Goal: Task Accomplishment & Management: Manage account settings

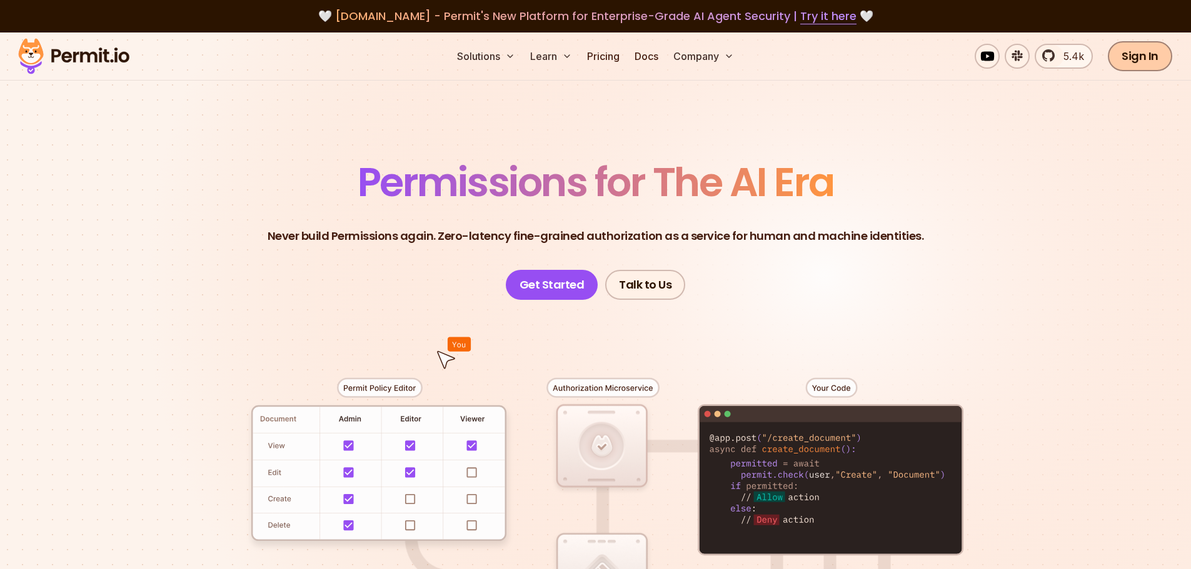
click at [1121, 63] on link "Sign In" at bounding box center [1140, 56] width 64 height 30
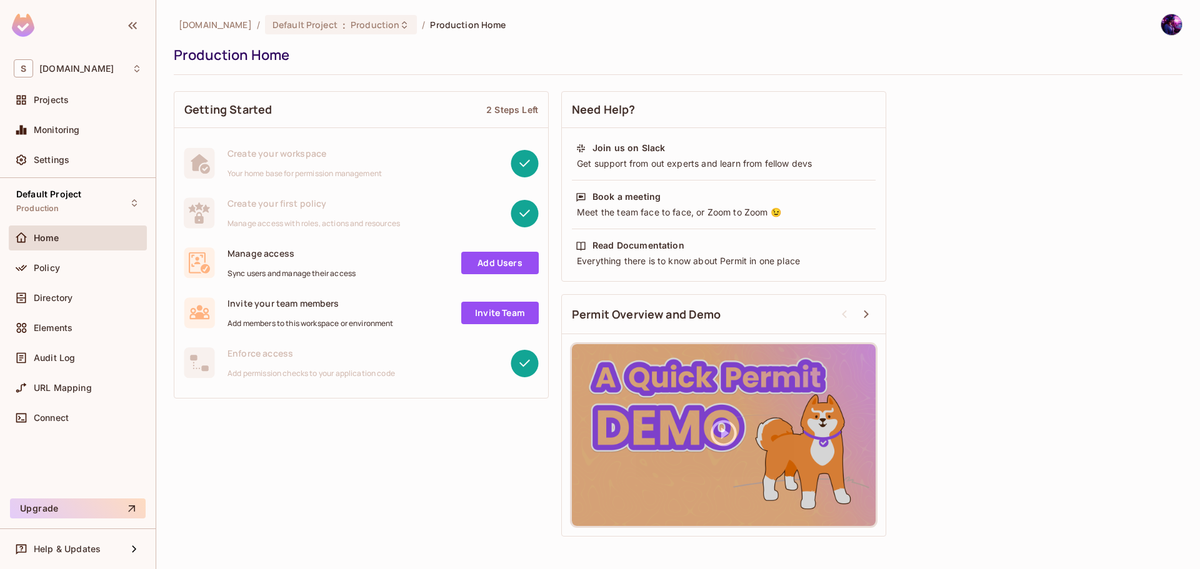
click at [508, 265] on link "Add Users" at bounding box center [500, 263] width 78 height 23
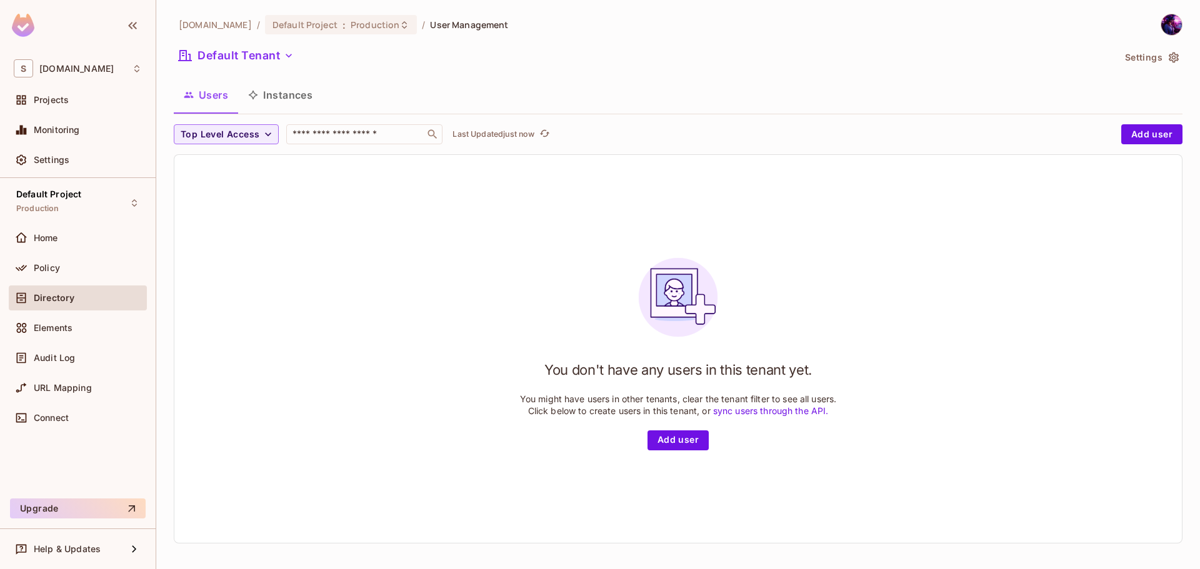
click at [316, 117] on div "savameta.com / Default Project : Production / User Management Default Tenant Se…" at bounding box center [678, 284] width 1009 height 540
click at [278, 103] on button "Instances" at bounding box center [280, 94] width 84 height 31
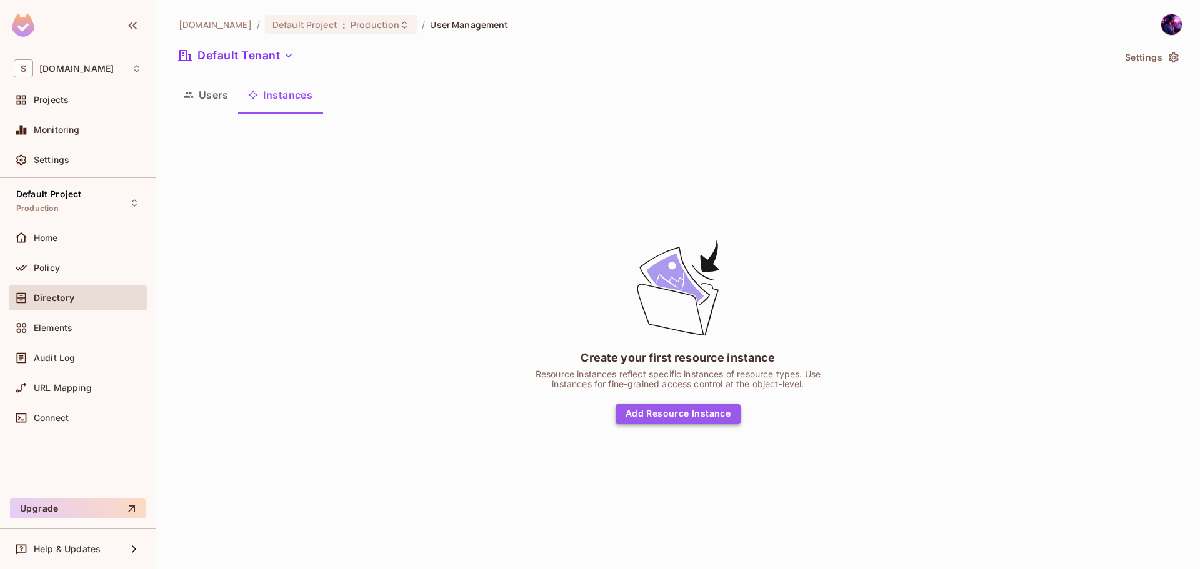
click at [724, 422] on button "Add Resource Instance" at bounding box center [678, 414] width 125 height 20
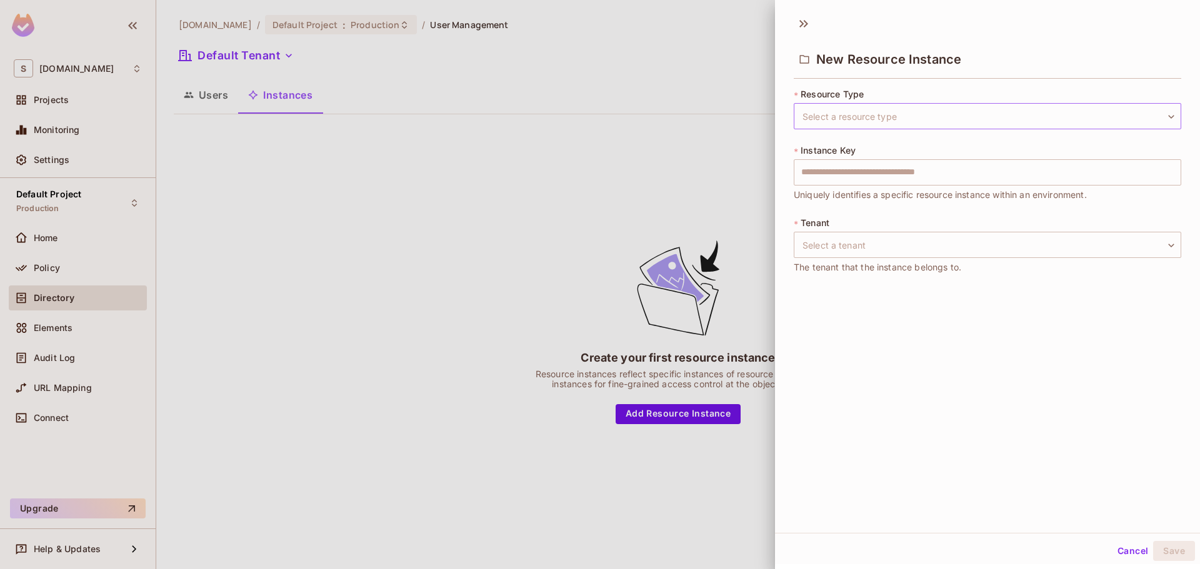
click at [946, 125] on body "S savameta.com Projects Monitoring Settings Default Project Production Home Pol…" at bounding box center [600, 335] width 1200 height 670
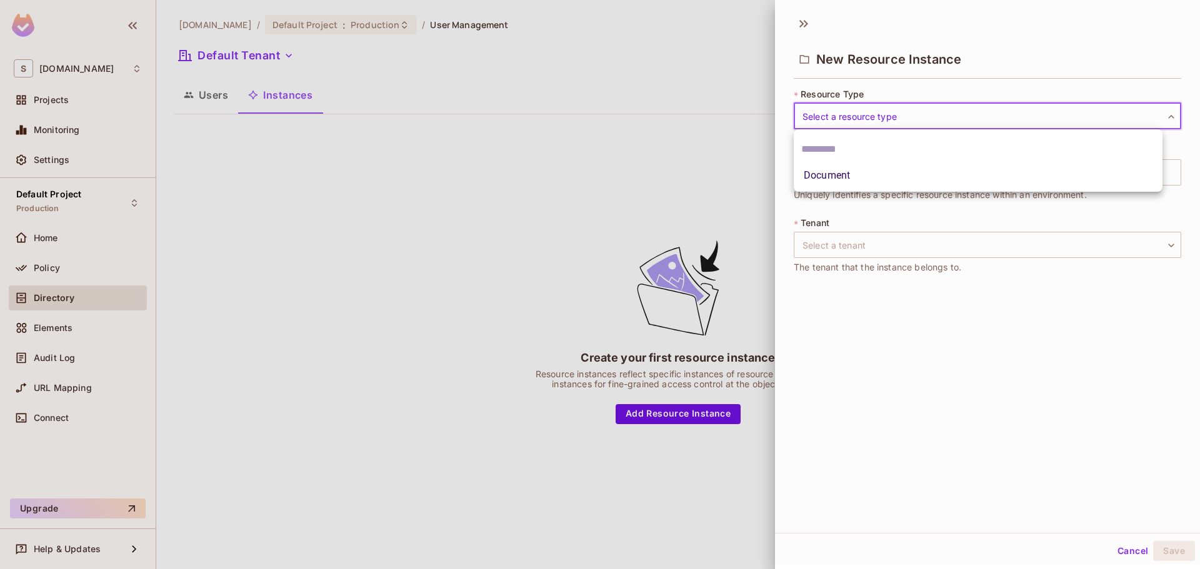
click at [886, 179] on li "Document" at bounding box center [978, 175] width 369 height 23
type input "********"
drag, startPoint x: 913, startPoint y: 366, endPoint x: 916, endPoint y: 322, distance: 43.8
click at [913, 366] on div "New Resource Instance * Resource Type Document ******** ​ * Instance Key ​ Uniq…" at bounding box center [987, 271] width 425 height 524
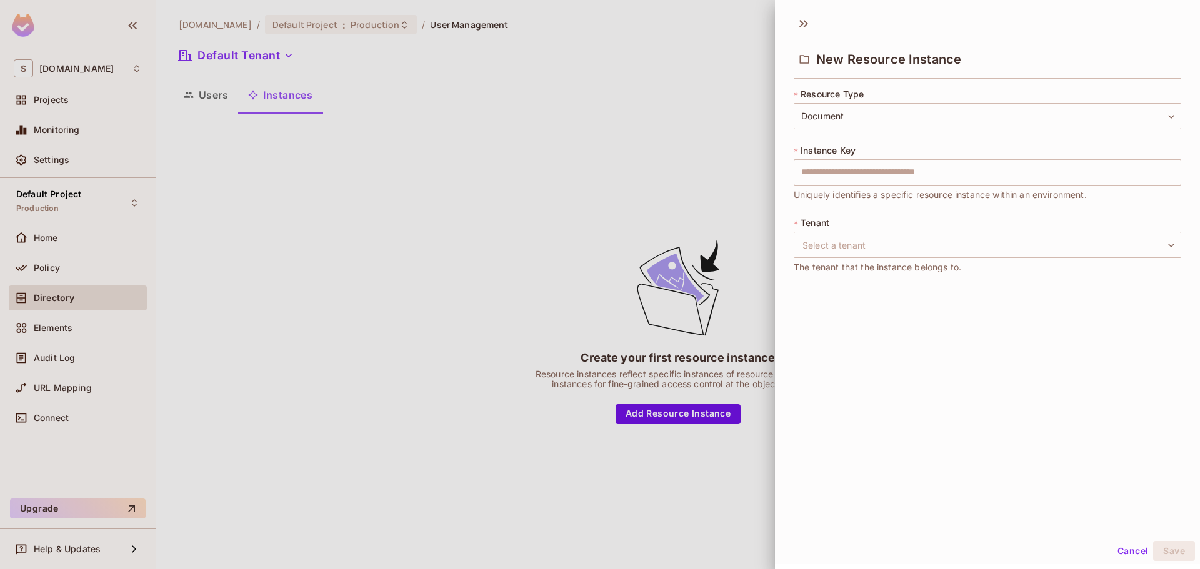
click at [936, 220] on div "* Tenant Select a tenant ​ Select a tenant The tenant that the instance belongs…" at bounding box center [988, 246] width 388 height 58
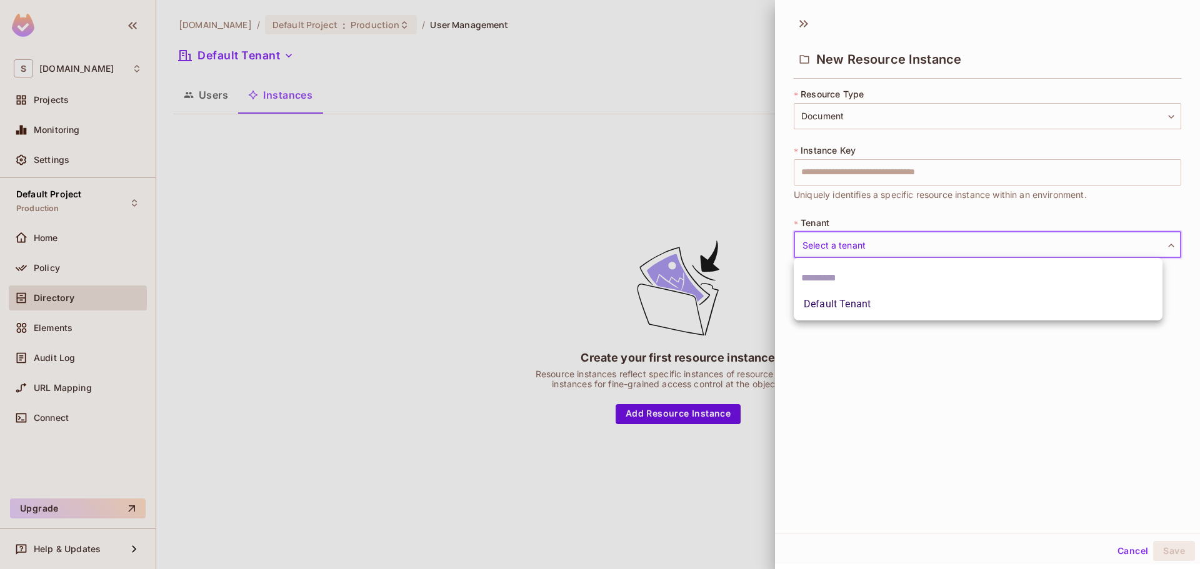
click at [936, 241] on body "S savameta.com Projects Monitoring Settings Default Project Production Home Pol…" at bounding box center [600, 335] width 1200 height 670
click at [931, 308] on li "Default Tenant" at bounding box center [978, 304] width 369 height 23
type input "*******"
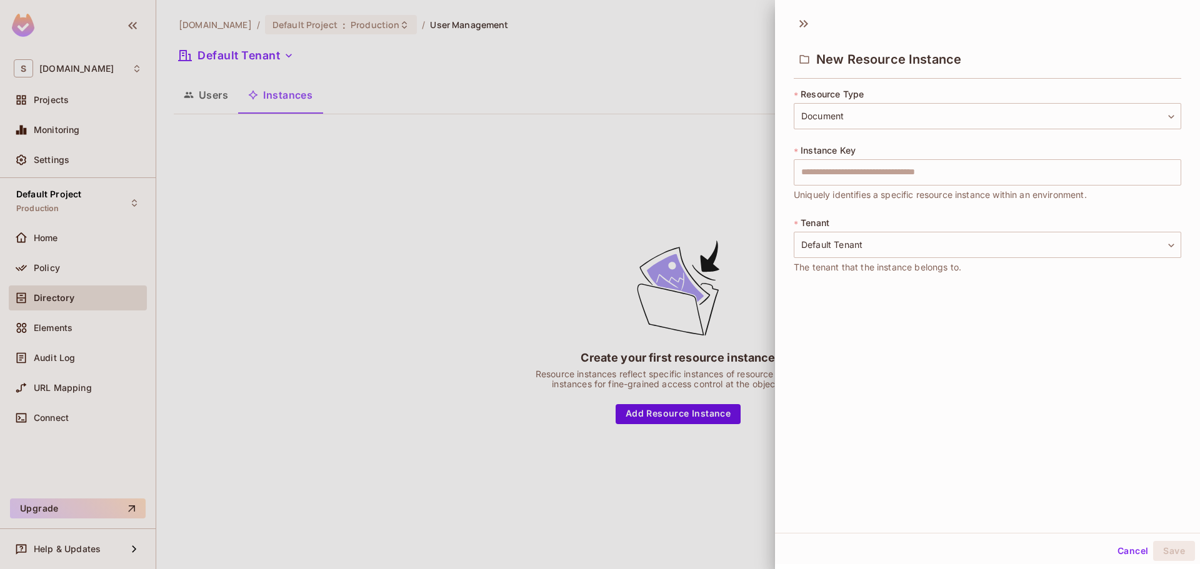
click at [933, 413] on div "New Resource Instance * Resource Type Document ******** ​ * Instance Key ​ Uniq…" at bounding box center [987, 271] width 425 height 524
click at [888, 184] on input "text" at bounding box center [988, 172] width 388 height 26
click at [886, 182] on input "text" at bounding box center [988, 172] width 388 height 26
click at [941, 173] on input "text" at bounding box center [988, 172] width 388 height 26
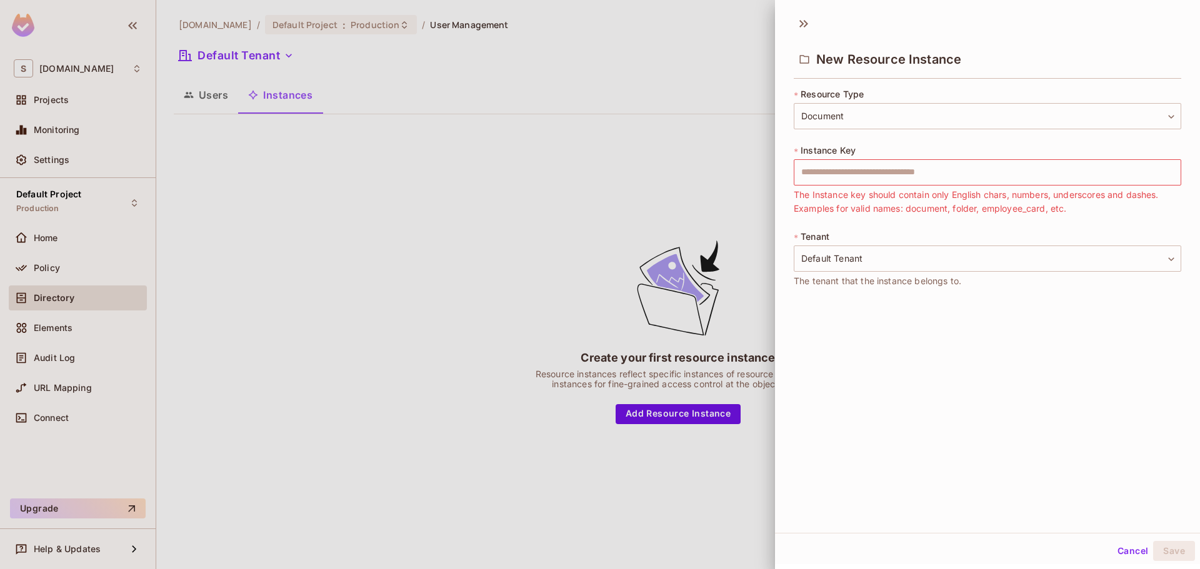
drag, startPoint x: 852, startPoint y: 378, endPoint x: 852, endPoint y: 386, distance: 8.1
click at [852, 386] on div "New Resource Instance * Resource Type Document ******** ​ * Instance Key ​ The …" at bounding box center [987, 271] width 425 height 524
click at [868, 117] on body "S savameta.com Projects Monitoring Settings Default Project Production Home Pol…" at bounding box center [600, 335] width 1200 height 670
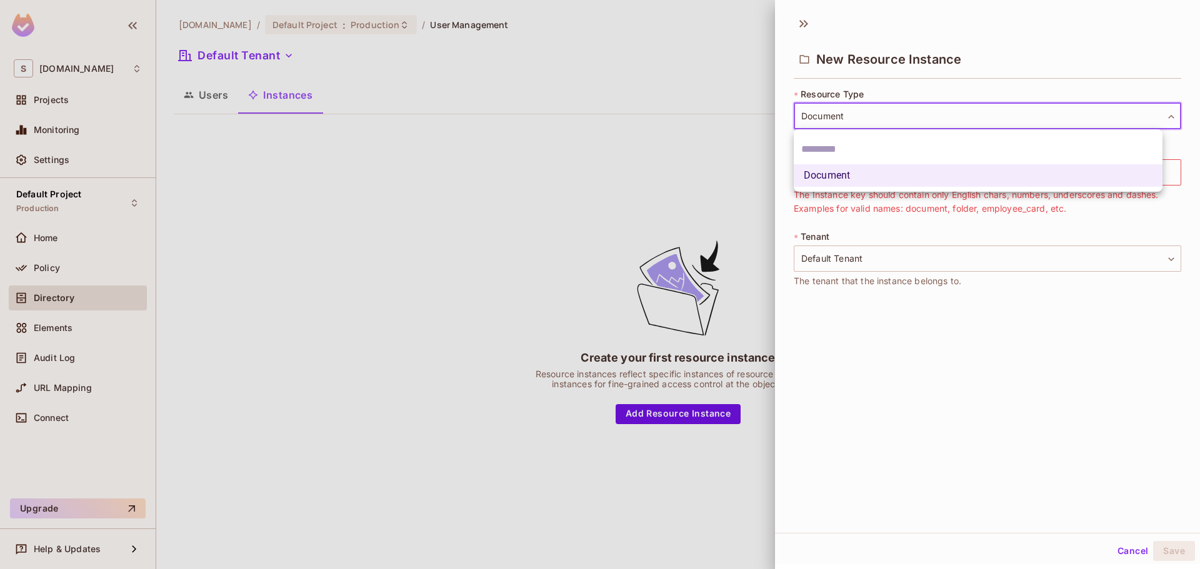
click at [905, 429] on div at bounding box center [600, 284] width 1200 height 569
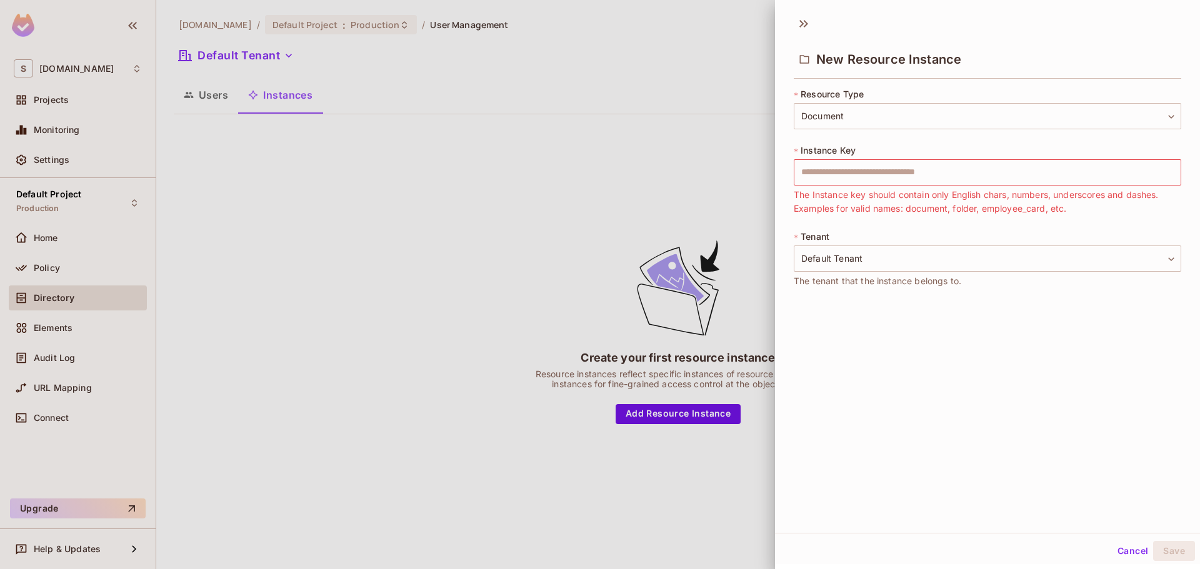
click at [869, 187] on div "* Instance Key ​ The Instance key should contain only English chars, numbers, u…" at bounding box center [988, 179] width 388 height 71
click at [872, 181] on input "text" at bounding box center [988, 172] width 388 height 26
drag, startPoint x: 959, startPoint y: 320, endPoint x: 979, endPoint y: 383, distance: 66.2
click at [979, 383] on div "New Resource Instance * Resource Type Document ******** ​ * Instance Key ​ The …" at bounding box center [987, 271] width 425 height 524
click at [888, 189] on span "The Instance key should contain only English chars, numbers, underscores and da…" at bounding box center [988, 202] width 388 height 28
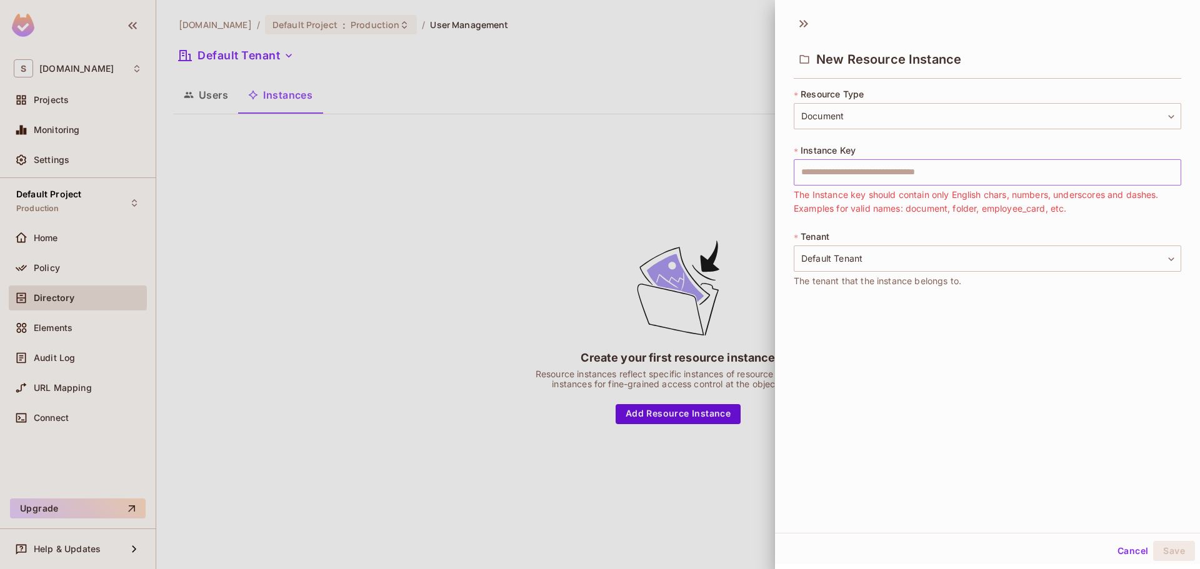
click at [888, 182] on input "text" at bounding box center [988, 172] width 388 height 26
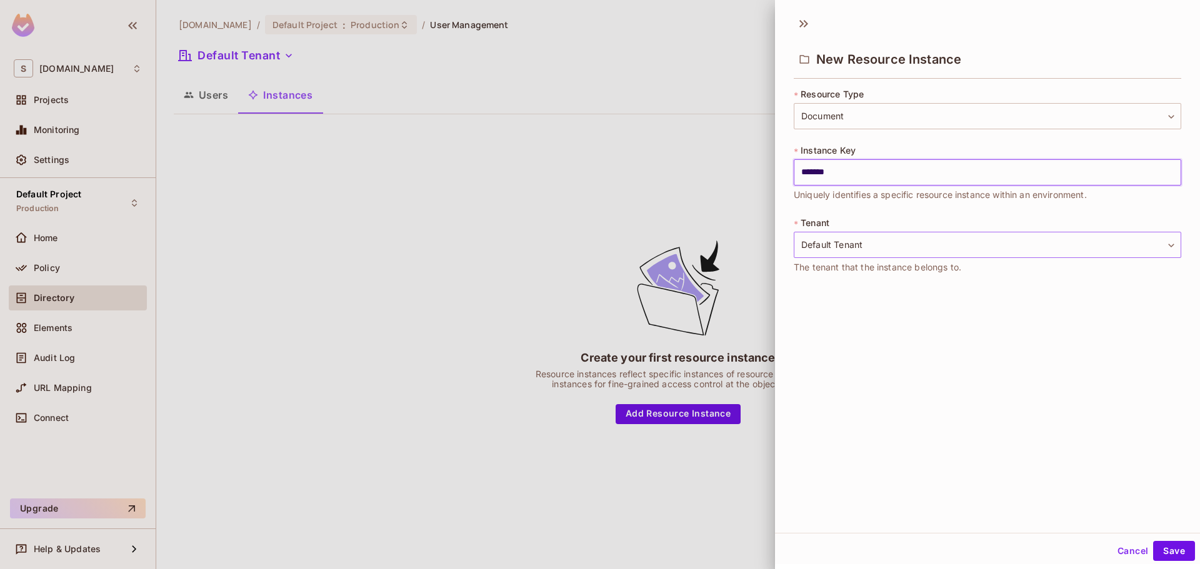
type input "*******"
click at [972, 248] on body "S savameta.com Projects Monitoring Settings Default Project Production Home Pol…" at bounding box center [600, 335] width 1200 height 670
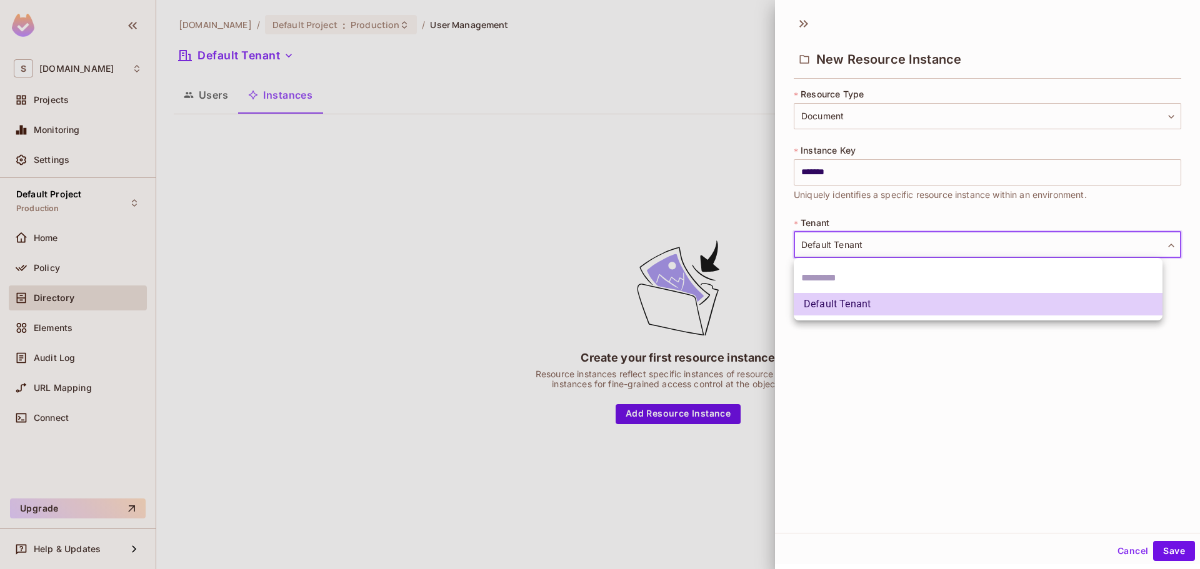
click at [994, 514] on div at bounding box center [600, 284] width 1200 height 569
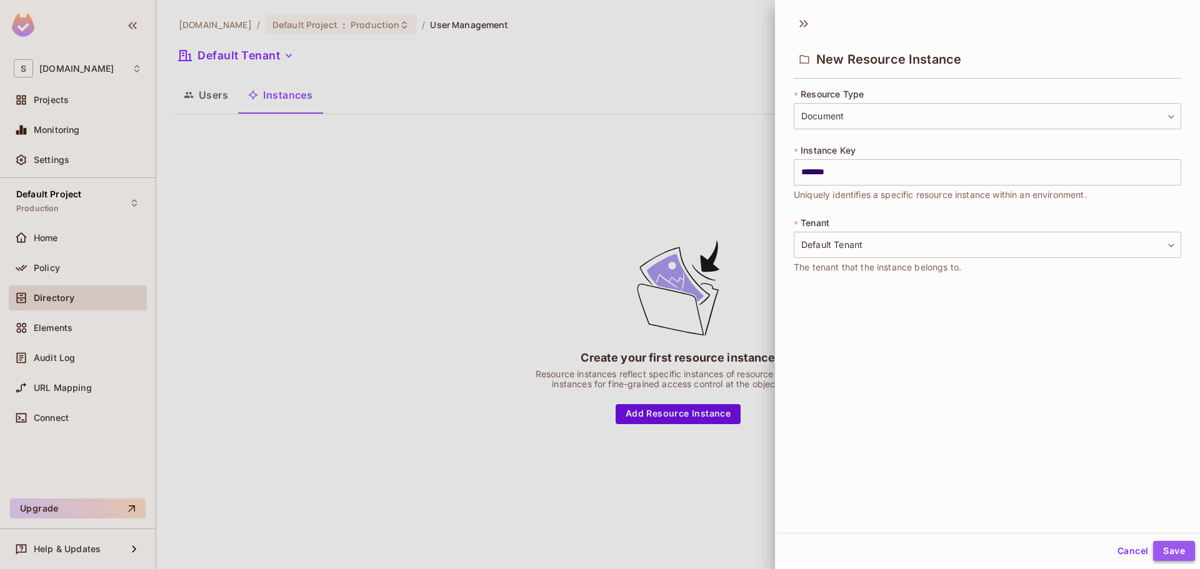
click at [1162, 543] on button "Save" at bounding box center [1174, 551] width 42 height 20
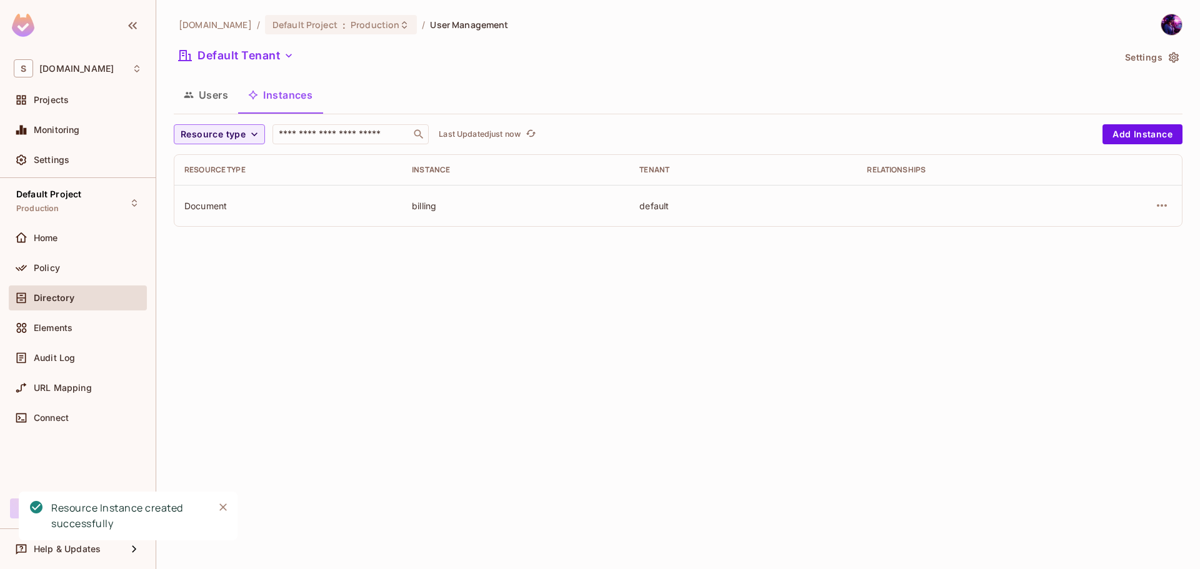
click at [681, 384] on div "savameta.com / Default Project : Production / User Management Default Tenant Se…" at bounding box center [678, 284] width 1044 height 569
click at [964, 208] on td at bounding box center [971, 205] width 228 height 41
click at [1156, 204] on icon "button" at bounding box center [1162, 205] width 15 height 15
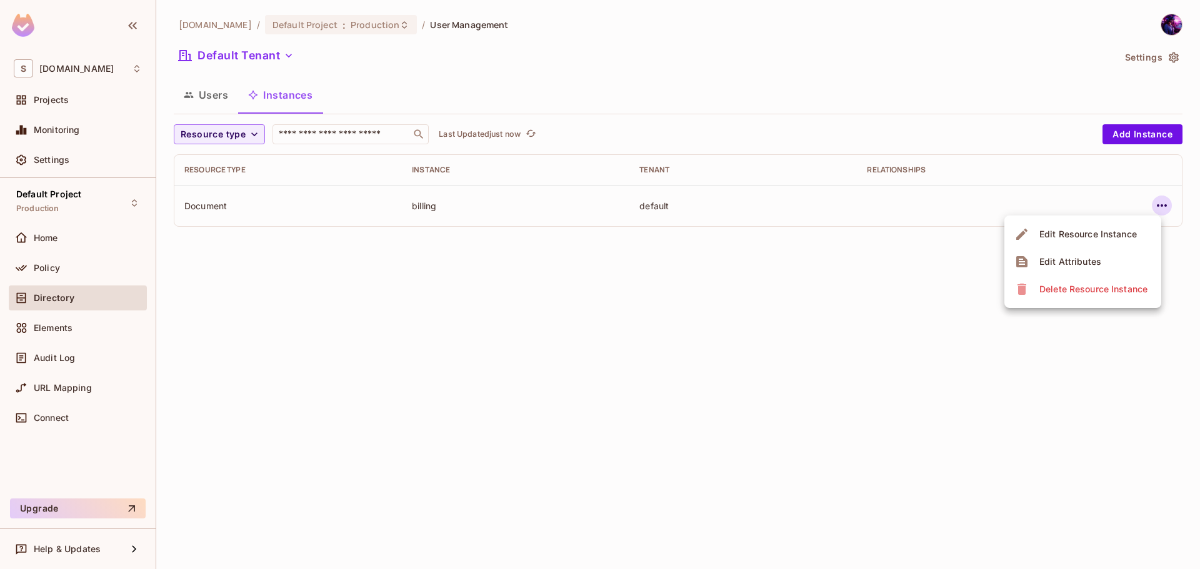
click at [1058, 421] on div at bounding box center [600, 284] width 1200 height 569
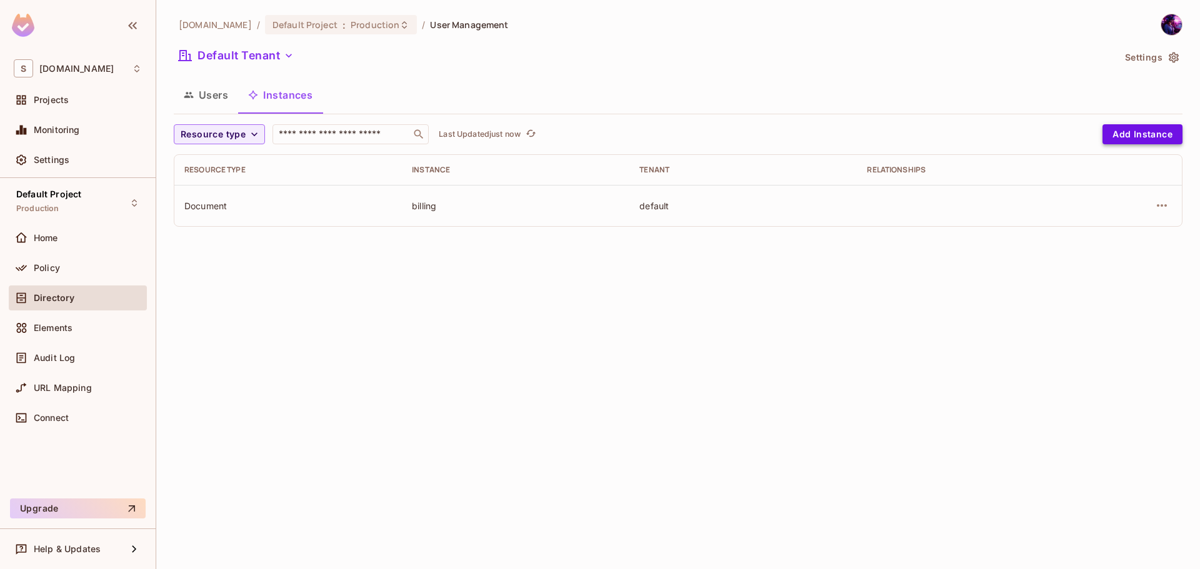
click at [1136, 138] on button "Add Instance" at bounding box center [1143, 134] width 80 height 20
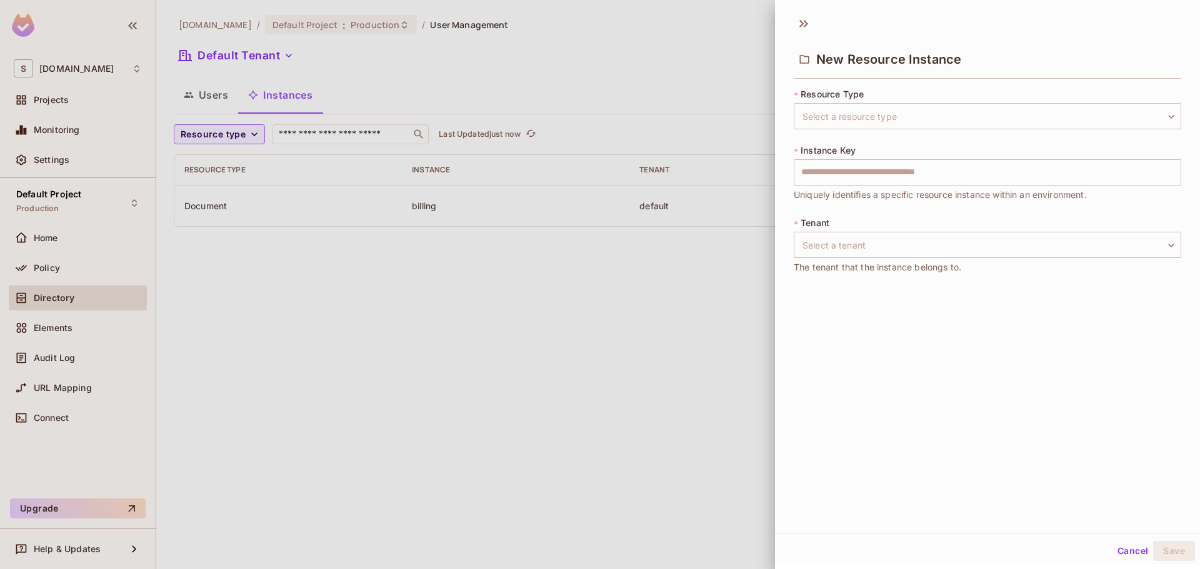
click at [491, 351] on div at bounding box center [600, 284] width 1200 height 569
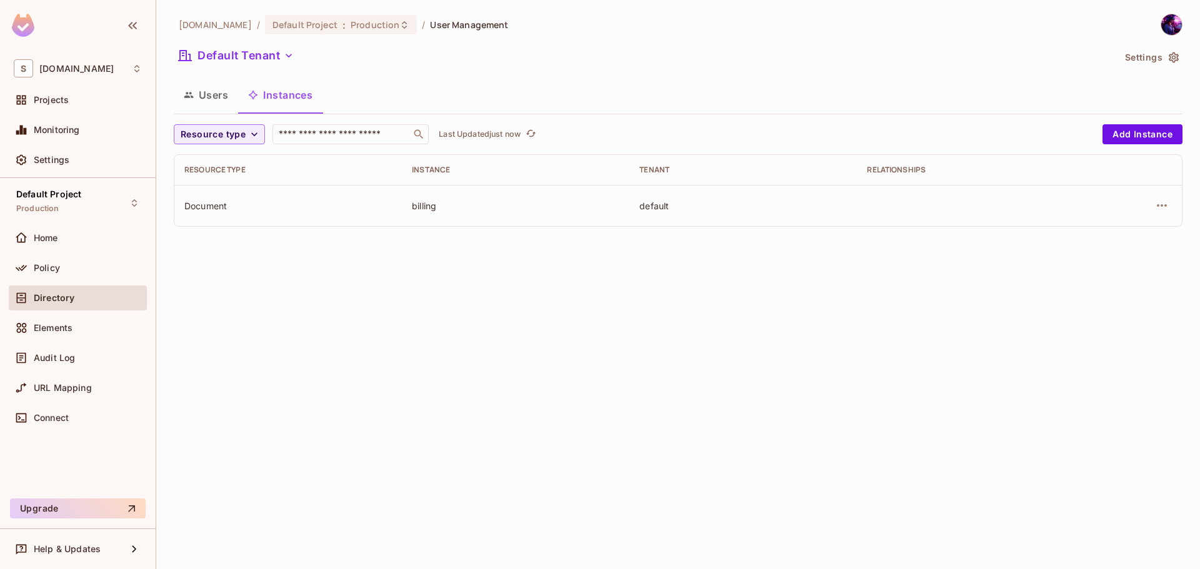
click at [224, 96] on button "Users" at bounding box center [206, 94] width 64 height 31
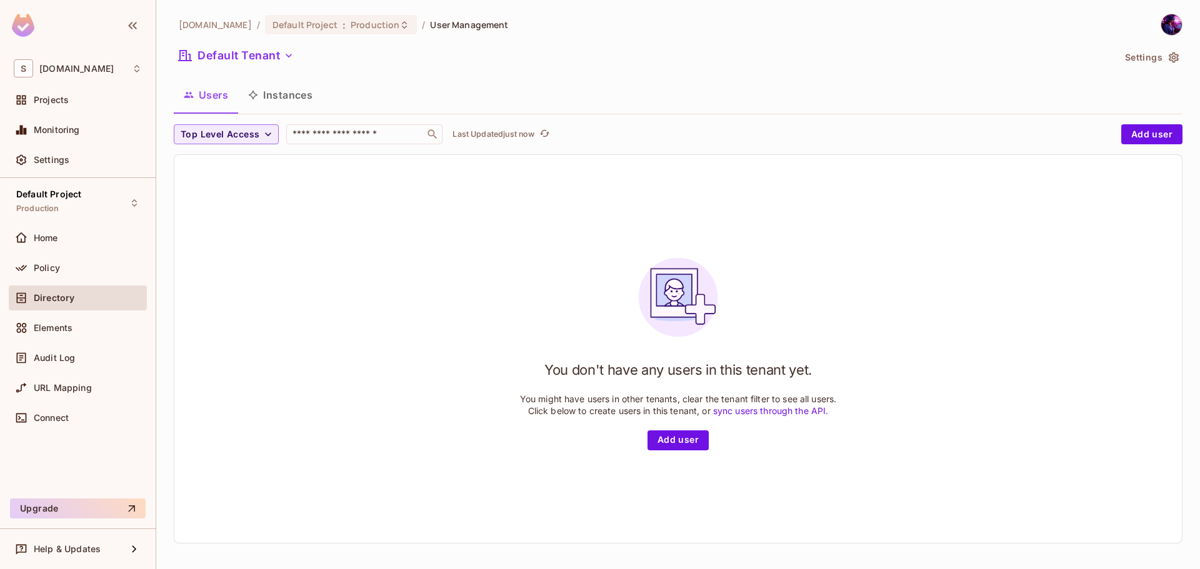
click at [279, 91] on button "Instances" at bounding box center [280, 94] width 84 height 31
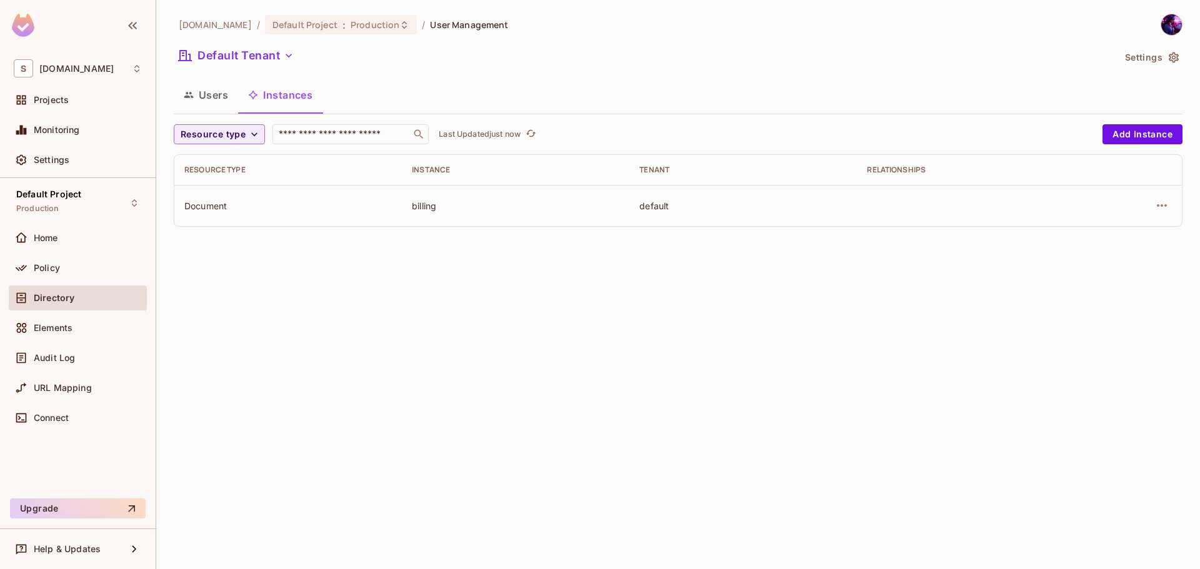
click at [51, 286] on div "Directory" at bounding box center [78, 298] width 138 height 25
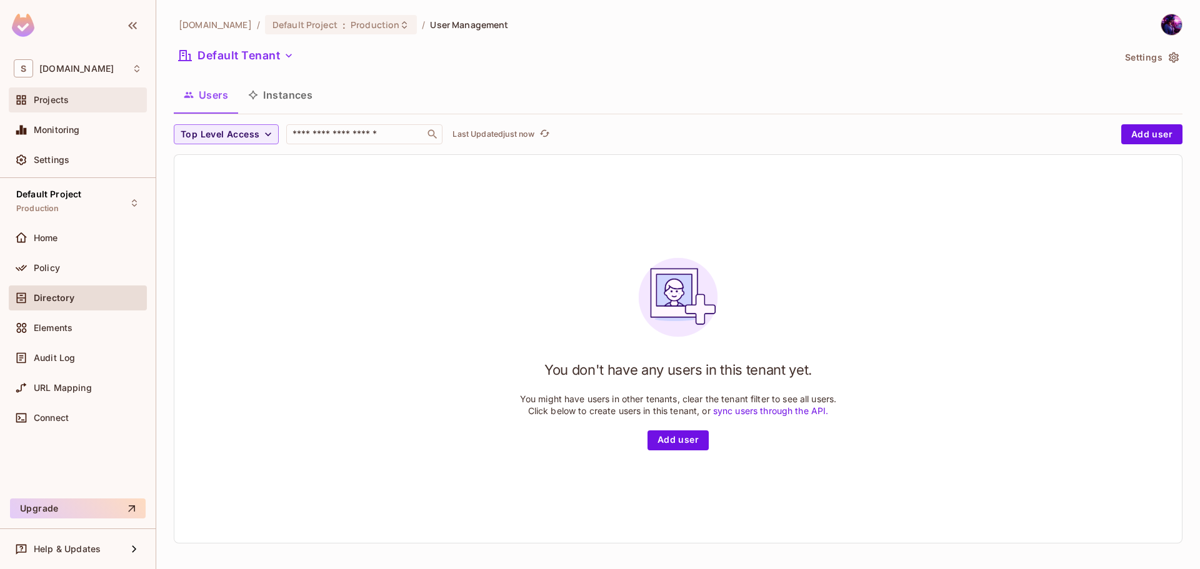
click at [65, 102] on span "Projects" at bounding box center [51, 100] width 35 height 10
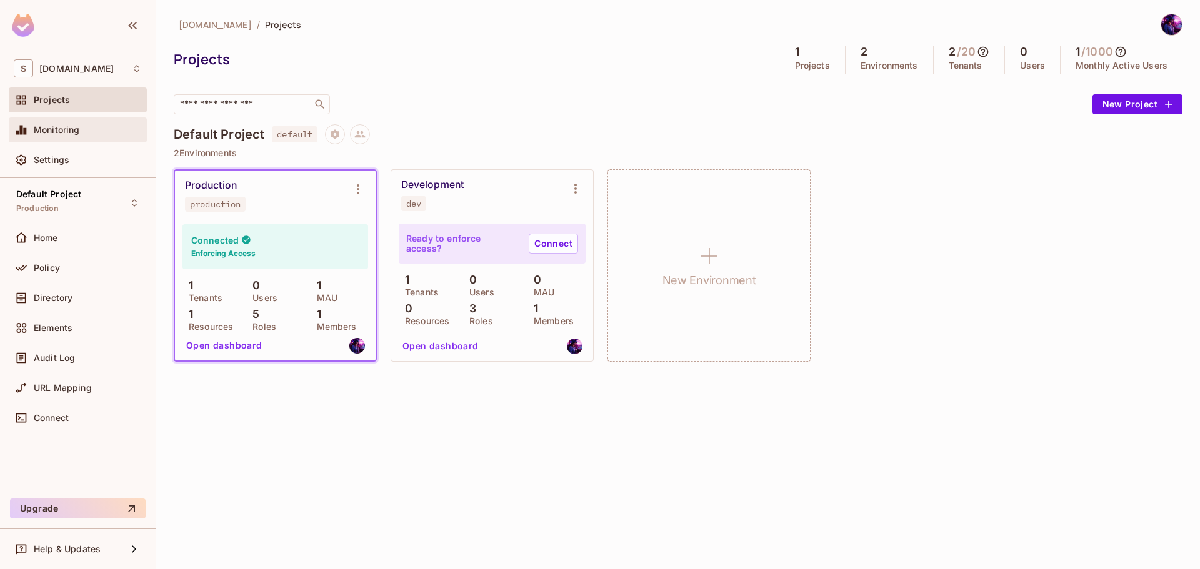
click at [59, 135] on div "Monitoring" at bounding box center [78, 130] width 128 height 15
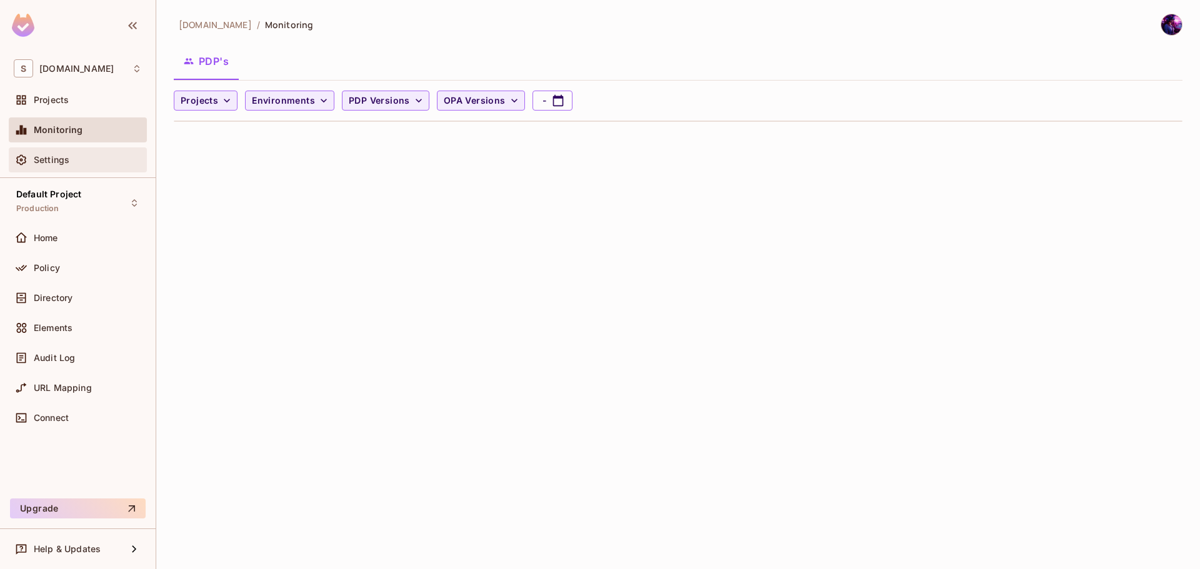
click at [64, 158] on span "Settings" at bounding box center [52, 160] width 36 height 10
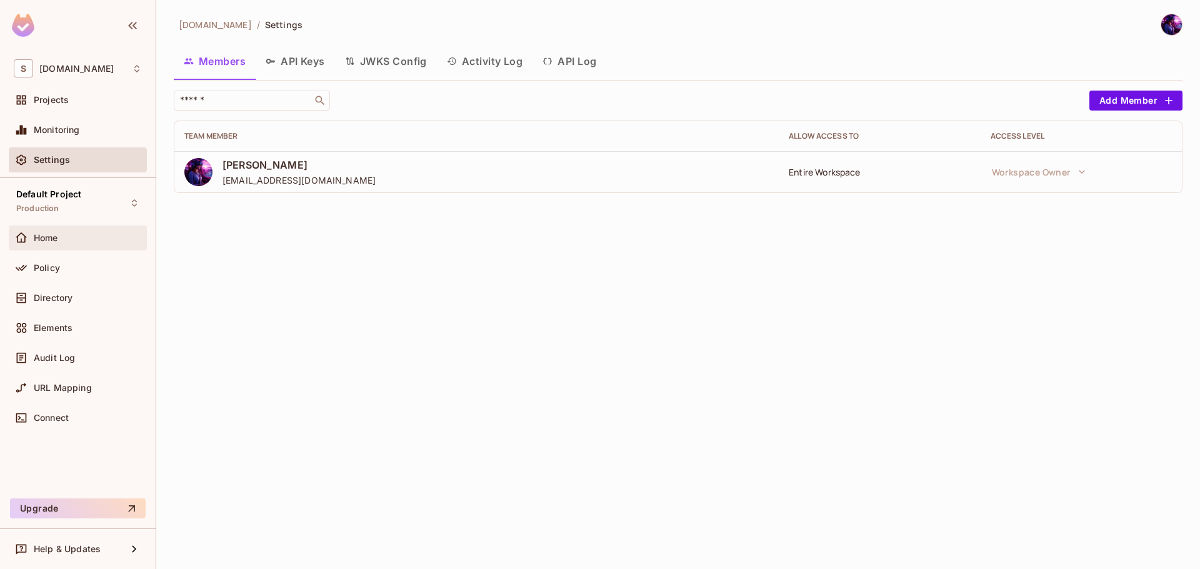
click at [61, 246] on div "Home" at bounding box center [78, 238] width 138 height 25
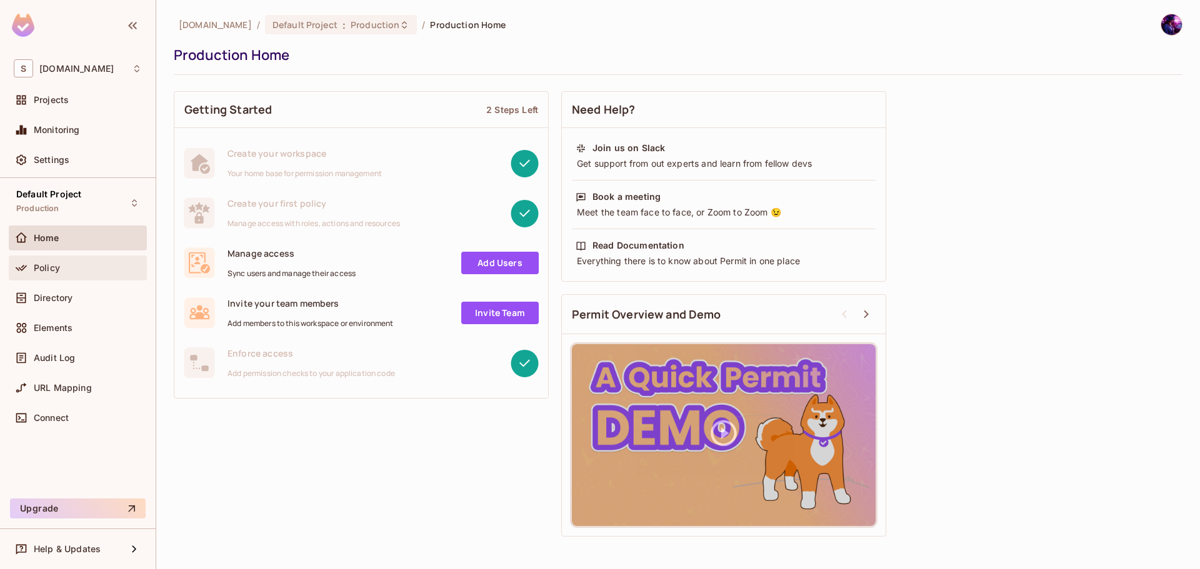
click at [73, 278] on div "Policy" at bounding box center [78, 268] width 138 height 25
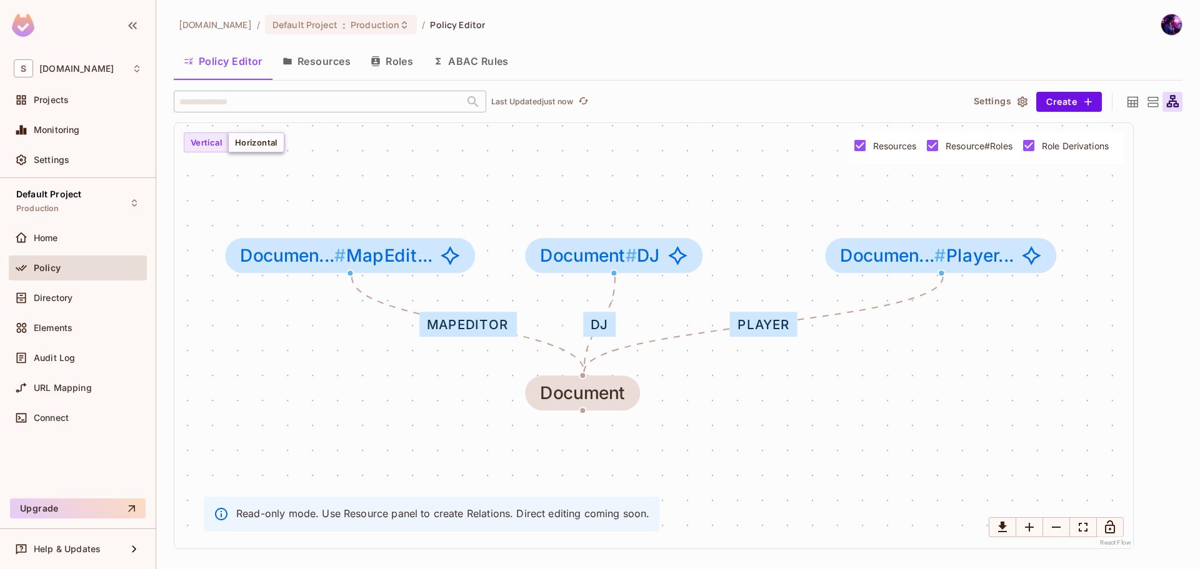
click at [256, 141] on button "Horizontal" at bounding box center [256, 143] width 56 height 20
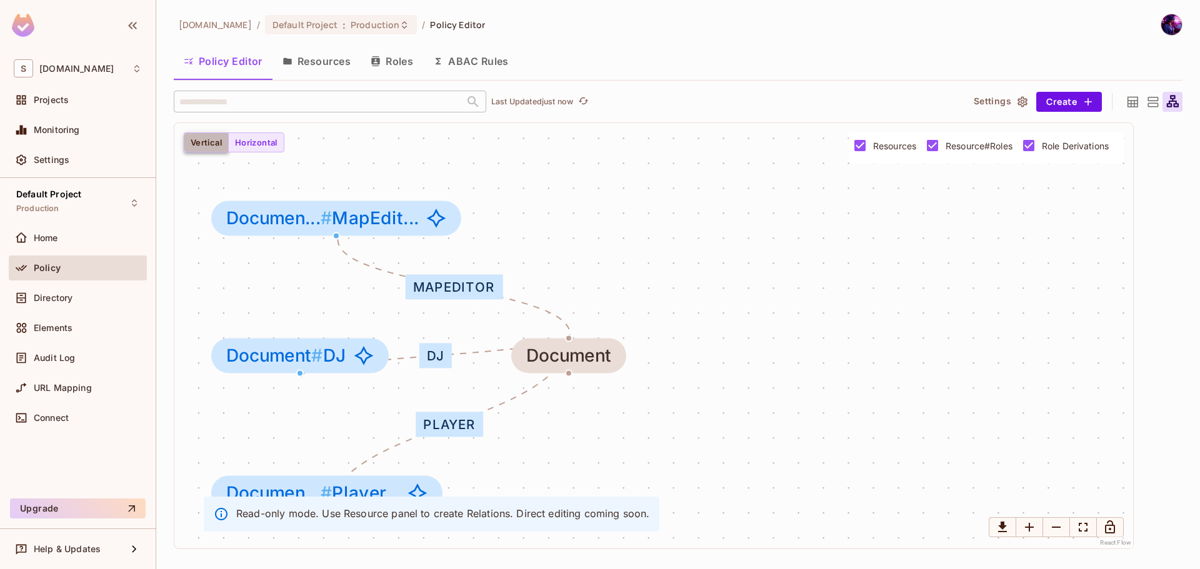
click at [211, 143] on button "Vertical" at bounding box center [206, 143] width 45 height 20
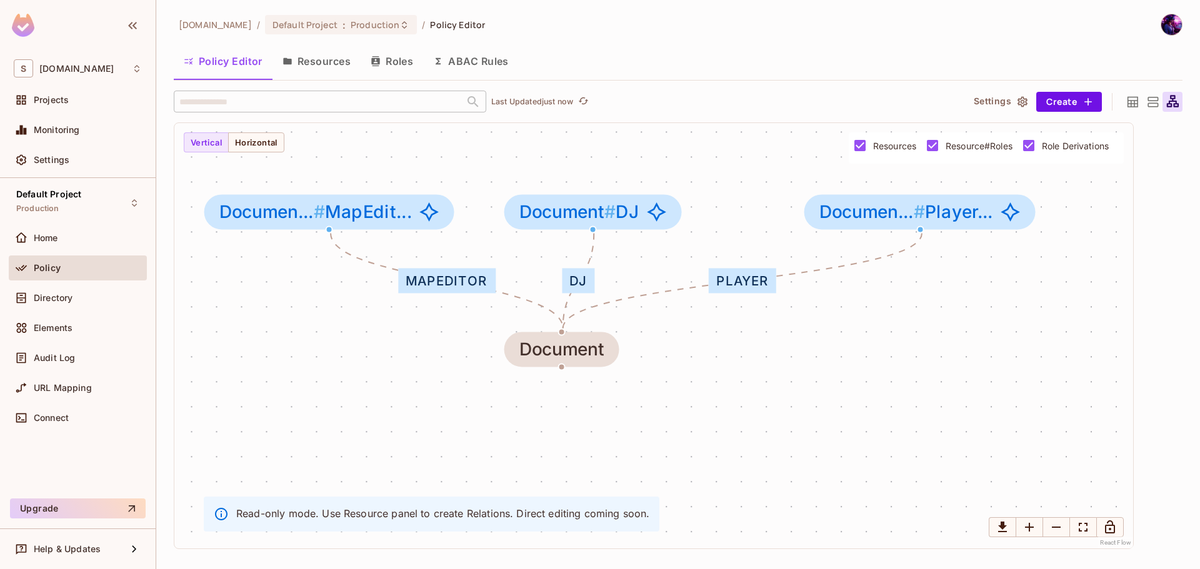
click at [331, 53] on button "Resources" at bounding box center [317, 61] width 88 height 31
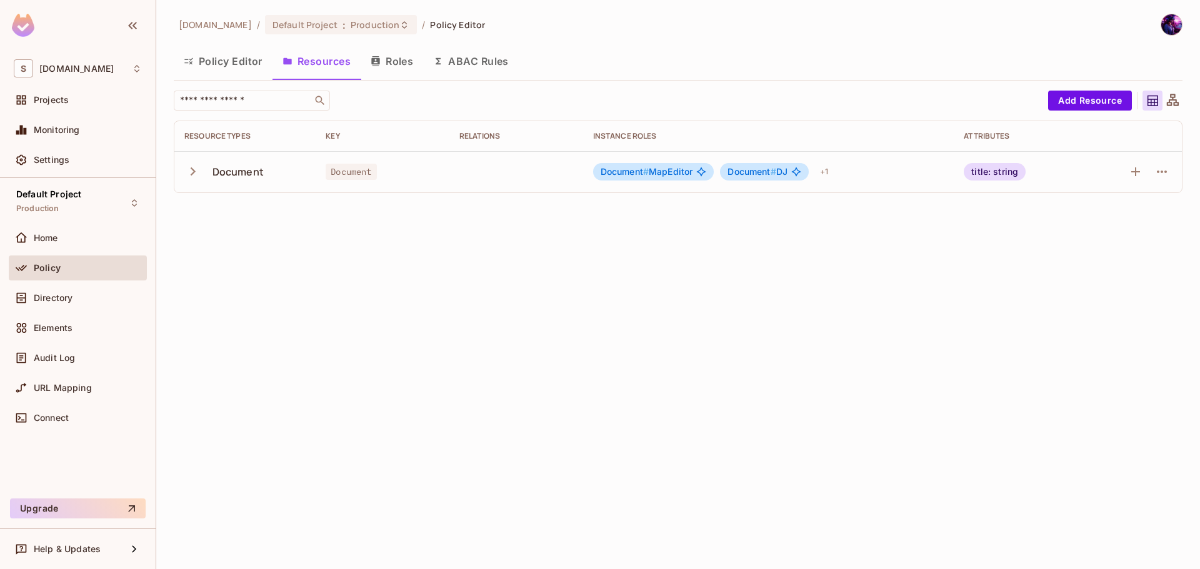
click at [187, 171] on icon "button" at bounding box center [192, 171] width 17 height 17
click at [410, 55] on button "Roles" at bounding box center [392, 61] width 63 height 31
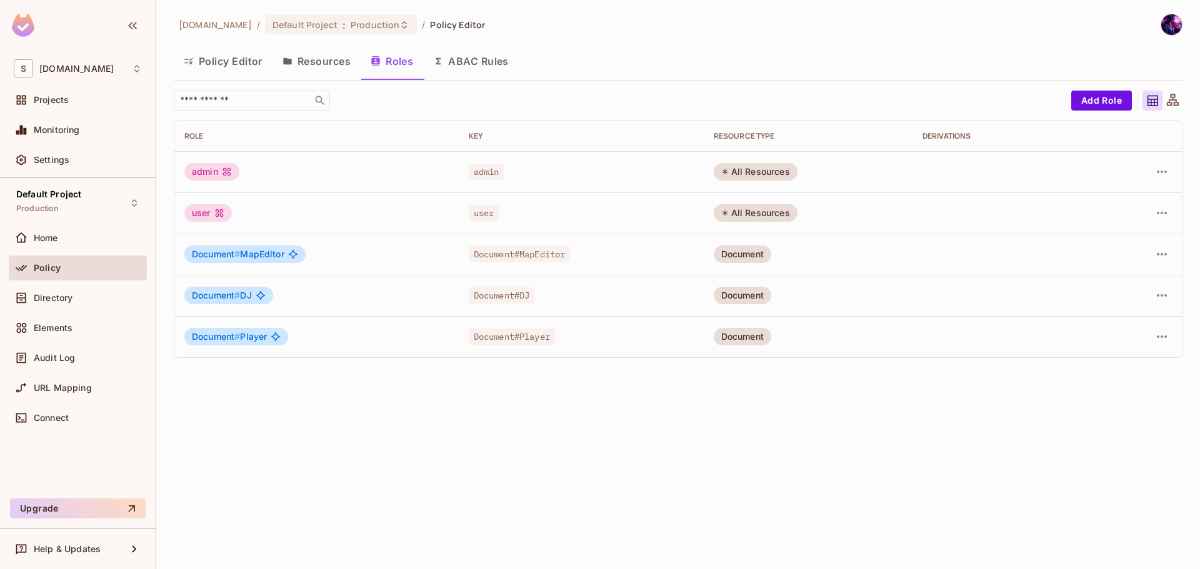
click at [489, 63] on button "ABAC Rules" at bounding box center [471, 61] width 96 height 31
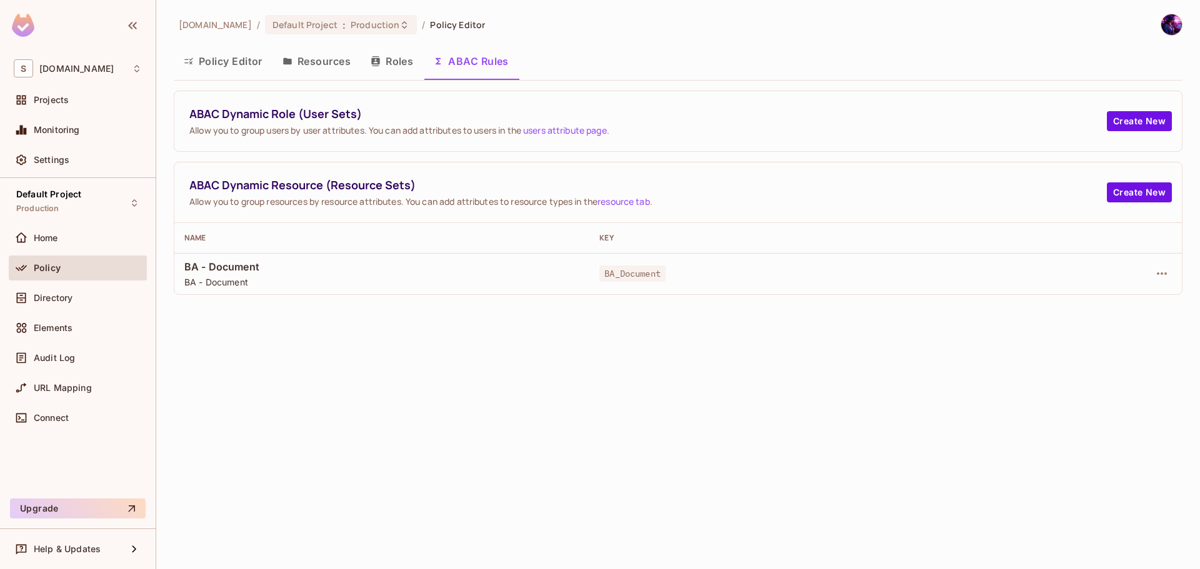
click at [379, 69] on button "Roles" at bounding box center [392, 61] width 63 height 31
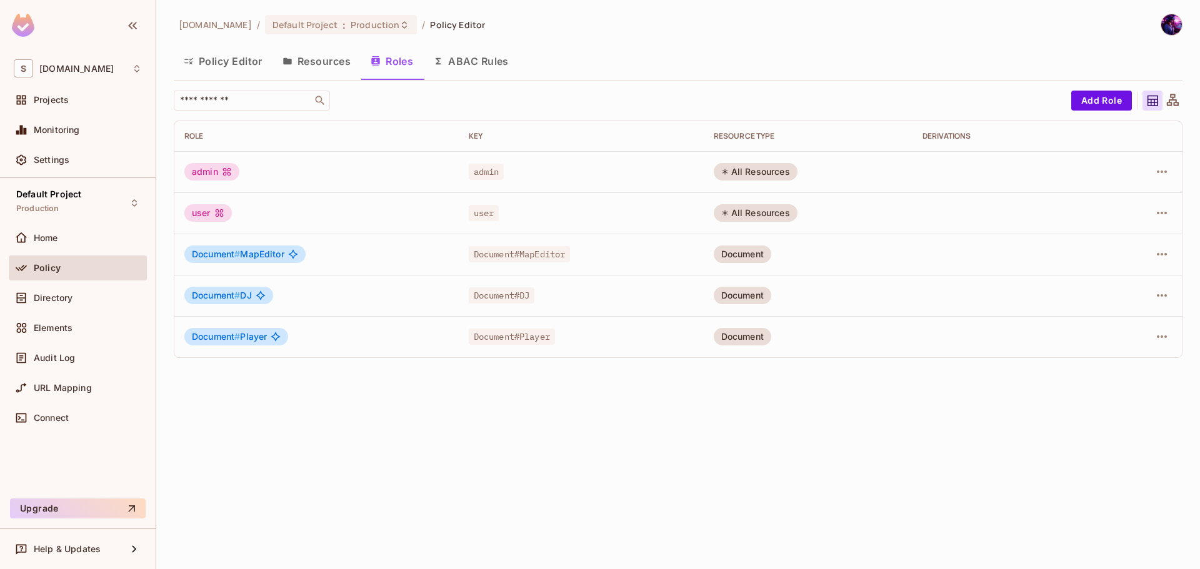
click at [463, 68] on button "ABAC Rules" at bounding box center [471, 61] width 96 height 31
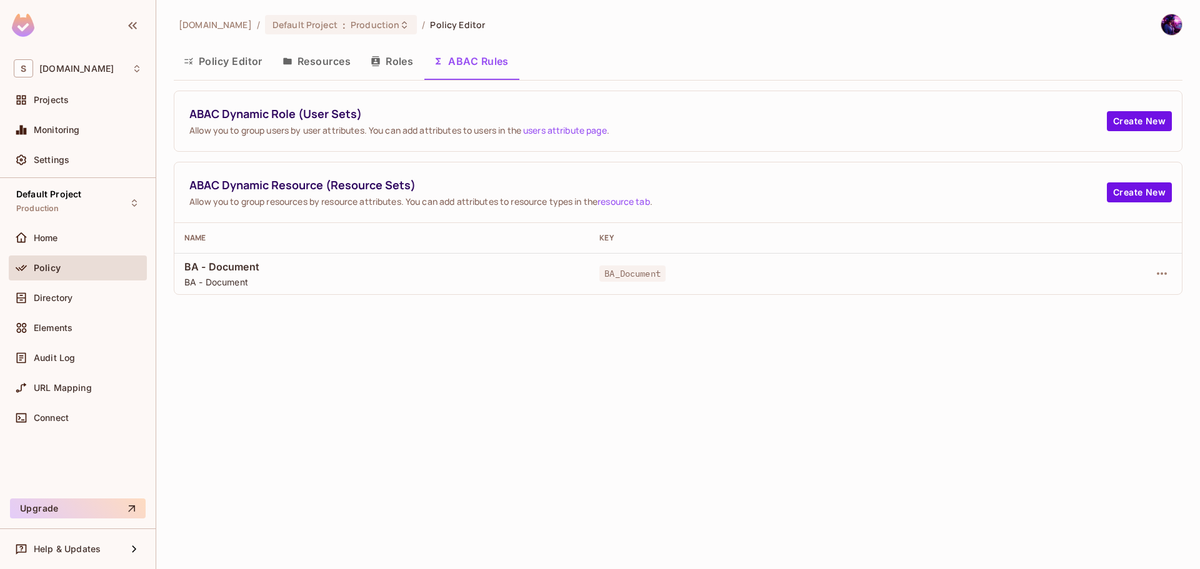
click at [394, 66] on button "Roles" at bounding box center [392, 61] width 63 height 31
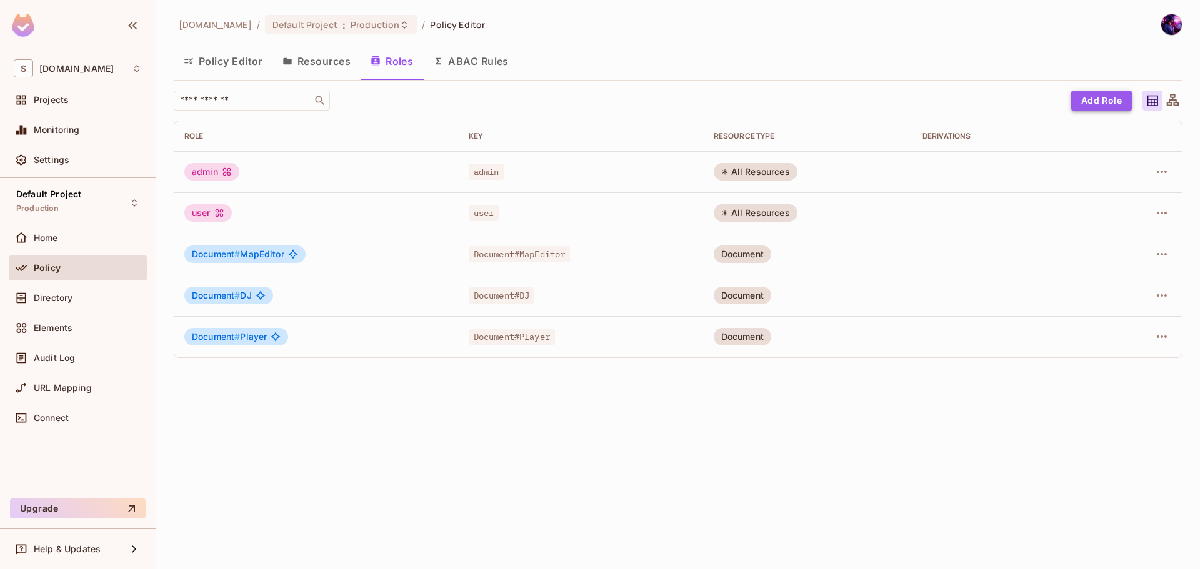
click at [1110, 98] on button "Add Role" at bounding box center [1101, 101] width 61 height 20
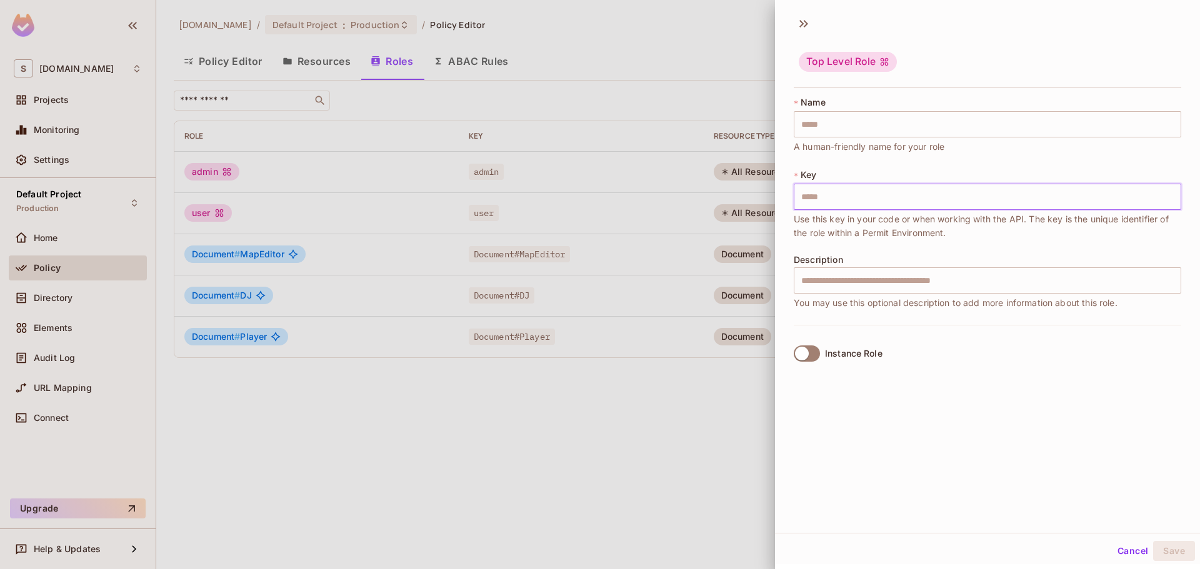
click at [876, 195] on input "text" at bounding box center [988, 197] width 388 height 26
click at [861, 121] on input "text" at bounding box center [988, 124] width 388 height 26
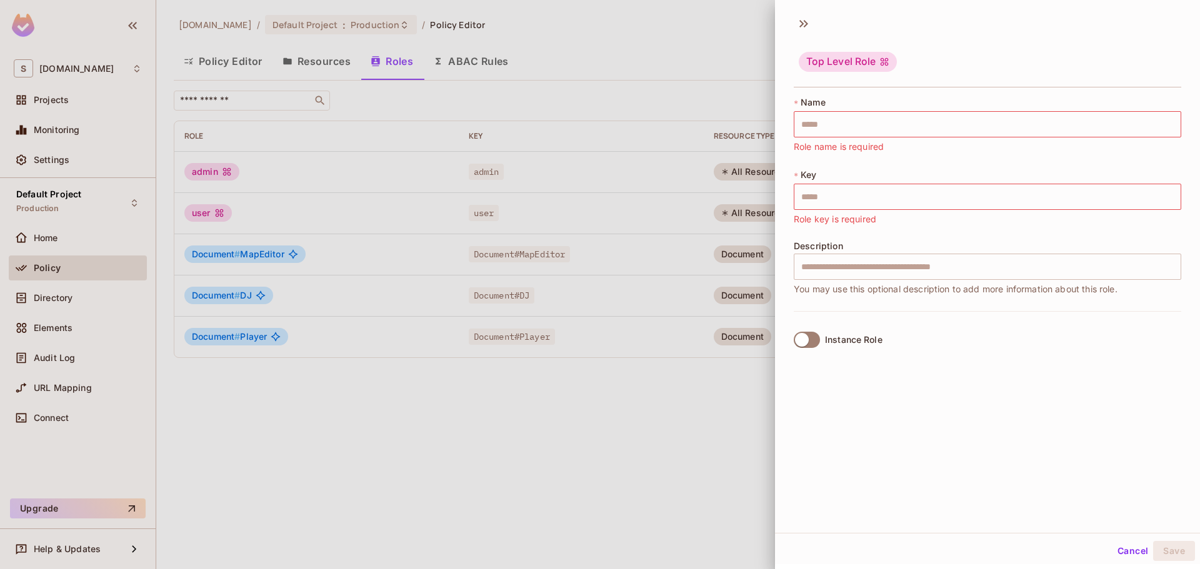
click at [504, 444] on div at bounding box center [600, 284] width 1200 height 569
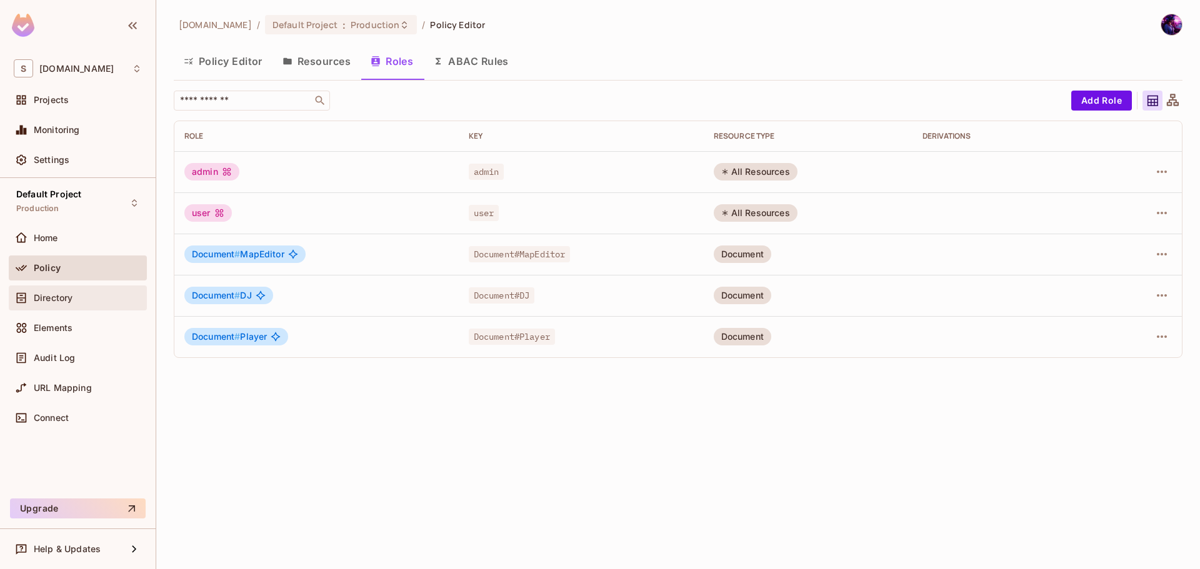
click at [95, 306] on div "Directory" at bounding box center [78, 298] width 138 height 25
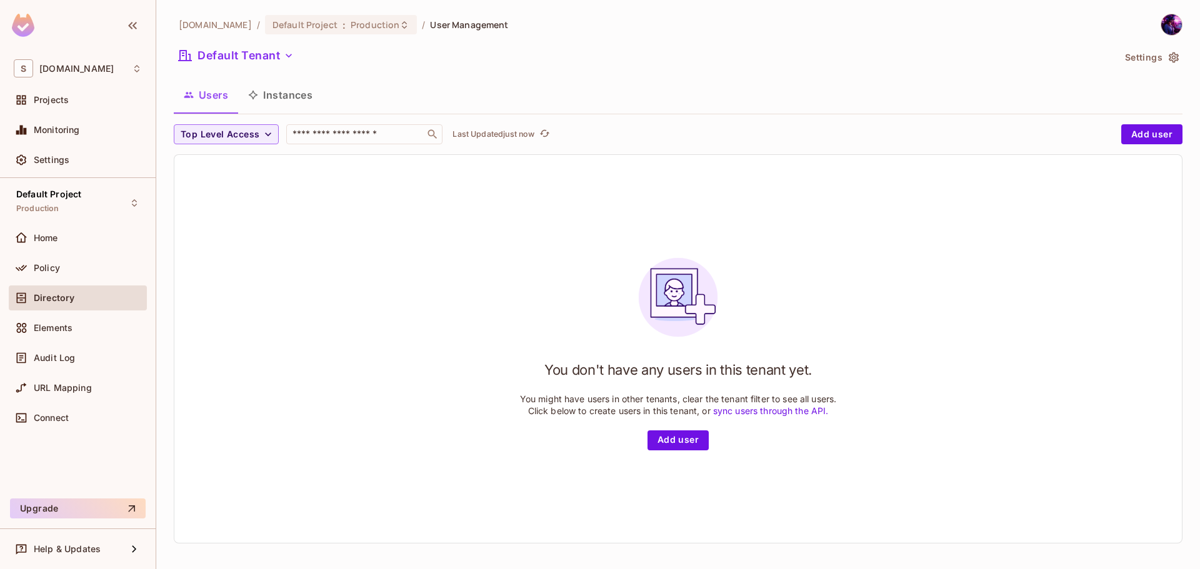
click at [269, 83] on button "Instances" at bounding box center [280, 94] width 84 height 31
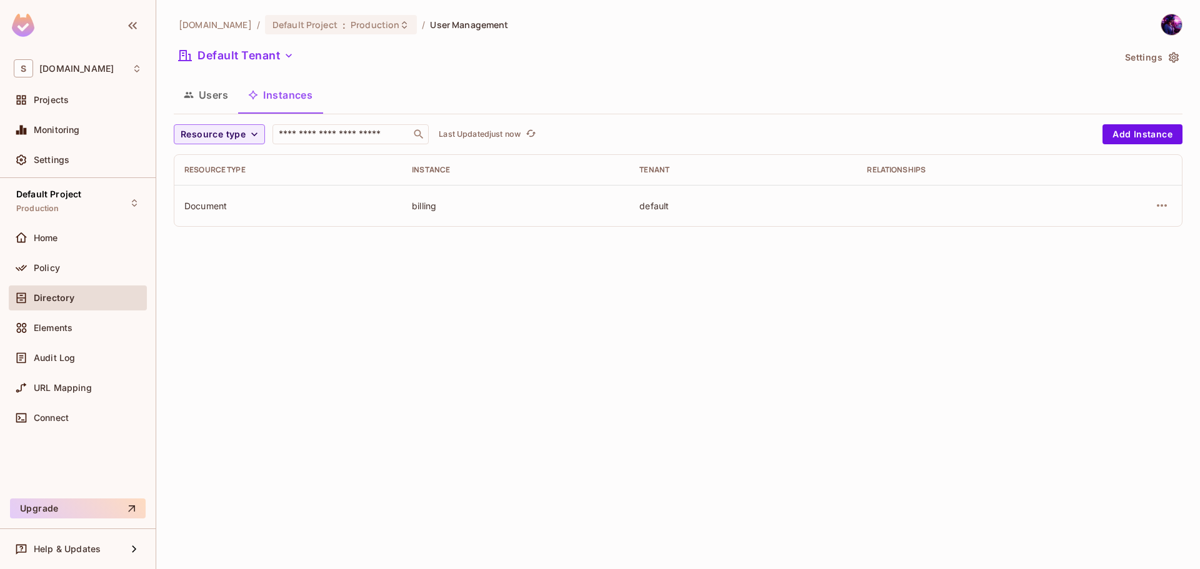
click at [274, 203] on div "Document" at bounding box center [288, 206] width 208 height 12
click at [240, 208] on div "Document" at bounding box center [288, 206] width 208 height 12
drag, startPoint x: 216, startPoint y: 208, endPoint x: 471, endPoint y: 226, distance: 256.4
click at [218, 206] on div "Document" at bounding box center [288, 206] width 208 height 12
click at [471, 226] on td "billing" at bounding box center [516, 205] width 228 height 41
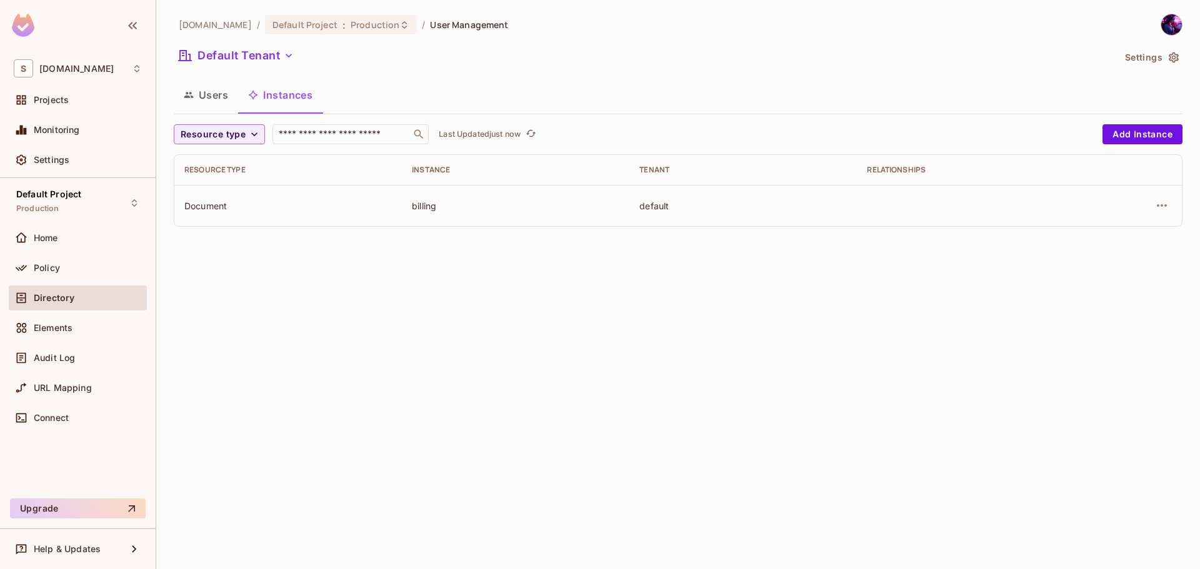
click at [541, 266] on div "savameta.com / Default Project : Production / User Management Default Tenant Se…" at bounding box center [678, 284] width 1044 height 569
click at [37, 259] on div "Policy" at bounding box center [78, 268] width 138 height 25
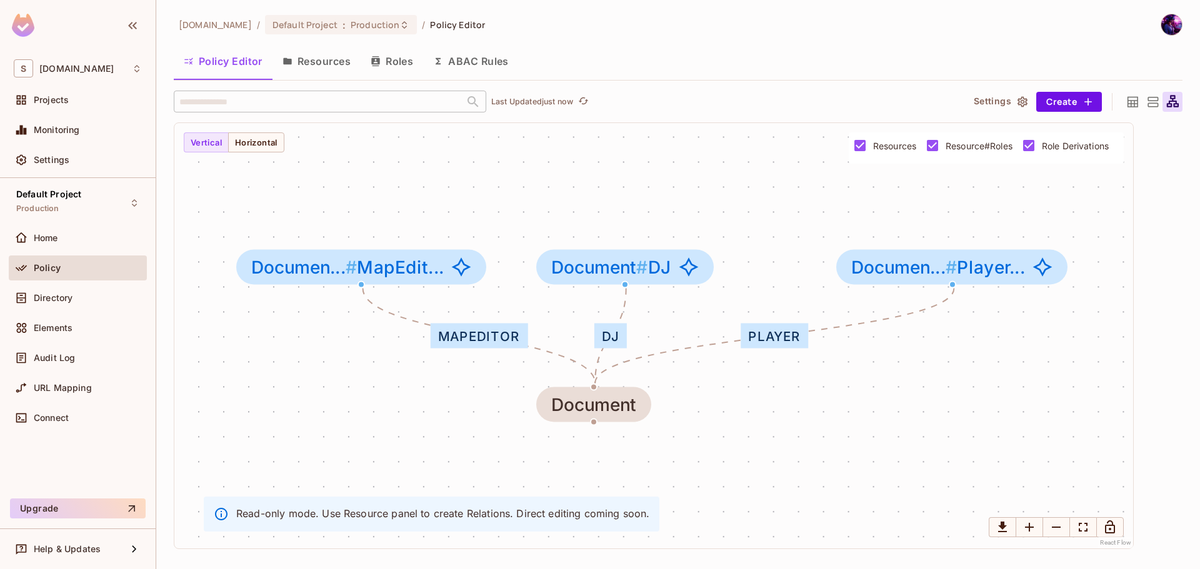
click at [319, 66] on button "Resources" at bounding box center [317, 61] width 88 height 31
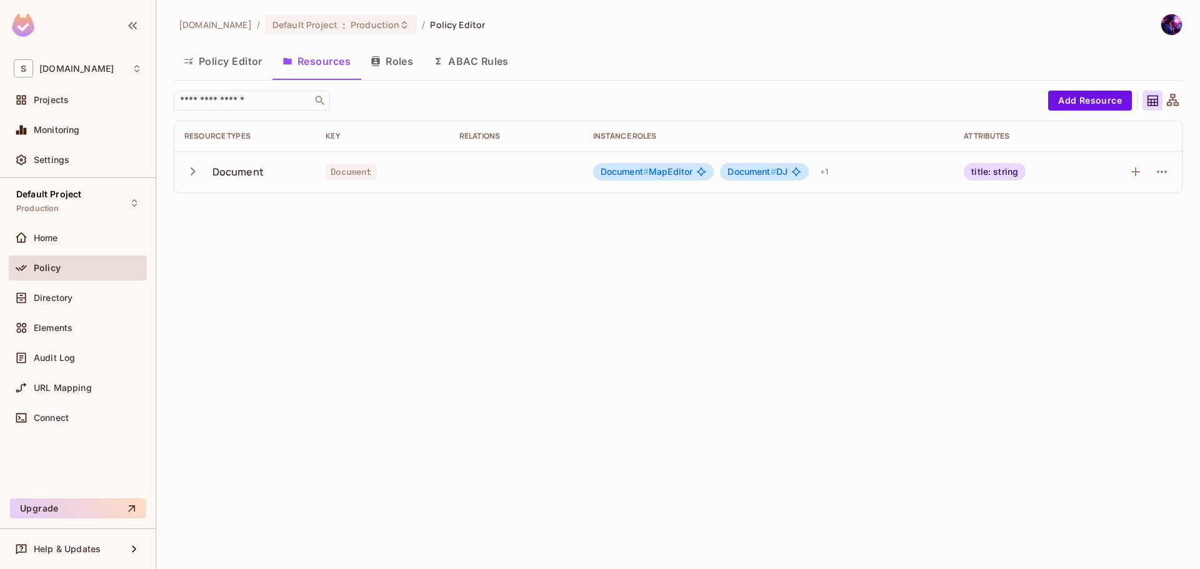
click at [243, 64] on button "Policy Editor" at bounding box center [223, 61] width 99 height 31
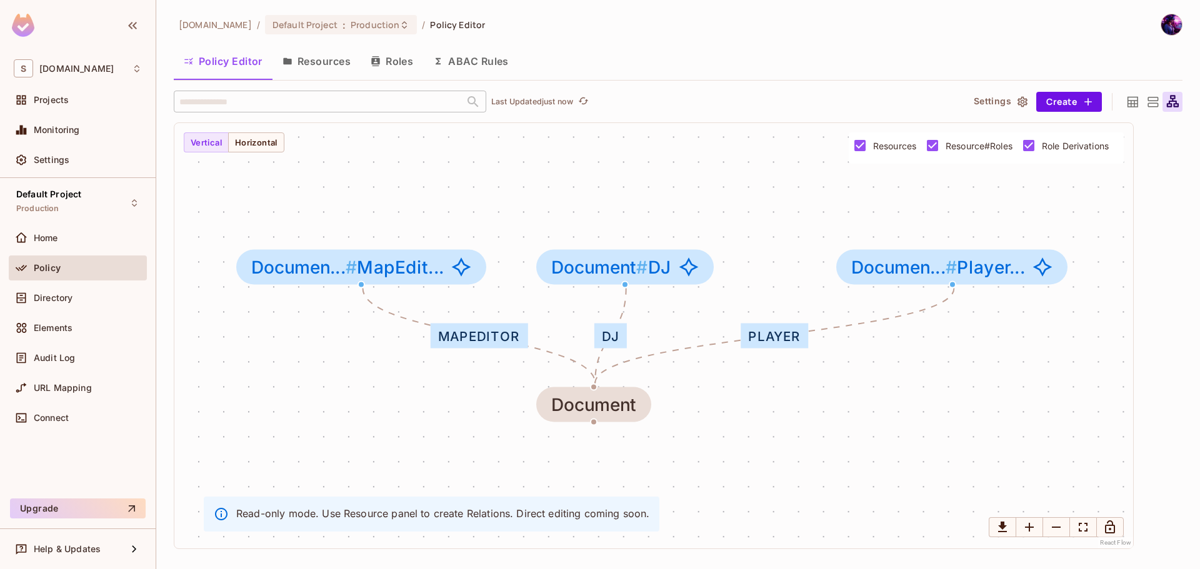
click at [314, 69] on button "Resources" at bounding box center [317, 61] width 88 height 31
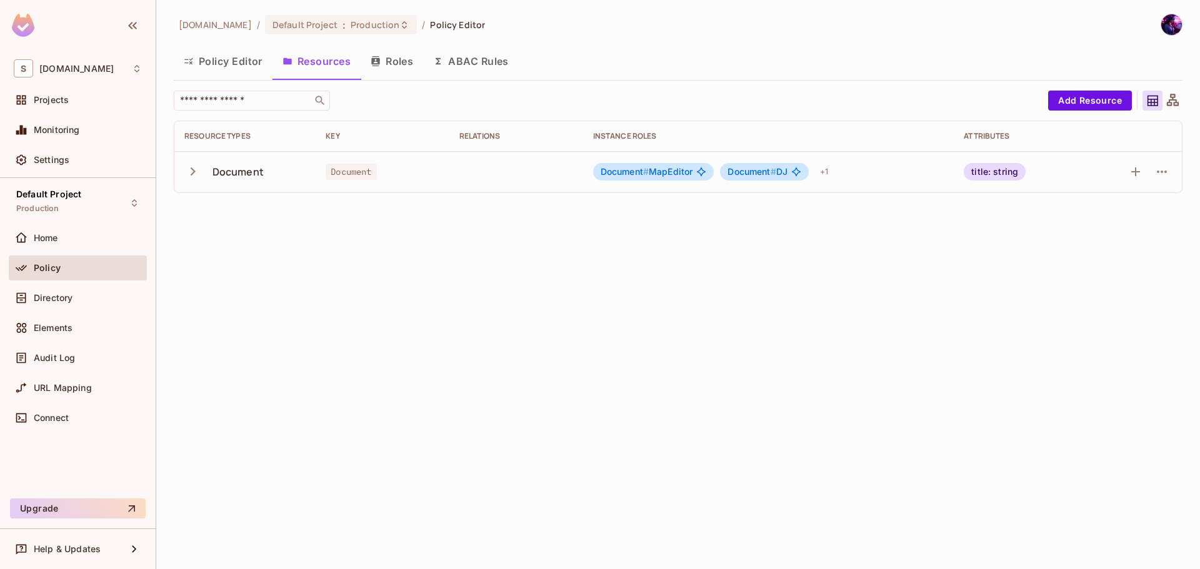
click at [240, 51] on button "Policy Editor" at bounding box center [223, 61] width 99 height 31
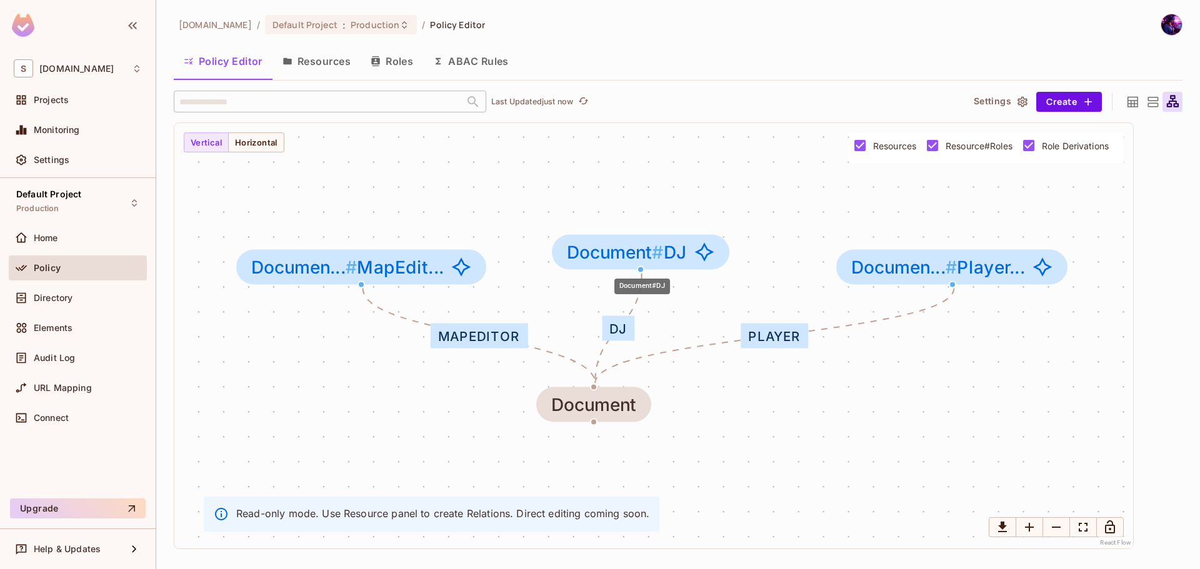
drag, startPoint x: 680, startPoint y: 271, endPoint x: 686, endPoint y: 258, distance: 14.8
click at [693, 256] on div "Document # DJ" at bounding box center [640, 252] width 177 height 35
click at [484, 335] on div "MapEditor" at bounding box center [479, 336] width 97 height 25
click at [485, 335] on div "MapEditor" at bounding box center [479, 336] width 97 height 25
click at [396, 274] on span "Documen... # MapEdit..." at bounding box center [348, 268] width 193 height 20
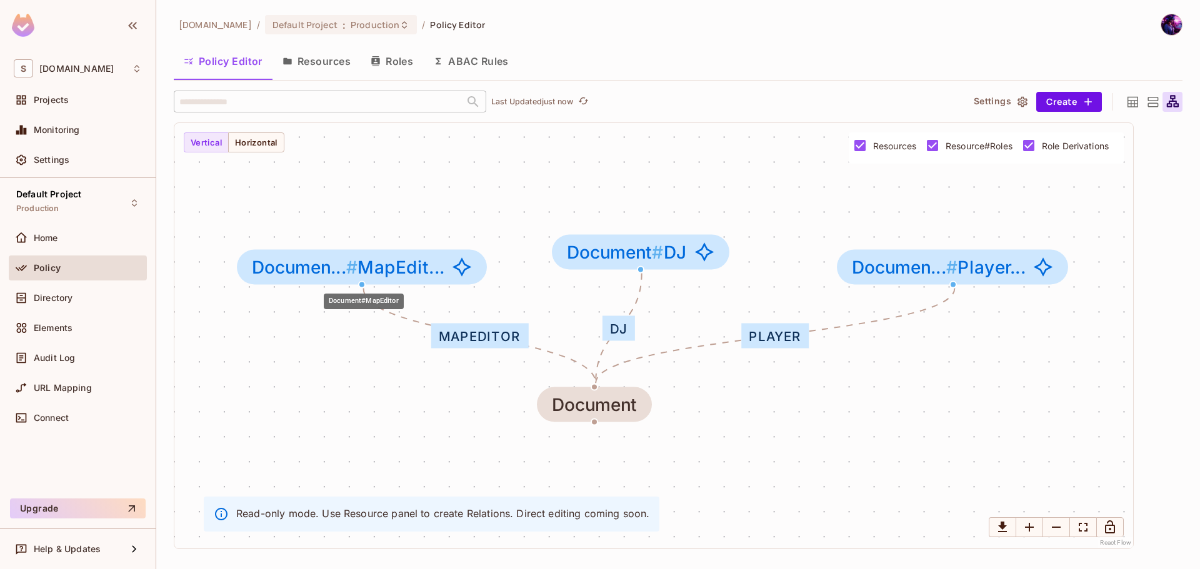
click at [396, 274] on span "Documen... # MapEdit..." at bounding box center [348, 268] width 193 height 20
click at [471, 259] on icon "Document#MapEditor" at bounding box center [462, 268] width 20 height 20
click at [466, 273] on icon "Document#MapEditor" at bounding box center [462, 267] width 19 height 19
drag, startPoint x: 434, startPoint y: 213, endPoint x: 347, endPoint y: 179, distance: 93.0
click at [433, 213] on div "MapEditor DJ Player Document Documen... # MapEdit... Document # DJ Documen... #…" at bounding box center [653, 336] width 959 height 426
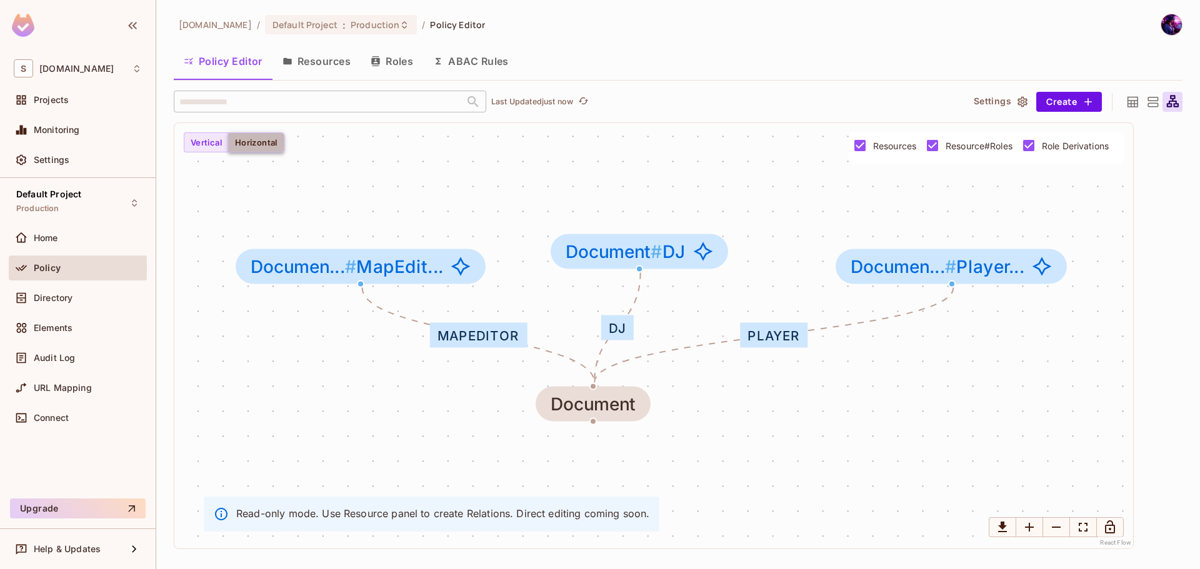
click at [254, 143] on button "Horizontal" at bounding box center [256, 143] width 56 height 20
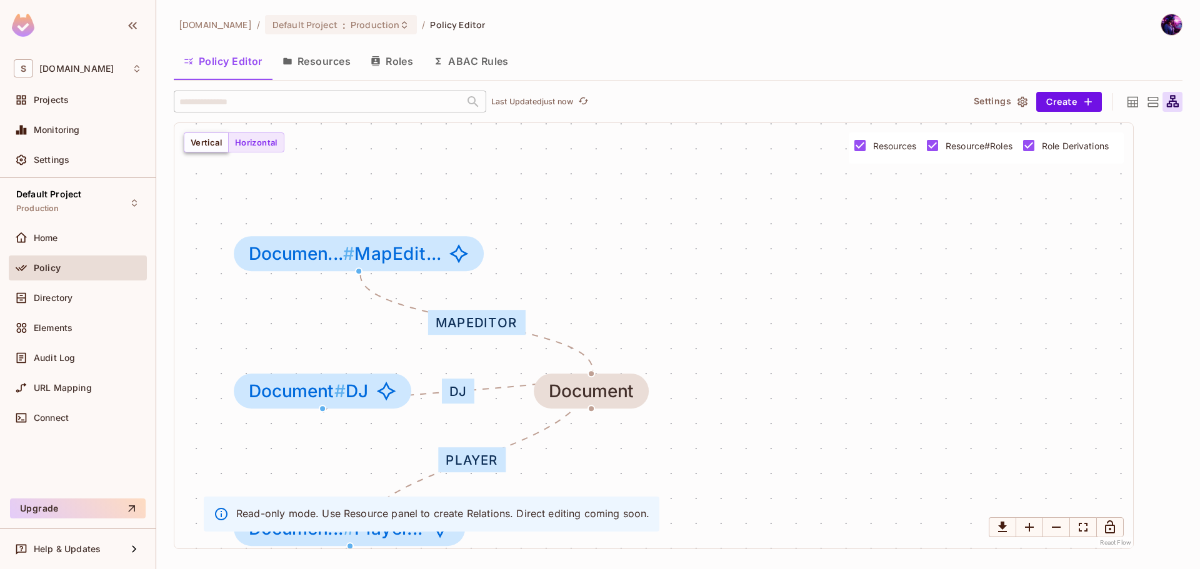
click at [213, 147] on button "Vertical" at bounding box center [206, 143] width 45 height 20
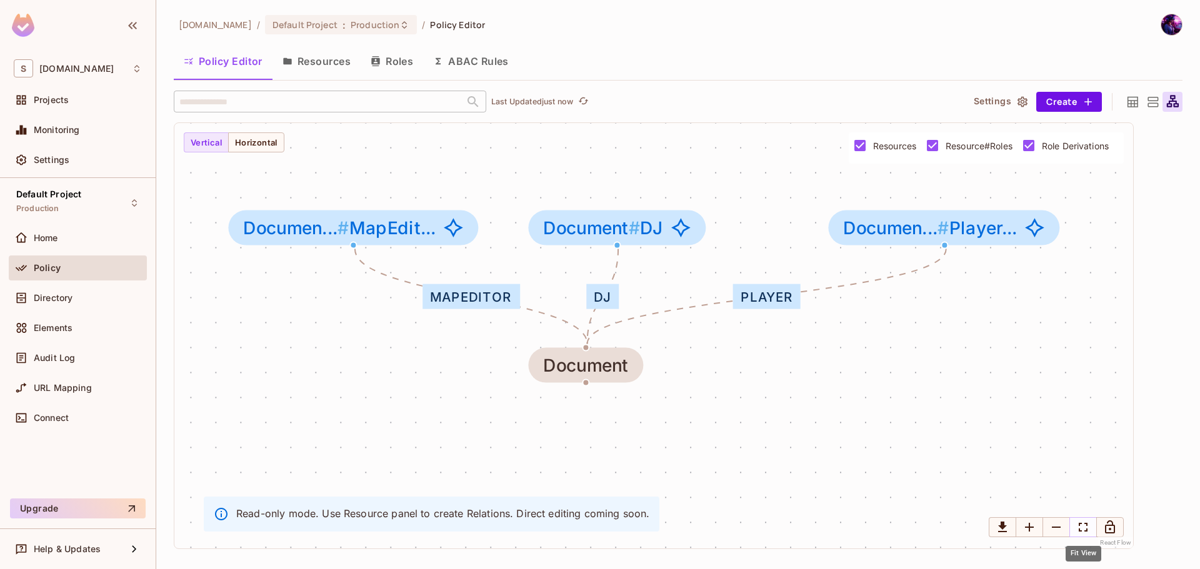
click at [1078, 522] on icon "Fit View" at bounding box center [1083, 527] width 15 height 15
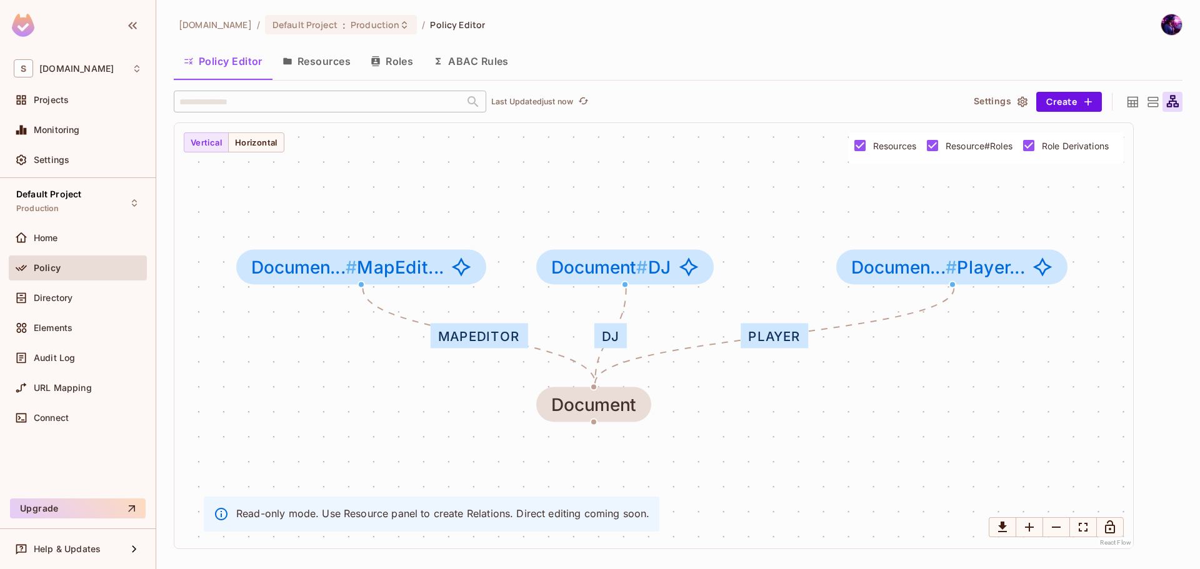
click at [1025, 459] on div "MapEditor DJ Player Document Documen... # MapEdit... Document # DJ Documen... #…" at bounding box center [653, 336] width 959 height 426
click at [329, 71] on button "Resources" at bounding box center [317, 61] width 88 height 31
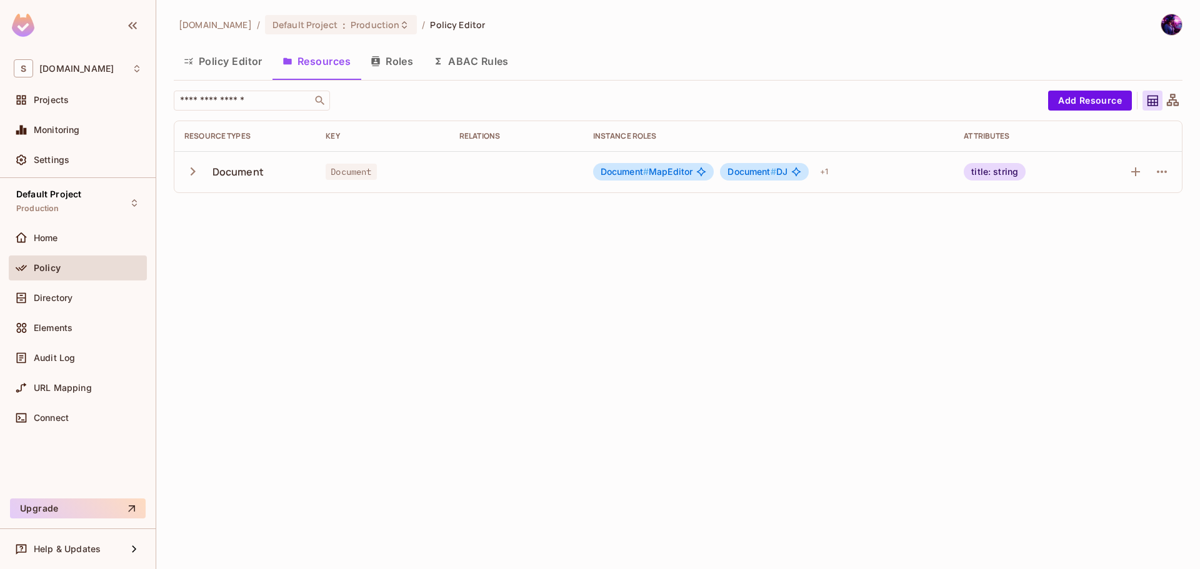
click at [182, 168] on td "Document" at bounding box center [244, 171] width 141 height 41
click at [189, 168] on icon "button" at bounding box center [192, 171] width 17 height 17
click at [386, 49] on button "Roles" at bounding box center [392, 61] width 63 height 31
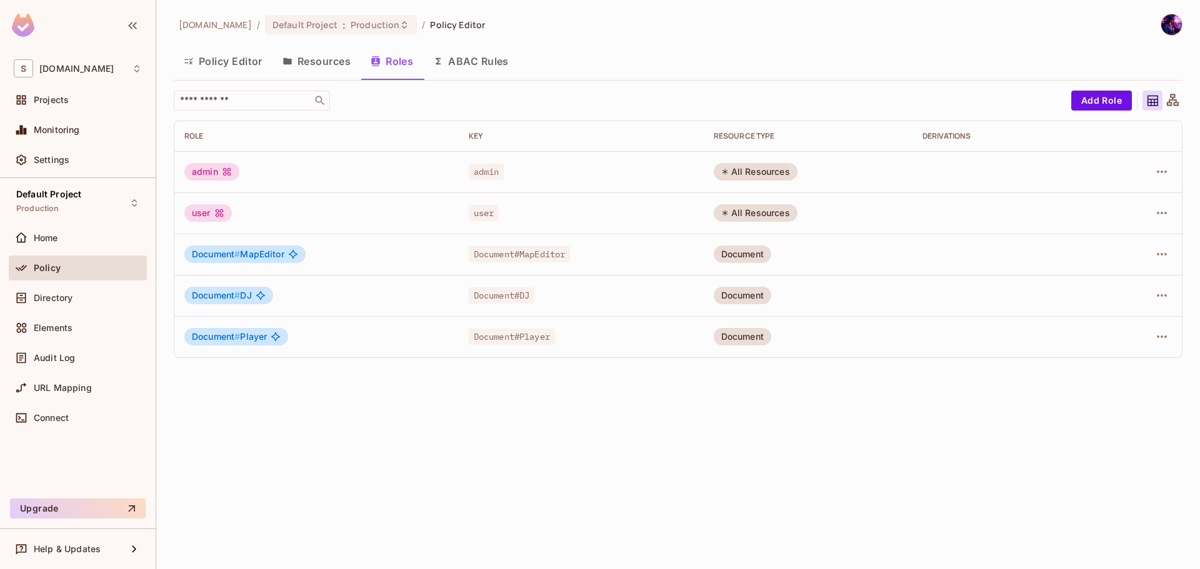
click at [460, 74] on button "ABAC Rules" at bounding box center [471, 61] width 96 height 31
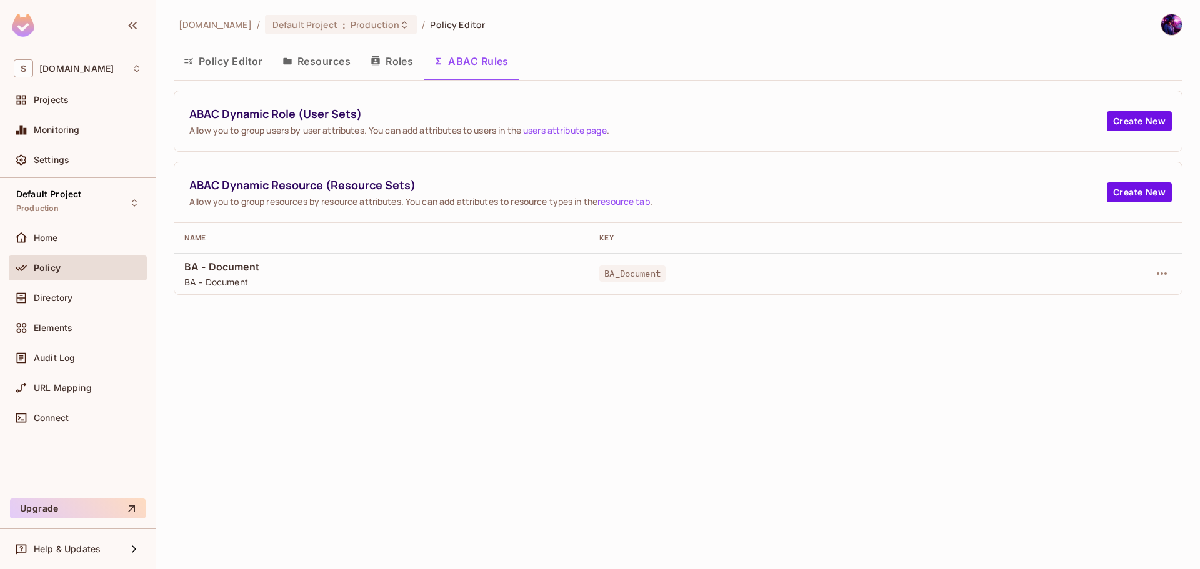
click at [383, 63] on button "Roles" at bounding box center [392, 61] width 63 height 31
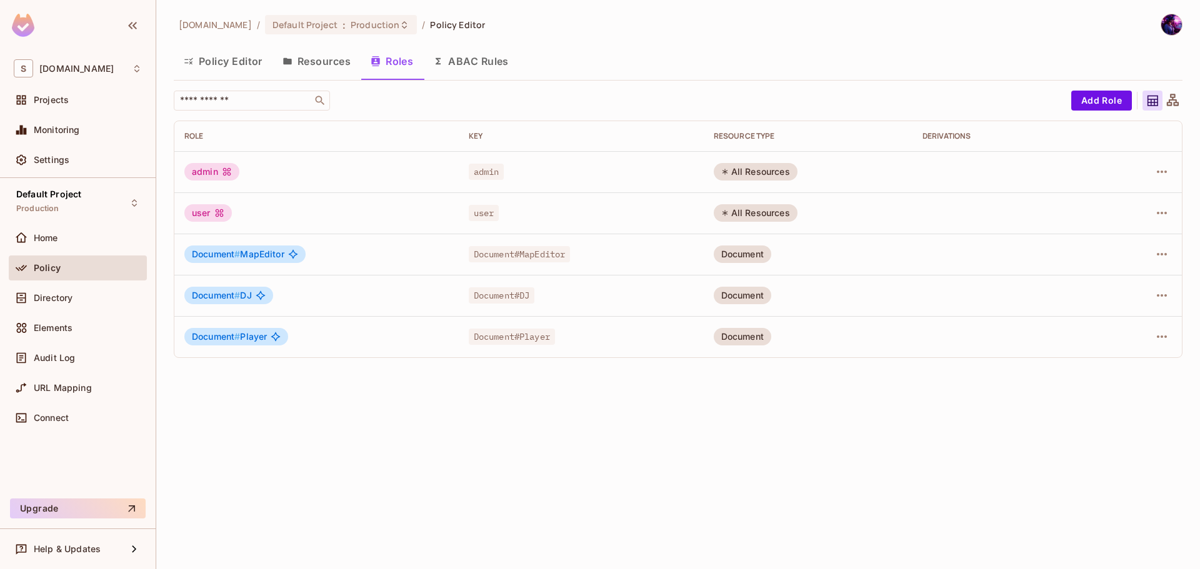
click at [319, 64] on button "Resources" at bounding box center [317, 61] width 88 height 31
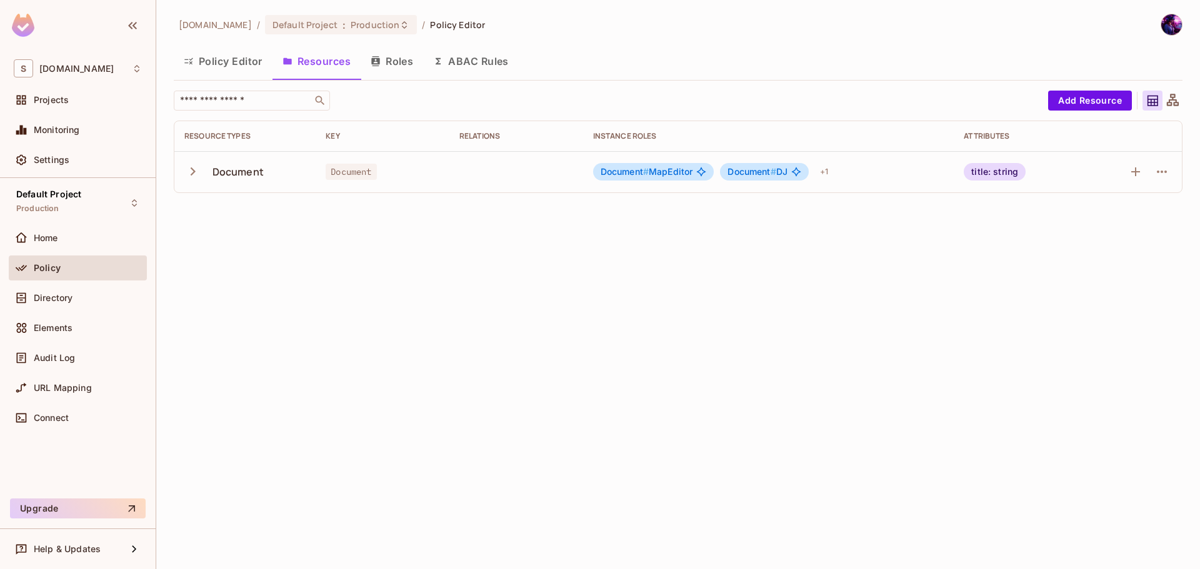
click at [206, 188] on td "Document" at bounding box center [244, 171] width 141 height 41
click at [188, 169] on icon "button" at bounding box center [192, 171] width 17 height 17
click at [191, 183] on button "button" at bounding box center [195, 171] width 22 height 27
click at [190, 176] on icon "button" at bounding box center [192, 171] width 17 height 17
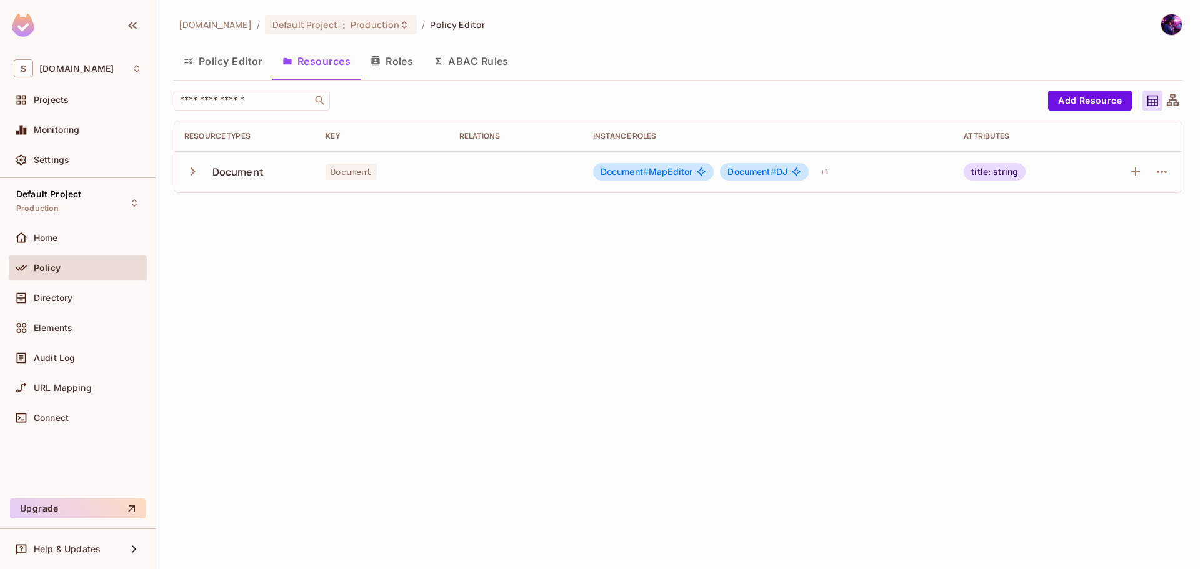
click at [190, 176] on icon "button" at bounding box center [192, 171] width 17 height 17
click at [193, 178] on icon "button" at bounding box center [192, 171] width 17 height 17
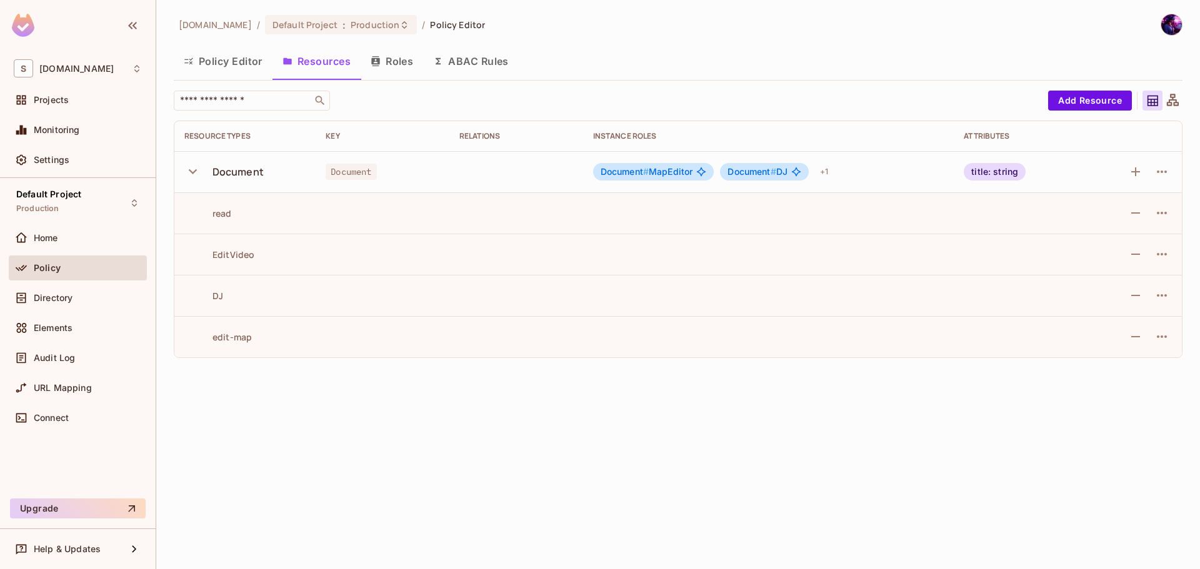
click at [398, 63] on button "Roles" at bounding box center [392, 61] width 63 height 31
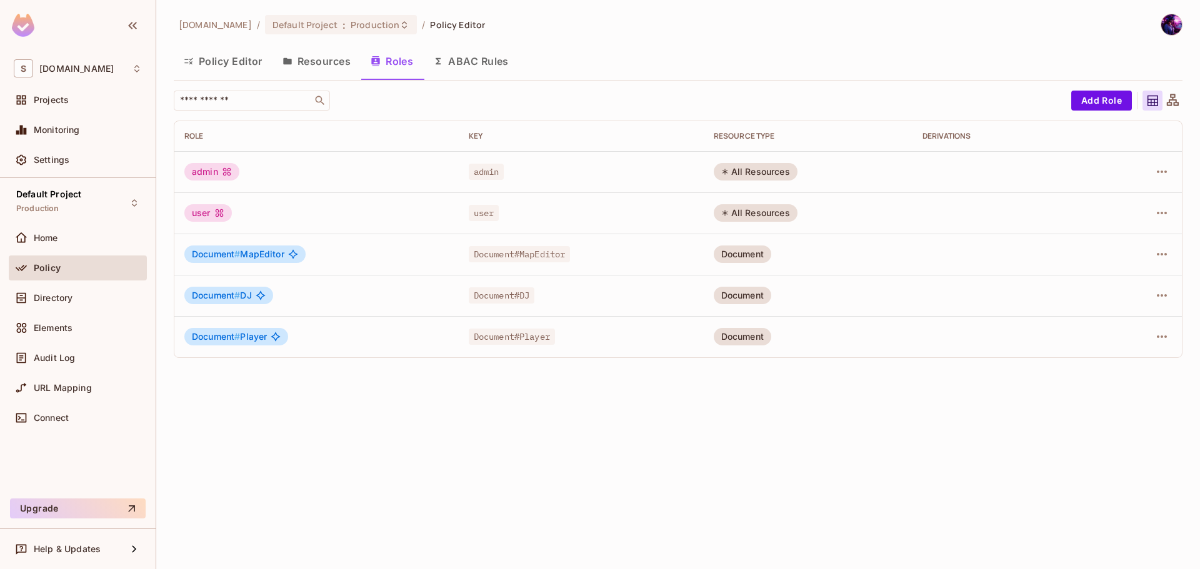
click at [331, 75] on button "Resources" at bounding box center [317, 61] width 88 height 31
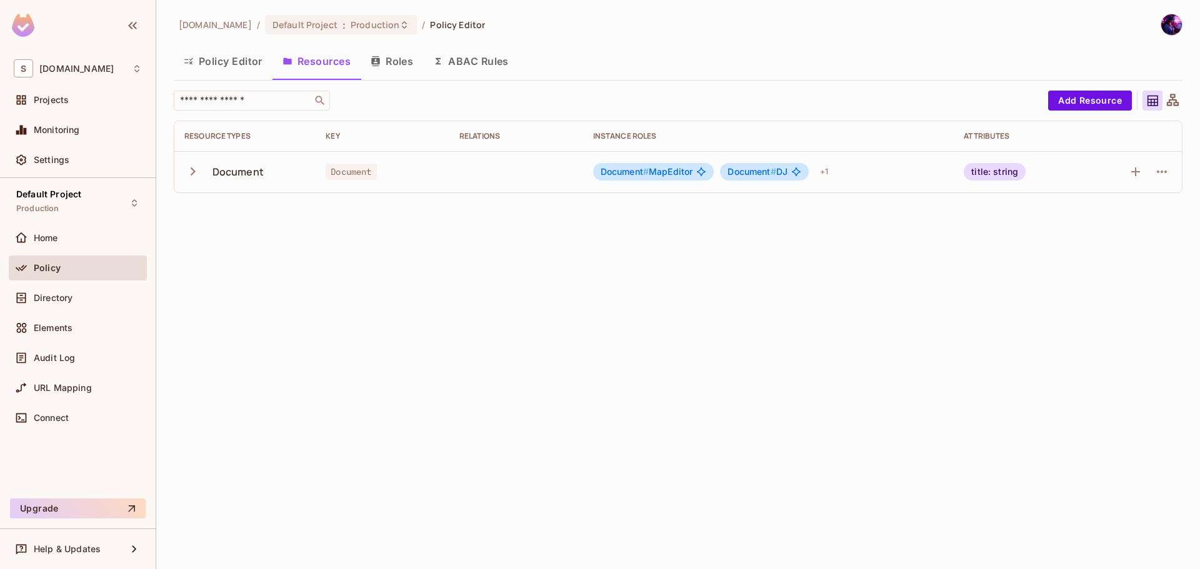
click at [406, 68] on button "Roles" at bounding box center [392, 61] width 63 height 31
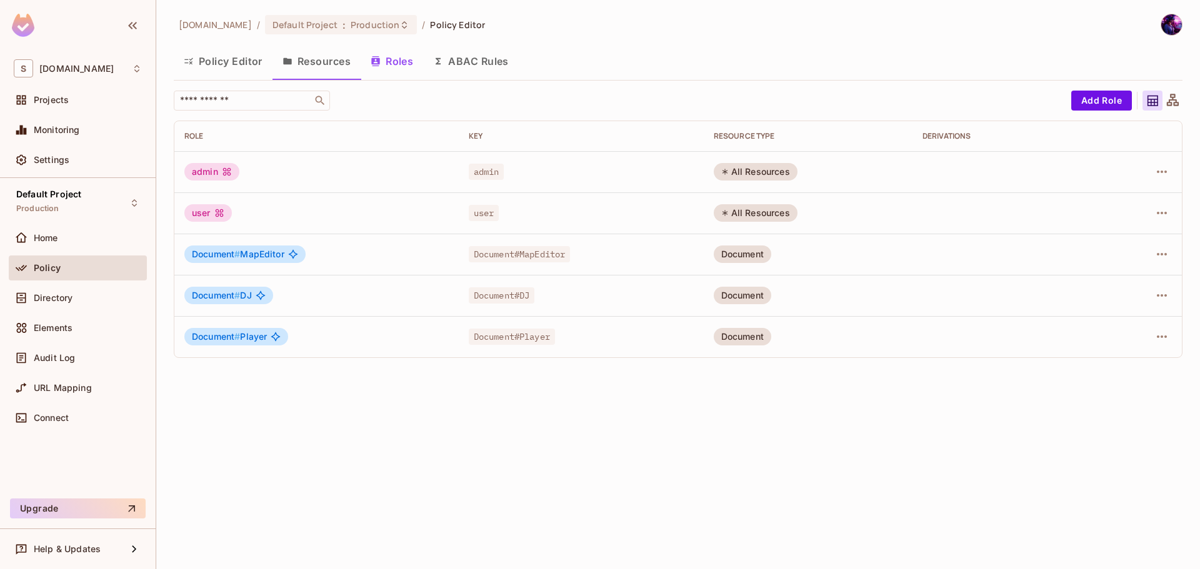
click at [479, 68] on button "ABAC Rules" at bounding box center [471, 61] width 96 height 31
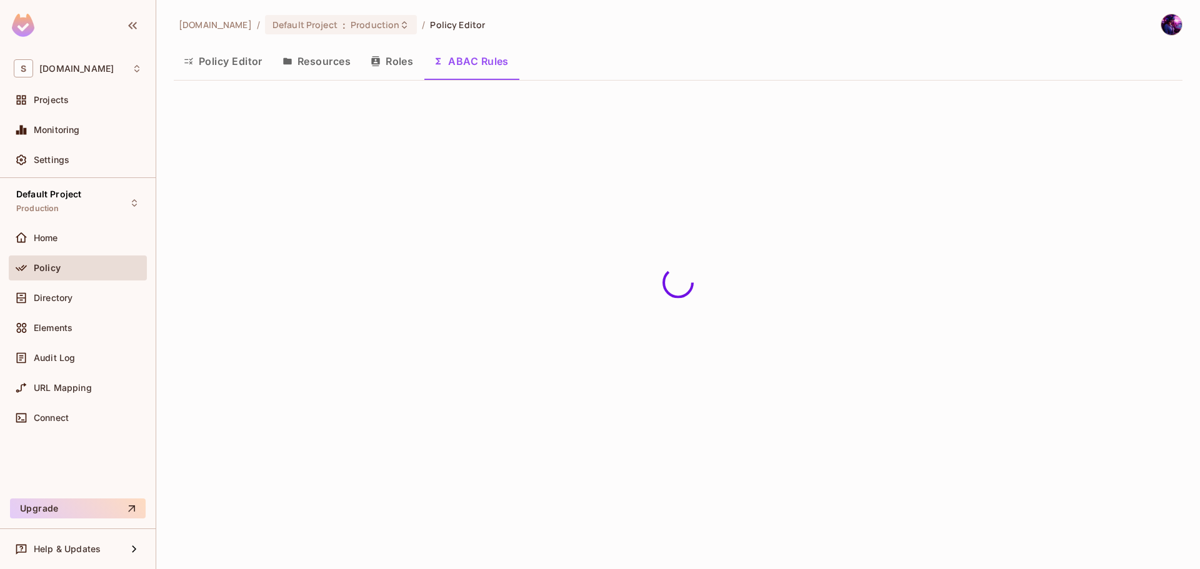
click at [401, 66] on button "Roles" at bounding box center [392, 61] width 63 height 31
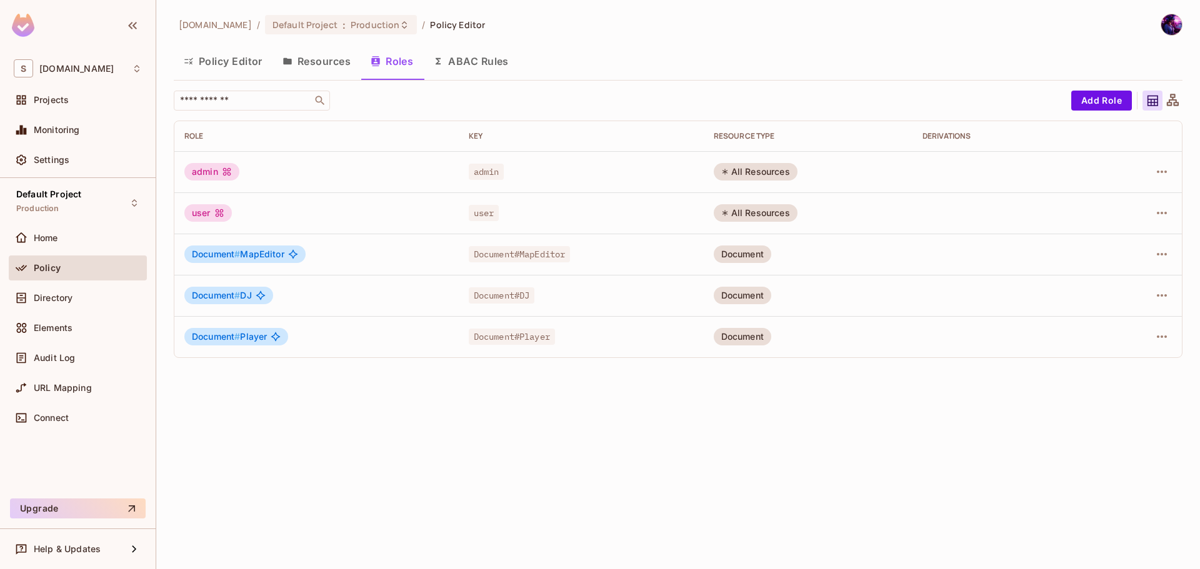
click at [336, 69] on button "Resources" at bounding box center [317, 61] width 88 height 31
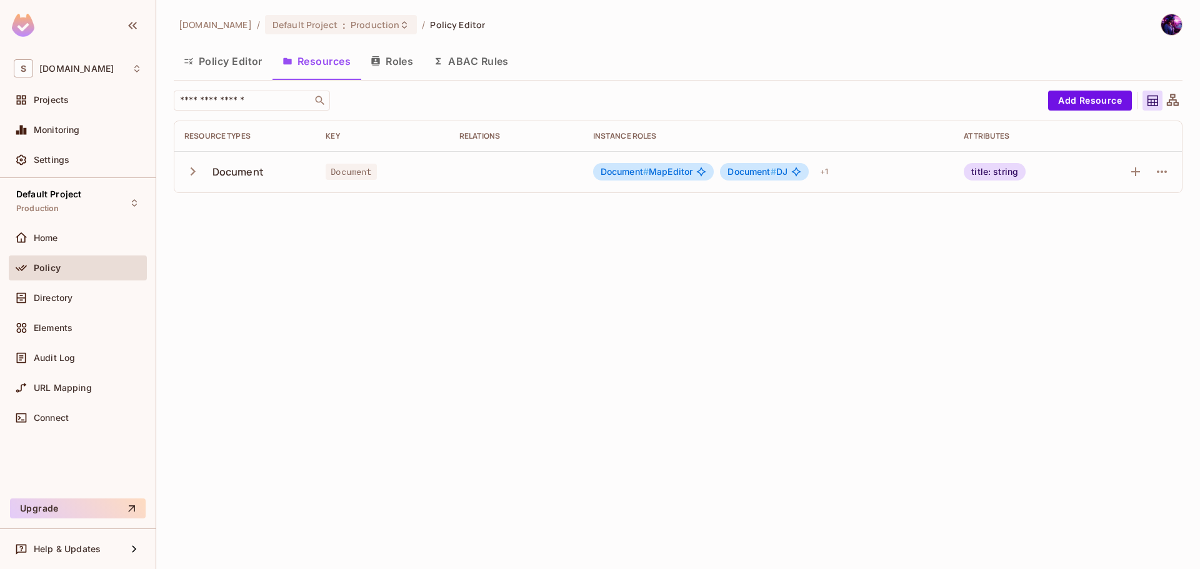
click at [218, 71] on button "Policy Editor" at bounding box center [223, 61] width 99 height 31
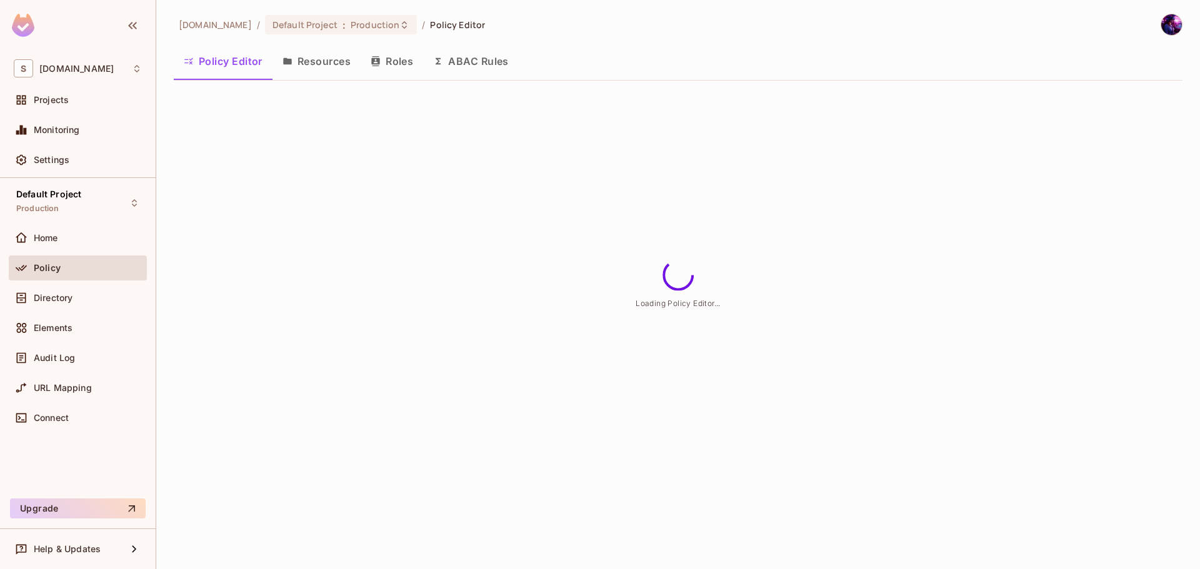
click at [326, 66] on button "Resources" at bounding box center [317, 61] width 88 height 31
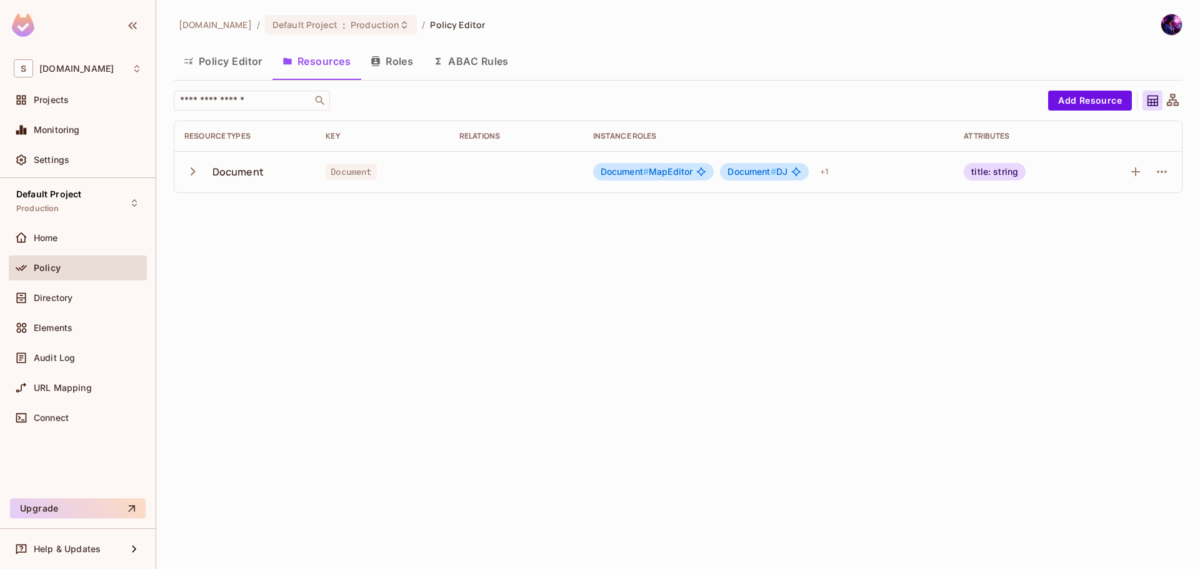
click at [436, 63] on icon "button" at bounding box center [438, 61] width 10 height 10
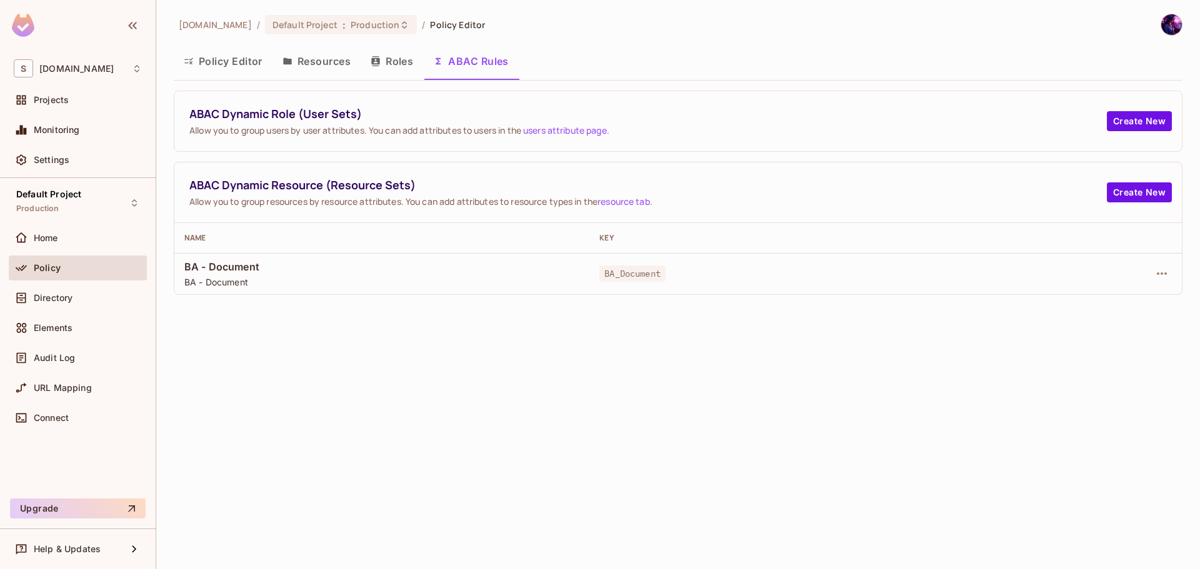
click at [392, 61] on button "Roles" at bounding box center [392, 61] width 63 height 31
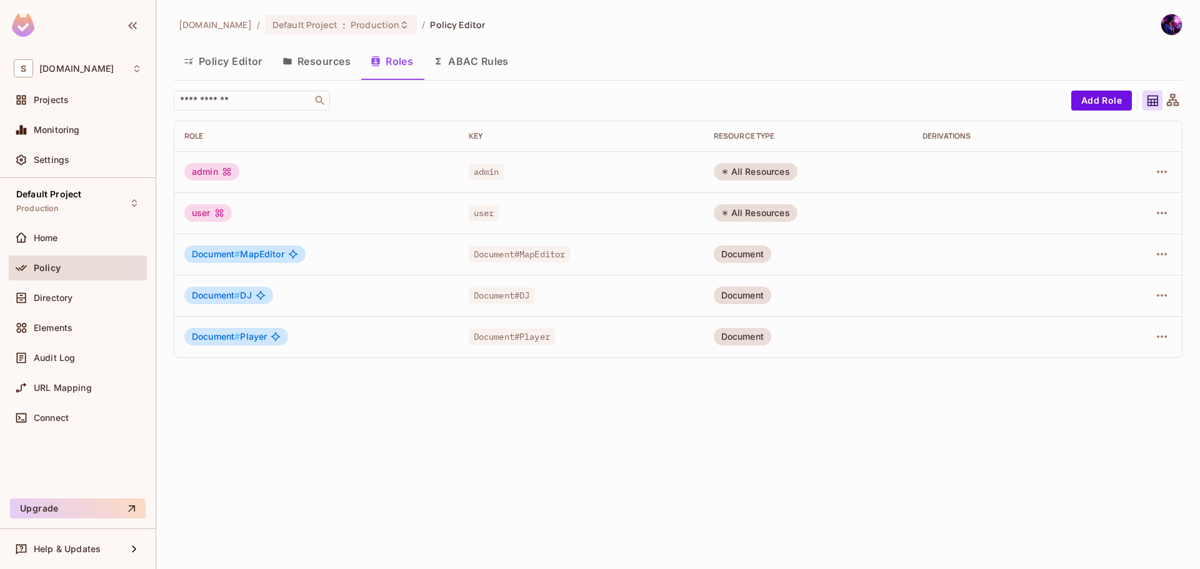
click at [335, 61] on button "Resources" at bounding box center [317, 61] width 88 height 31
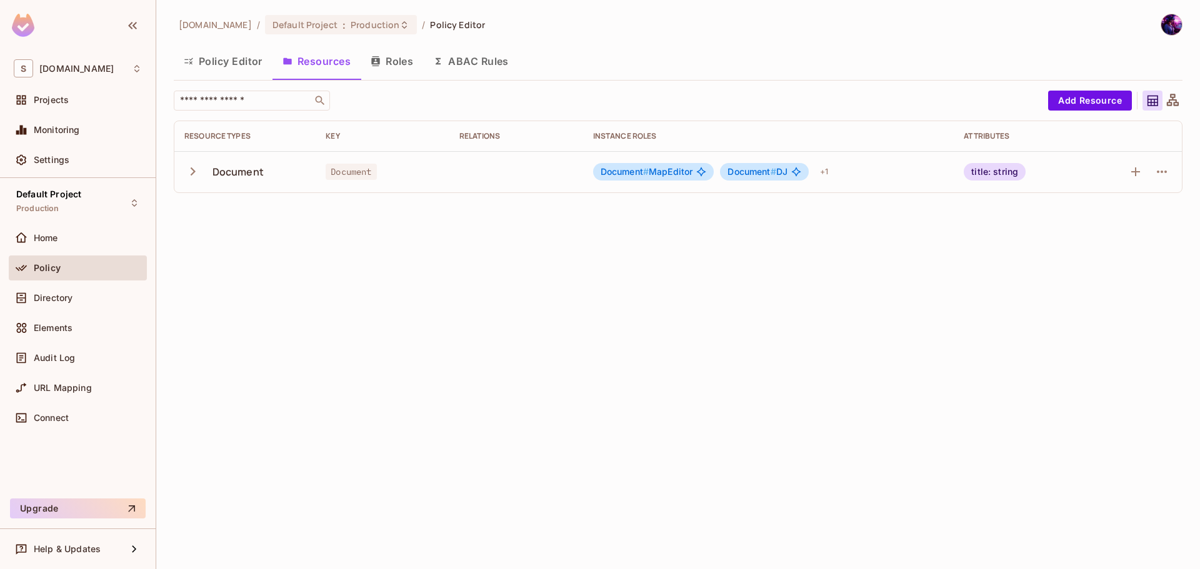
click at [225, 68] on button "Policy Editor" at bounding box center [223, 61] width 99 height 31
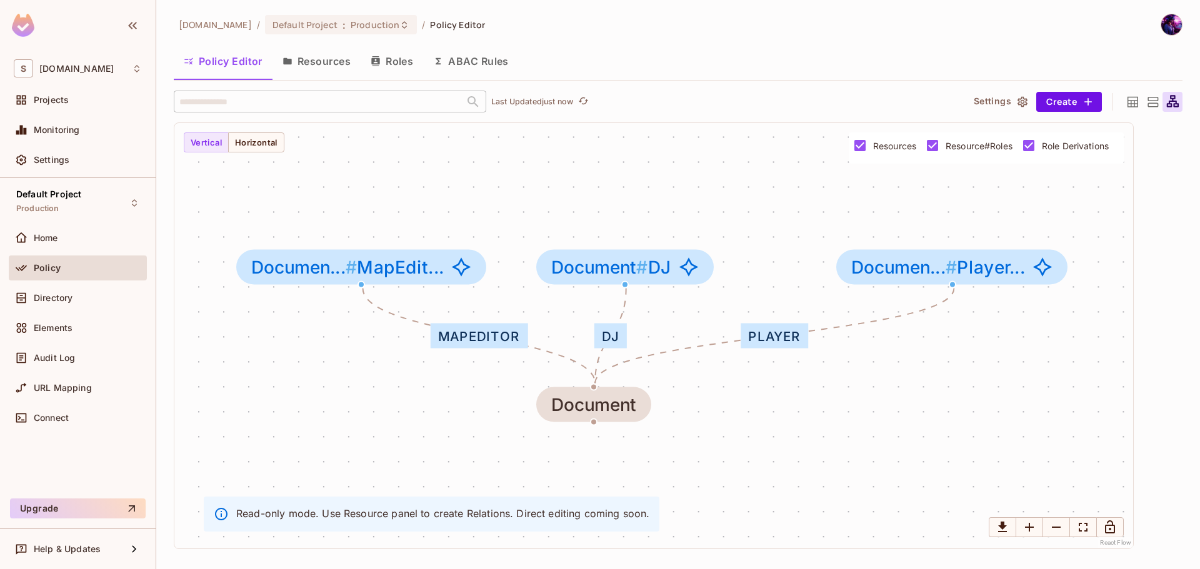
click at [313, 67] on button "Resources" at bounding box center [317, 61] width 88 height 31
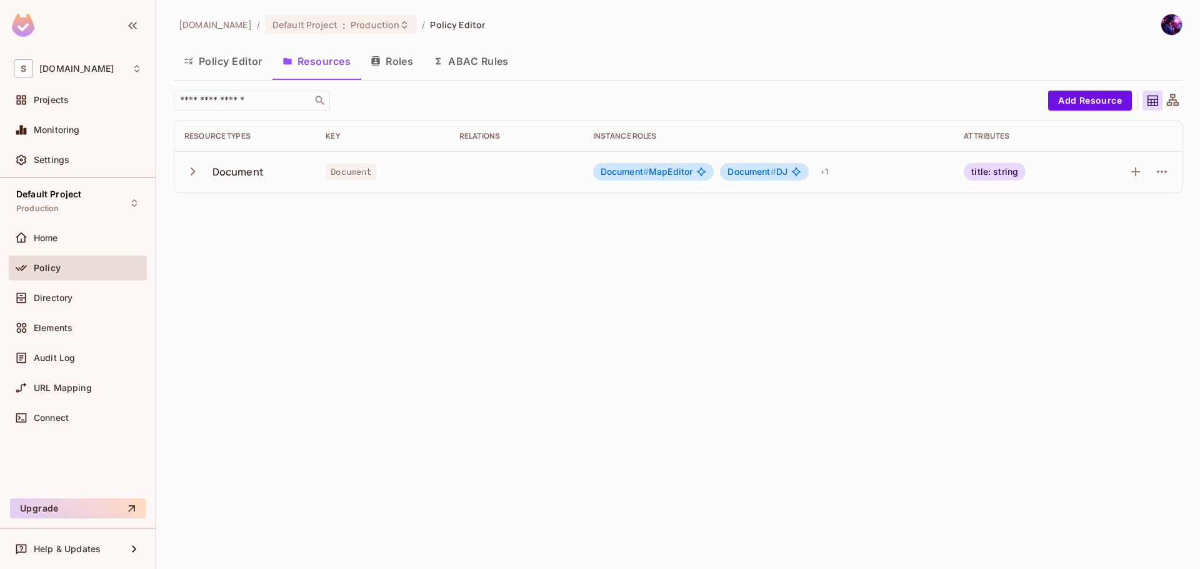
click at [411, 60] on button "Roles" at bounding box center [392, 61] width 63 height 31
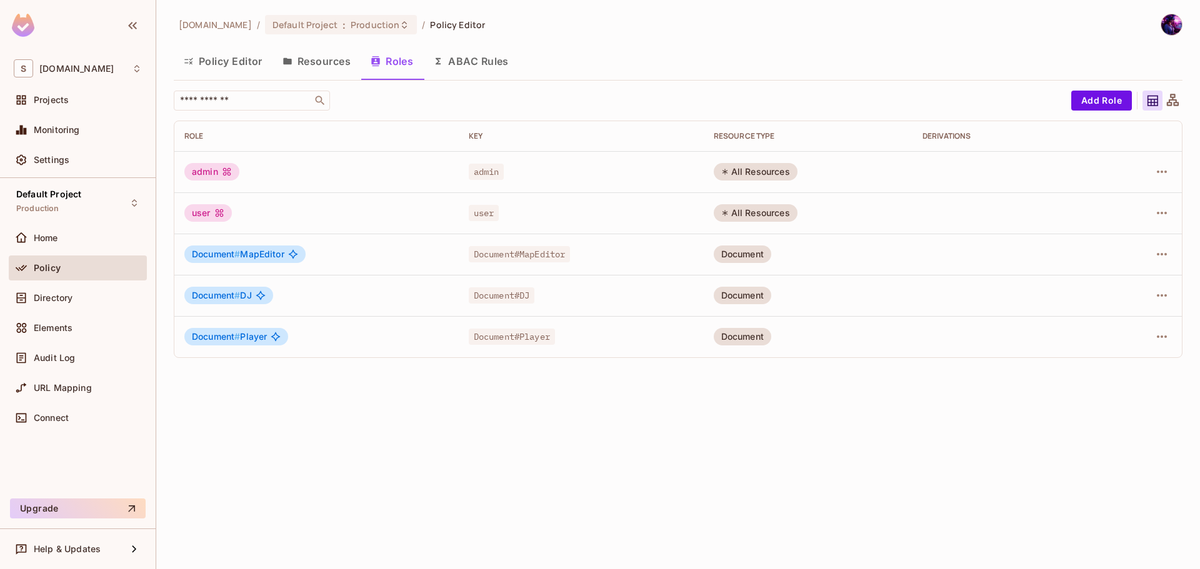
click at [491, 56] on button "ABAC Rules" at bounding box center [471, 61] width 96 height 31
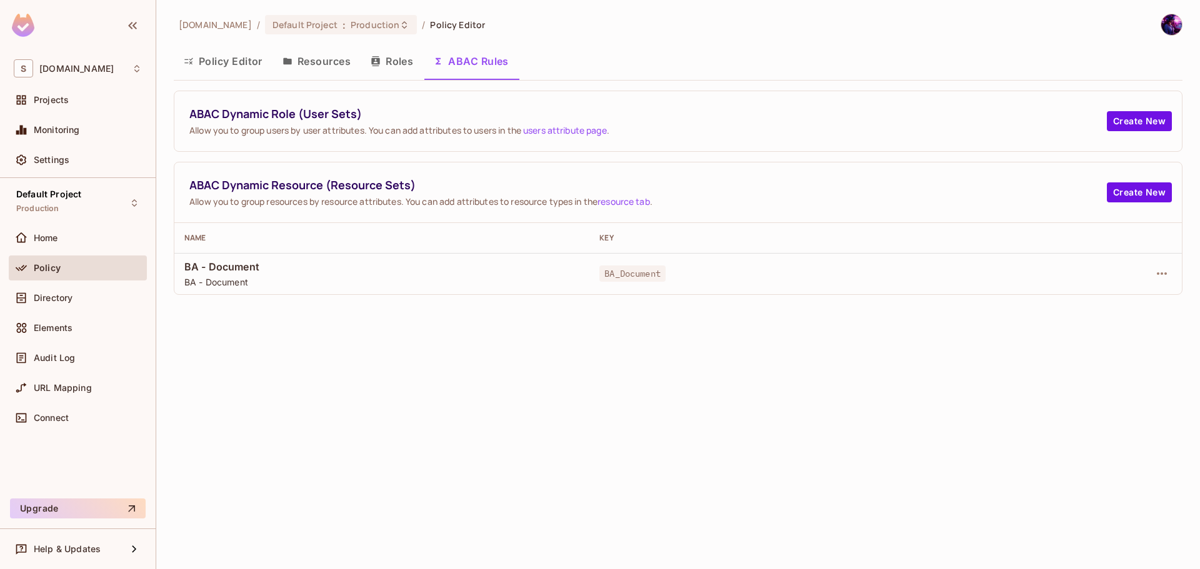
click at [384, 56] on button "Roles" at bounding box center [392, 61] width 63 height 31
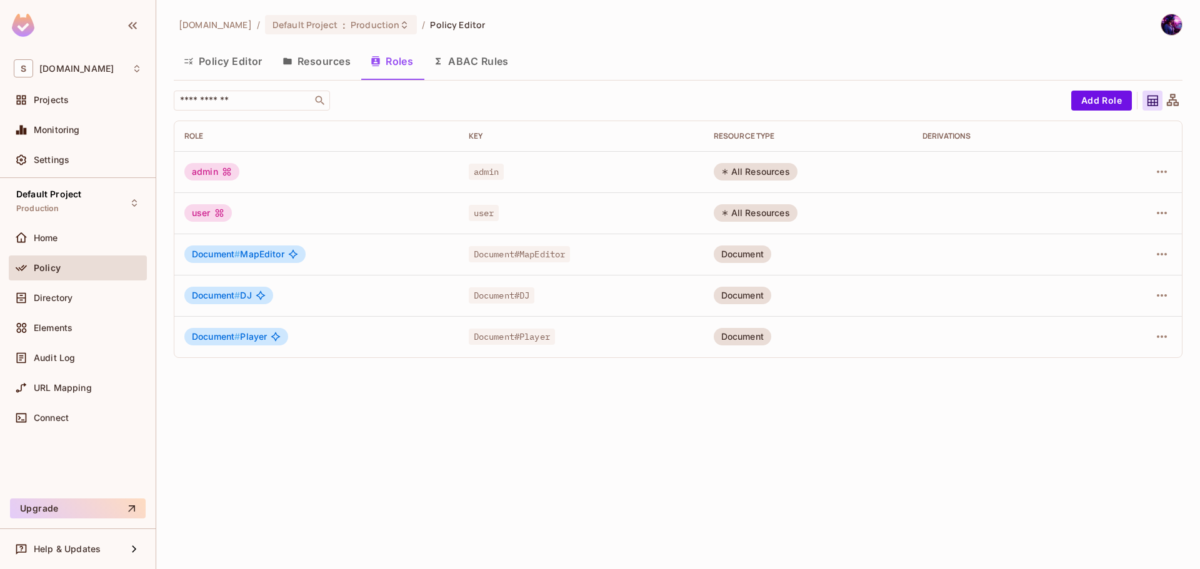
click at [256, 53] on button "Policy Editor" at bounding box center [223, 61] width 99 height 31
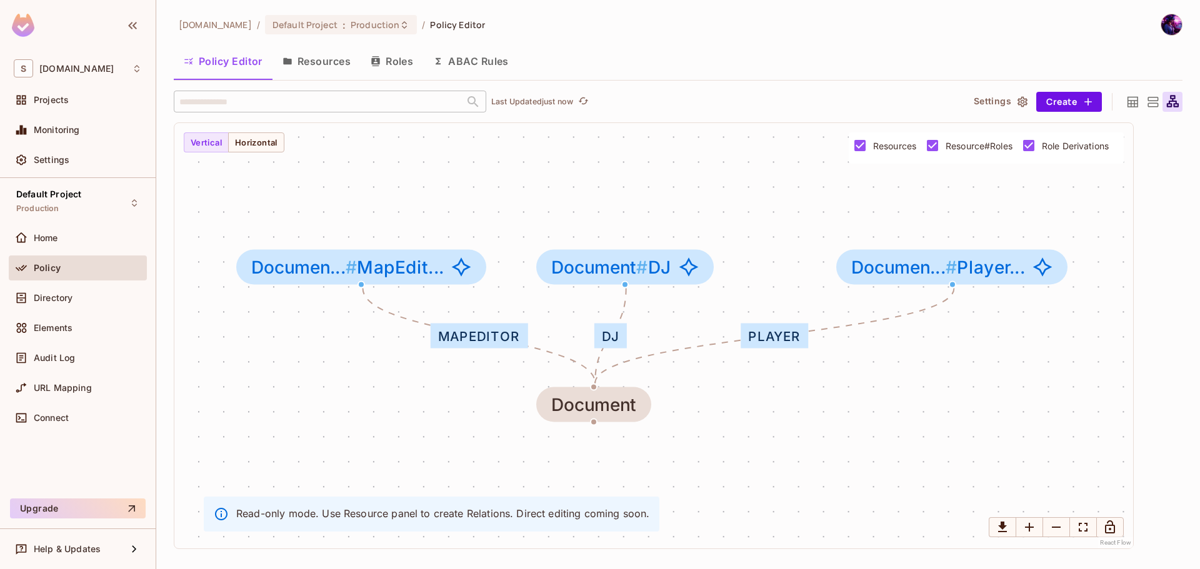
click at [331, 54] on button "Resources" at bounding box center [317, 61] width 88 height 31
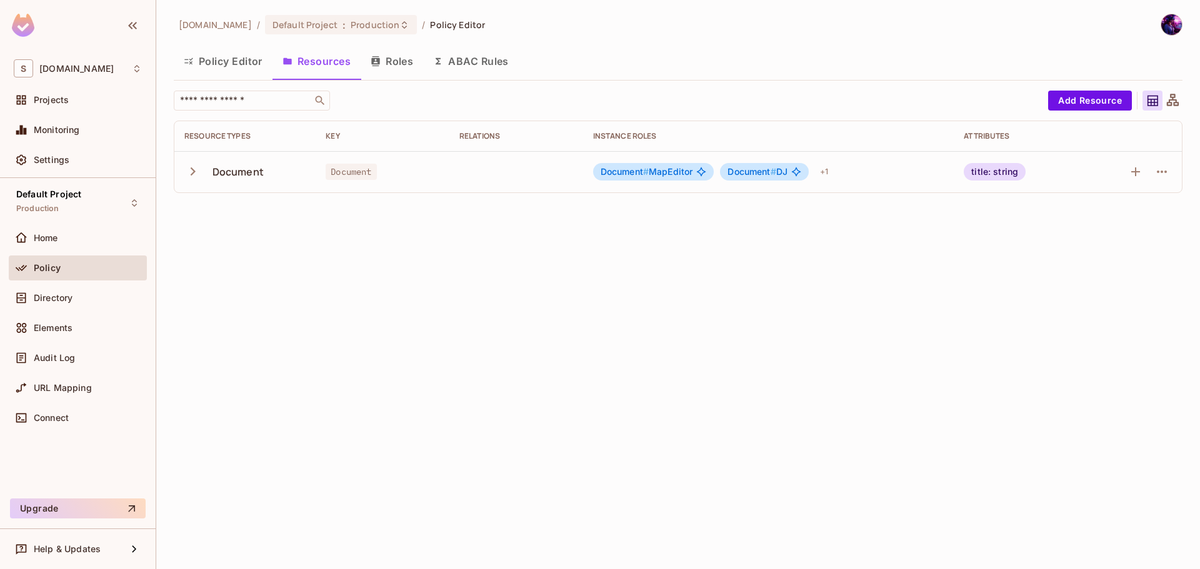
click at [382, 56] on button "Roles" at bounding box center [392, 61] width 63 height 31
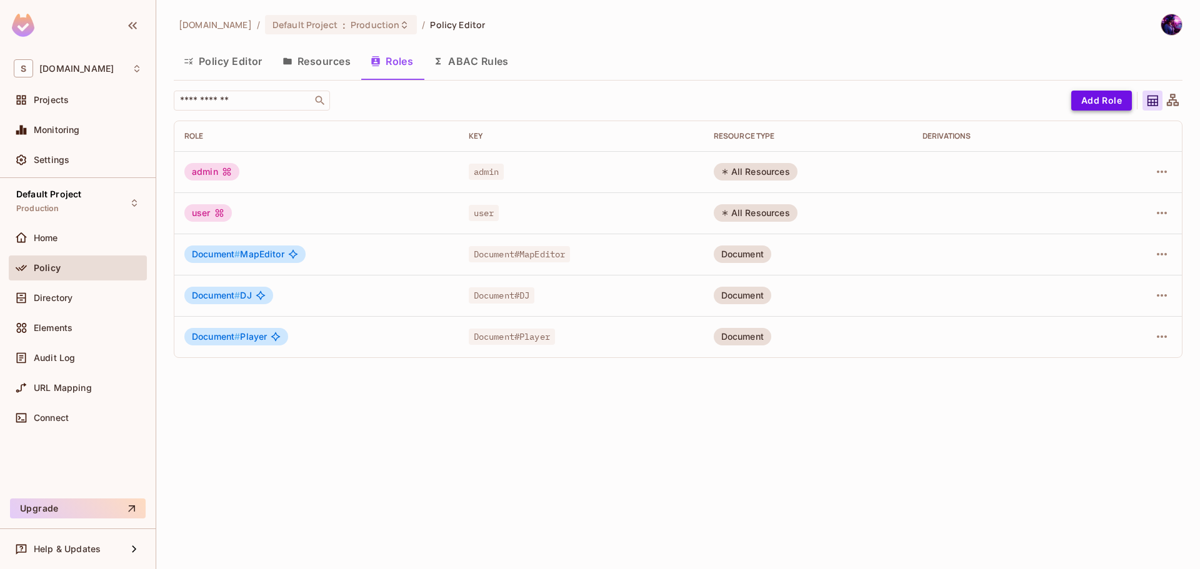
click at [1128, 109] on button "Add Role" at bounding box center [1101, 101] width 61 height 20
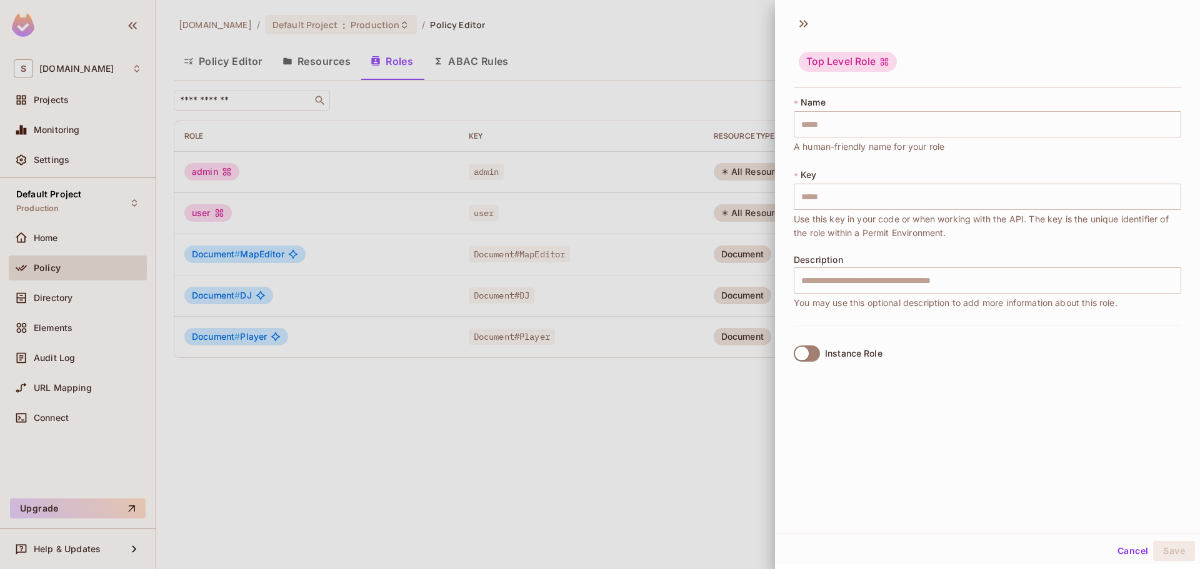
click at [631, 434] on div at bounding box center [600, 284] width 1200 height 569
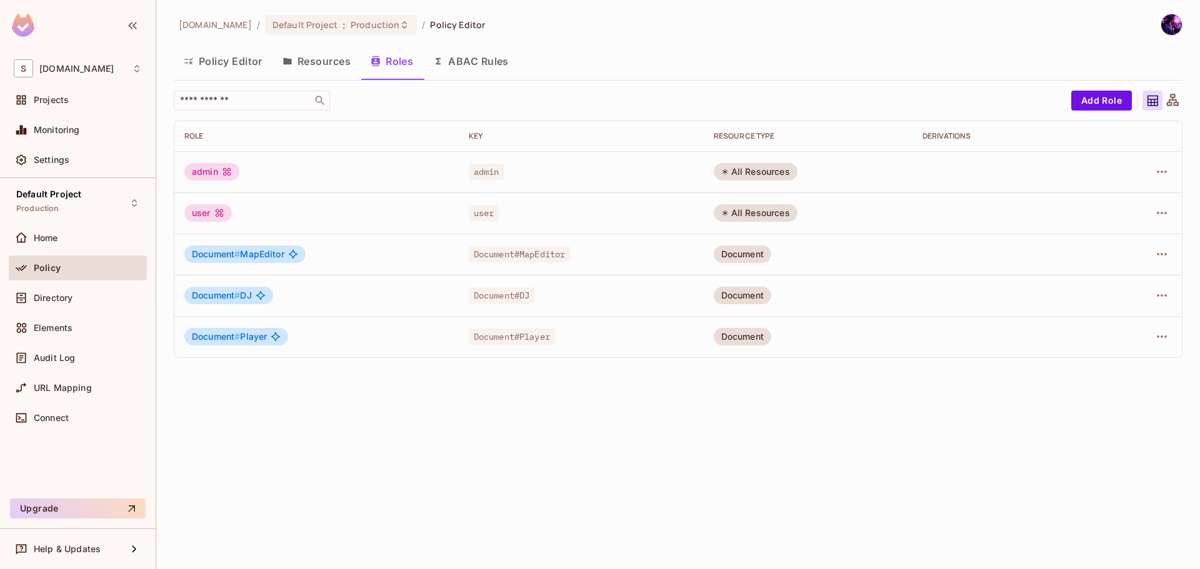
click at [302, 58] on button "Resources" at bounding box center [317, 61] width 88 height 31
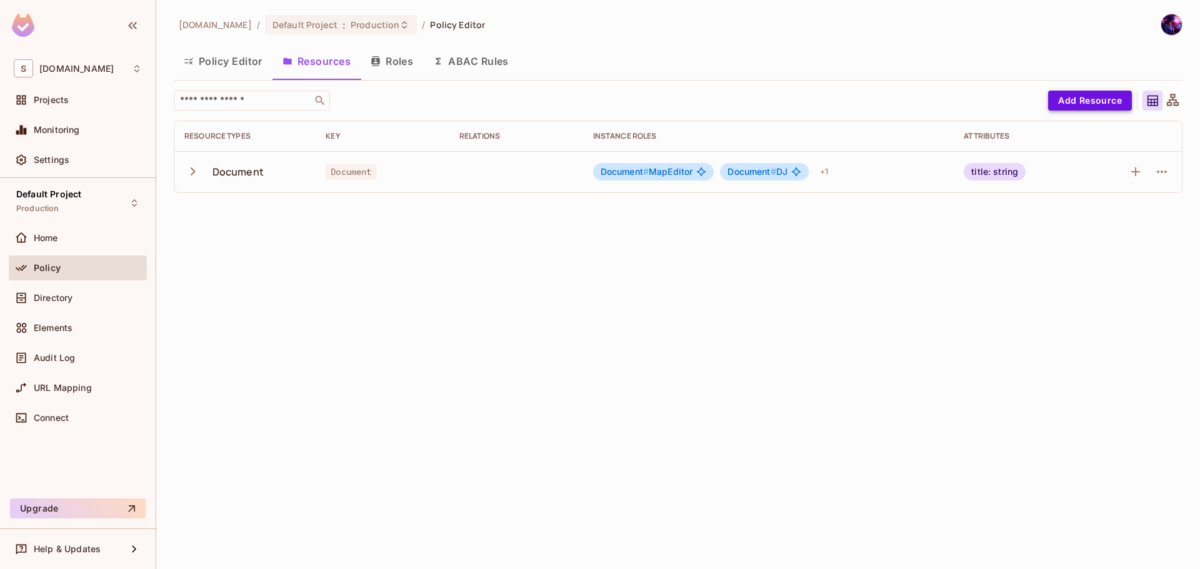
click at [1088, 98] on button "Add Resource" at bounding box center [1090, 101] width 84 height 20
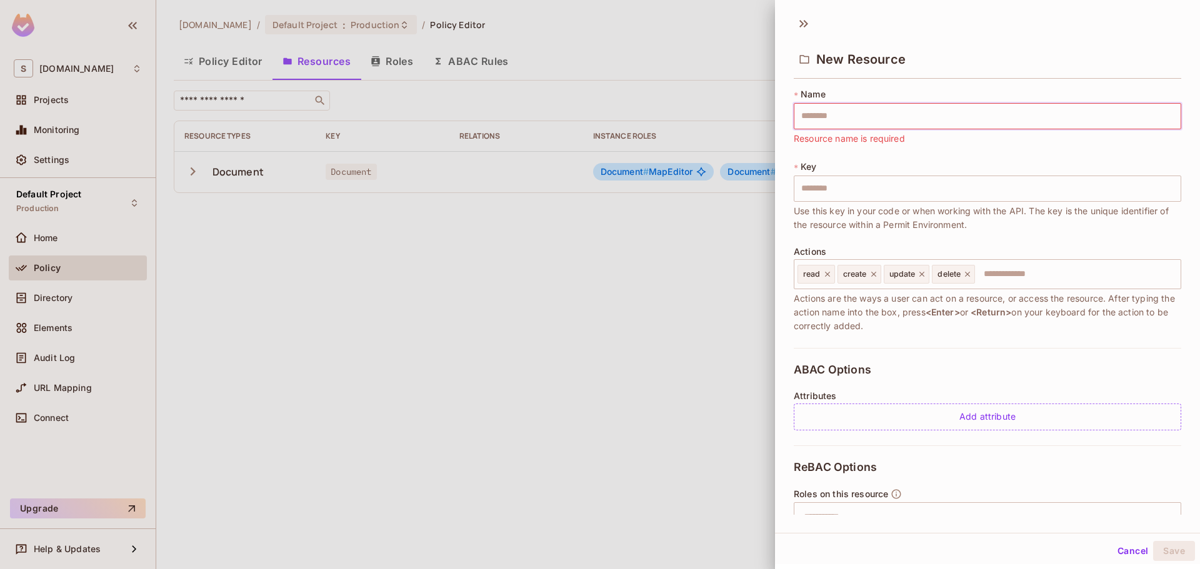
click at [448, 373] on div at bounding box center [600, 284] width 1200 height 569
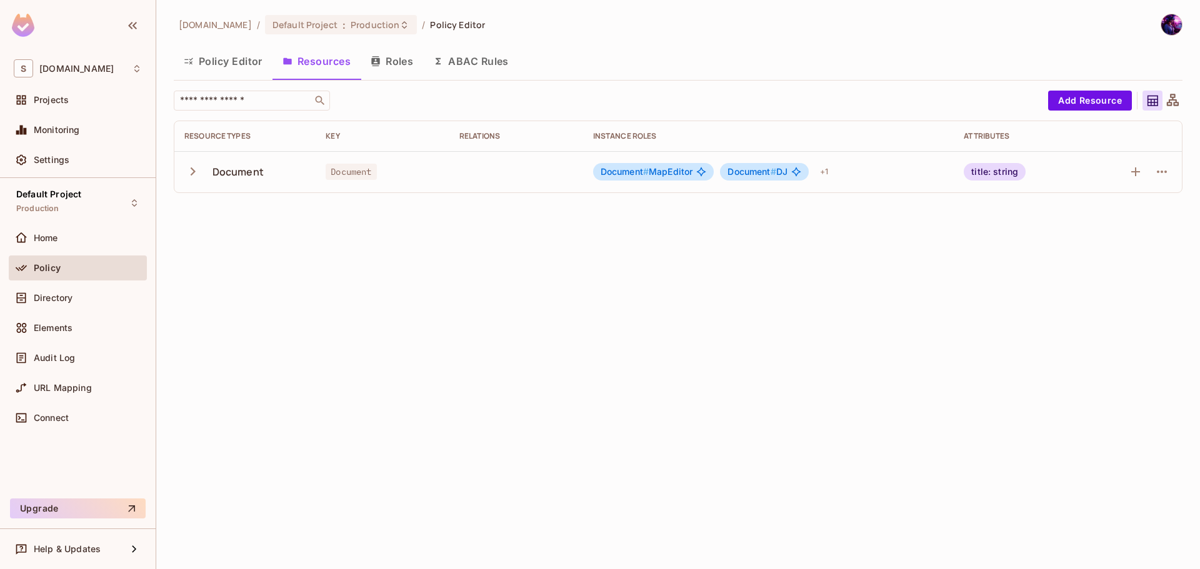
click at [1086, 112] on div "​ Add Resource Resource Types Key Relations Instance roles Attributes Document …" at bounding box center [678, 142] width 1009 height 103
click at [1086, 111] on div "​ Add Resource Resource Types Key Relations Instance roles Attributes Document …" at bounding box center [678, 142] width 1009 height 103
click at [1094, 104] on button "Add Resource" at bounding box center [1090, 101] width 84 height 20
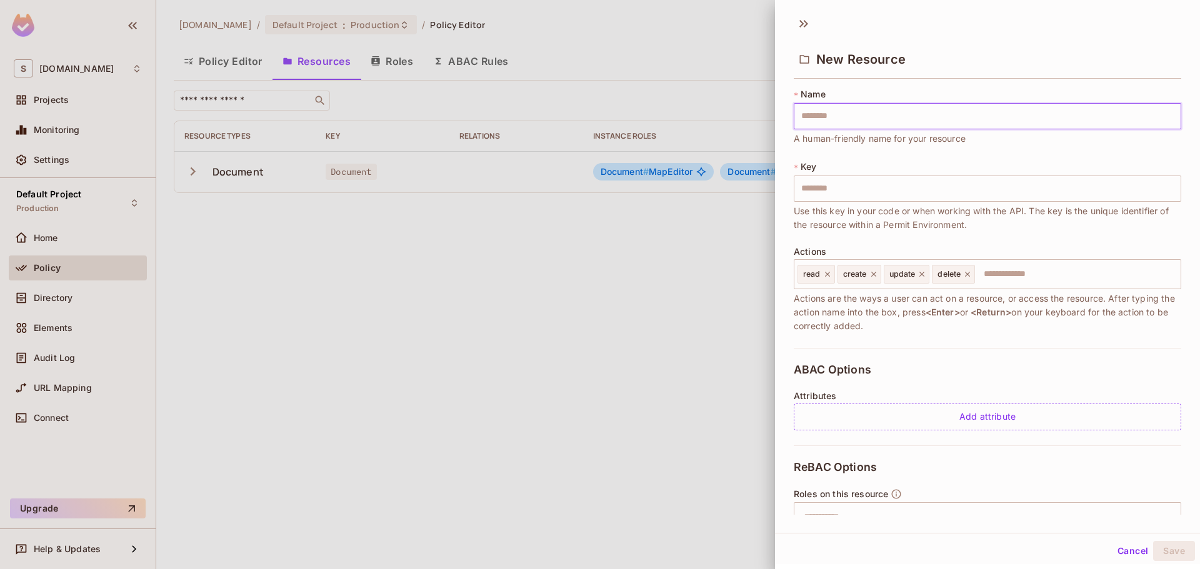
click at [750, 277] on div at bounding box center [600, 284] width 1200 height 569
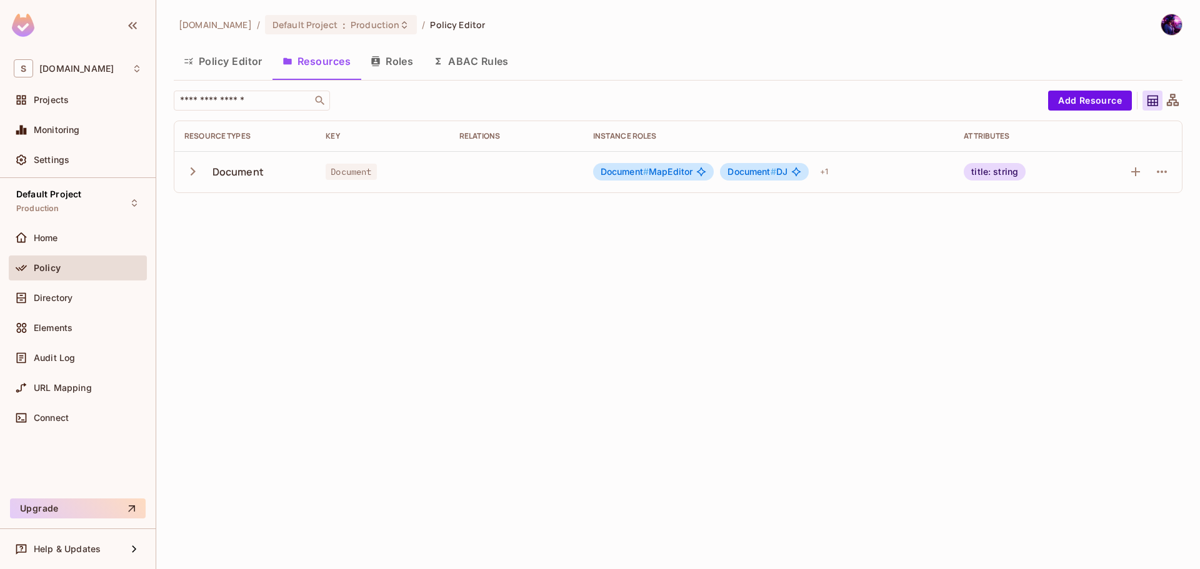
click at [1169, 92] on div at bounding box center [1173, 101] width 20 height 20
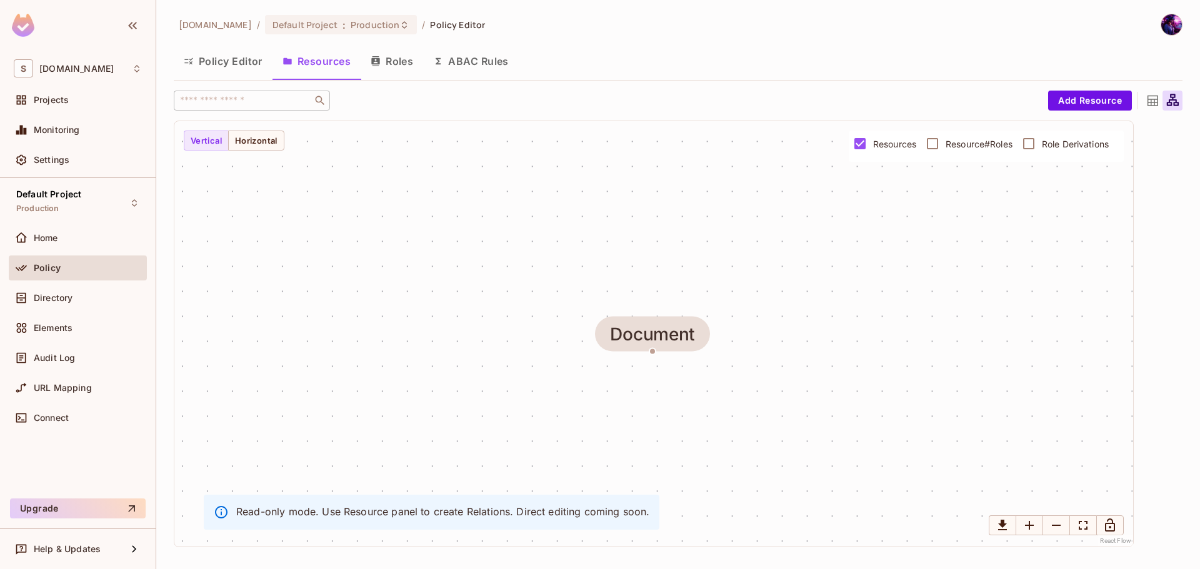
click at [401, 61] on button "Roles" at bounding box center [392, 61] width 63 height 31
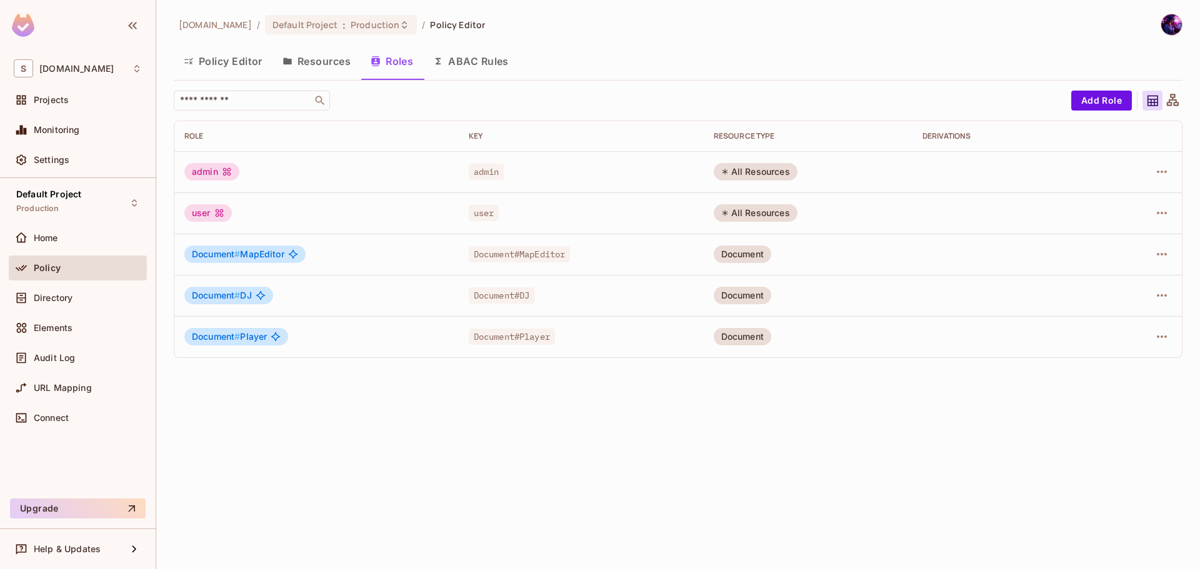
click at [1150, 97] on icon at bounding box center [1153, 101] width 16 height 16
click at [1164, 100] on div at bounding box center [1173, 101] width 20 height 20
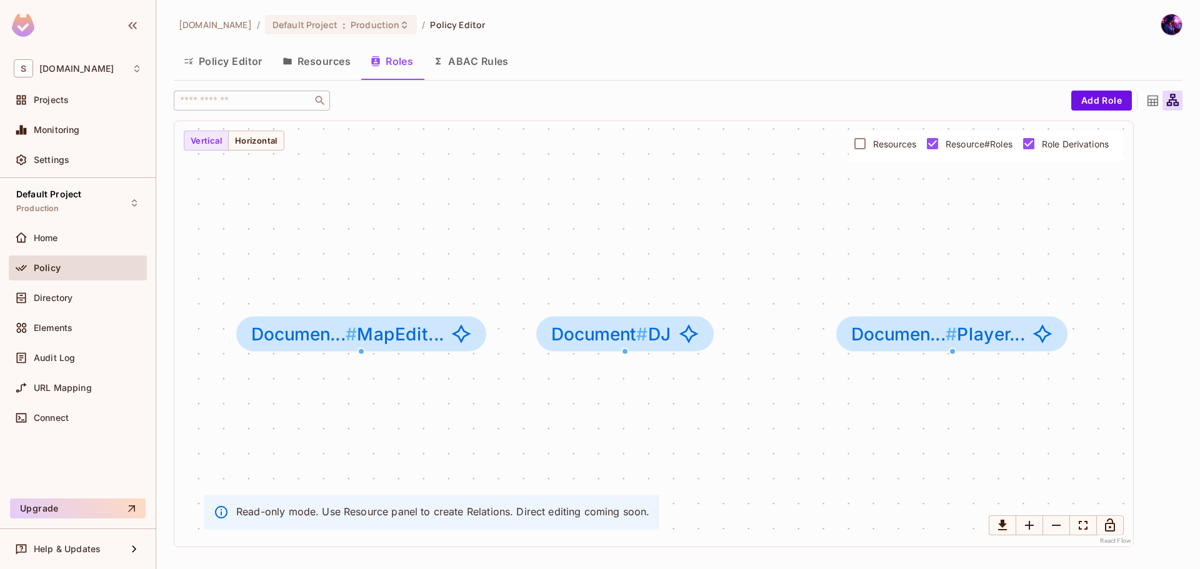
click at [1156, 100] on icon at bounding box center [1153, 101] width 16 height 16
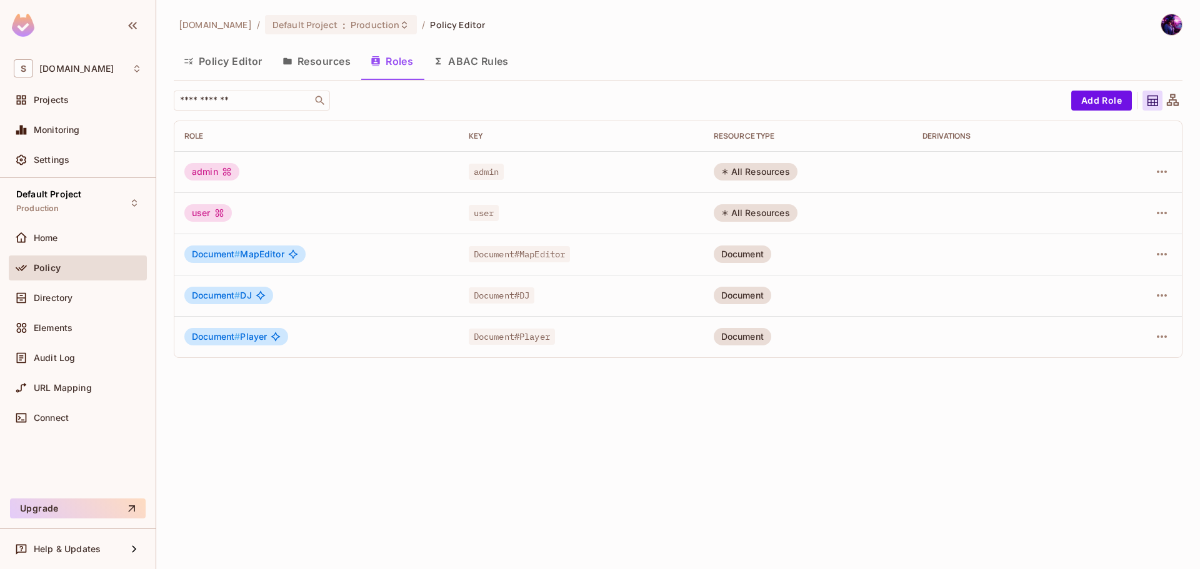
click at [1173, 99] on icon at bounding box center [1173, 100] width 12 height 12
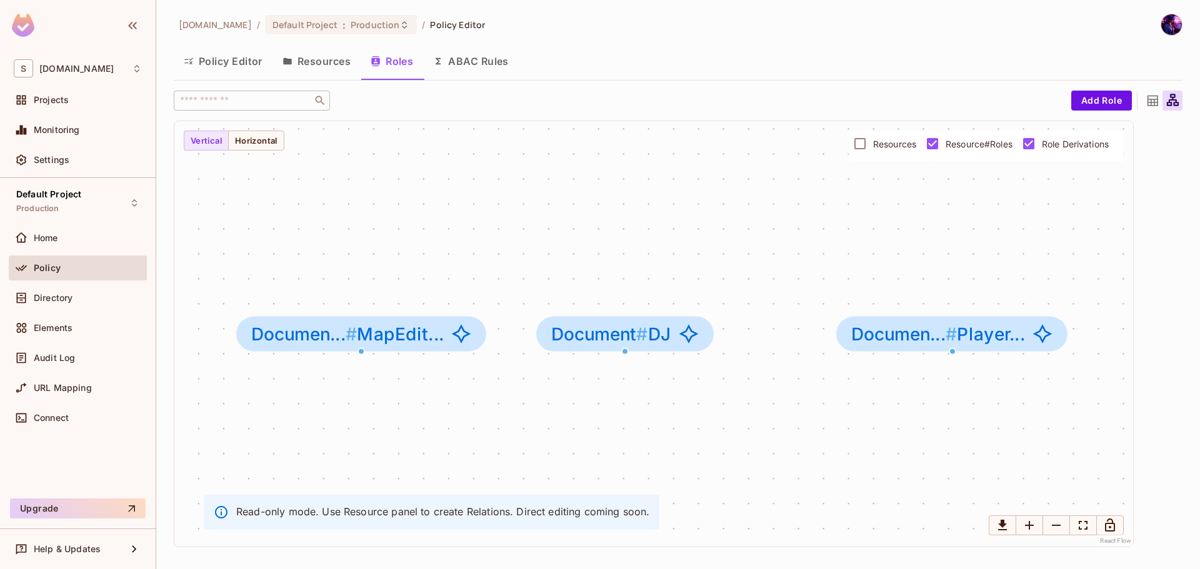
click at [1150, 101] on icon at bounding box center [1153, 101] width 16 height 16
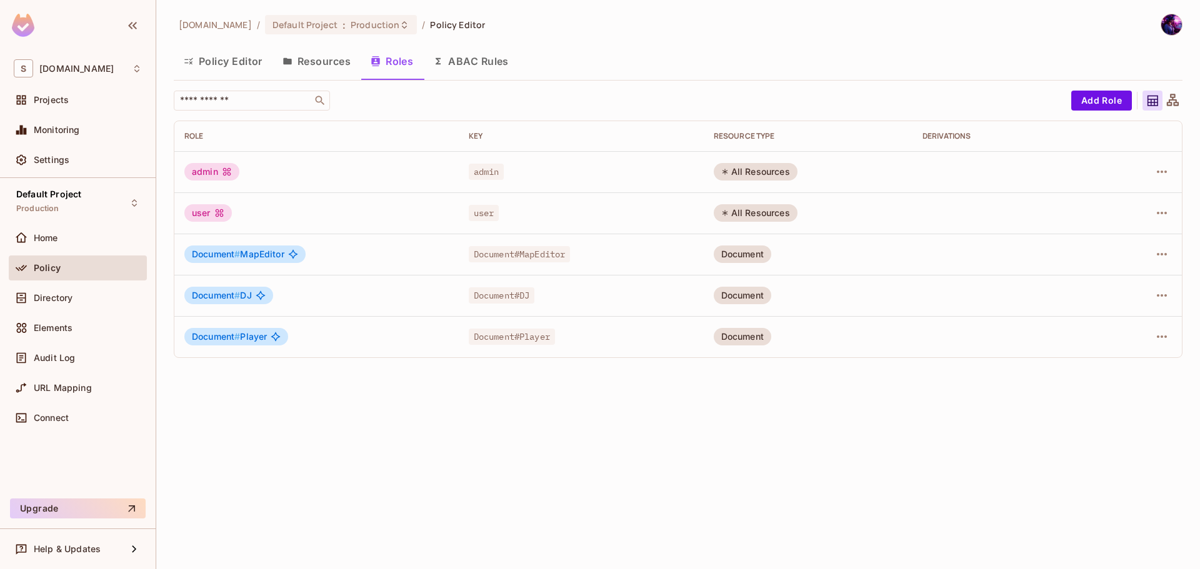
click at [703, 491] on div "savameta.com / Default Project : Production / Policy Editor Policy Editor Resou…" at bounding box center [678, 284] width 1044 height 569
drag, startPoint x: 484, startPoint y: 68, endPoint x: 481, endPoint y: 81, distance: 13.5
click at [484, 68] on button "ABAC Rules" at bounding box center [471, 61] width 96 height 31
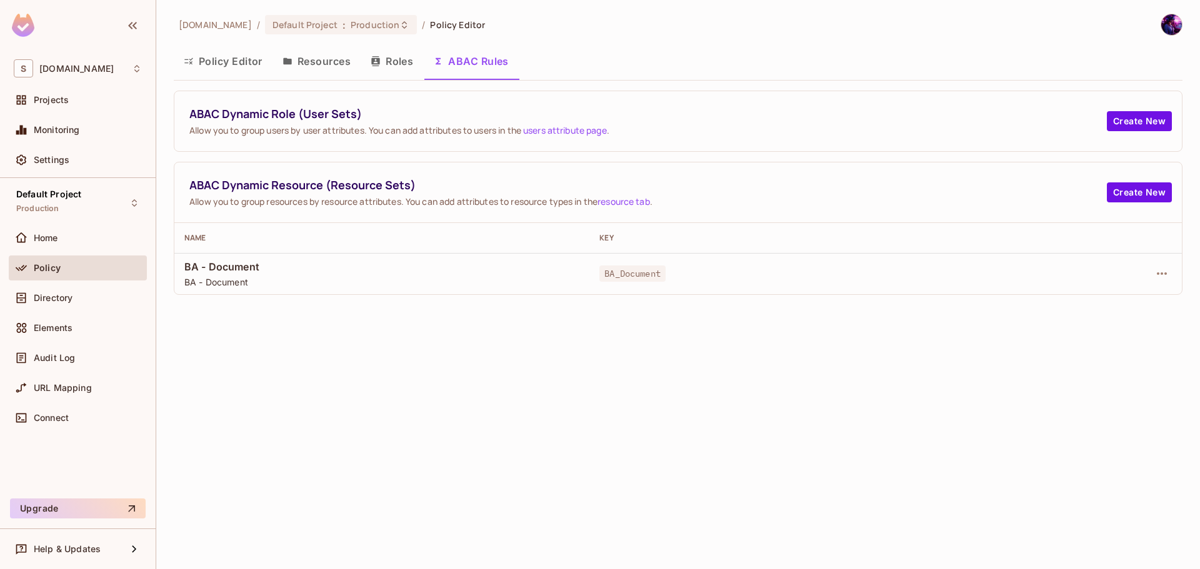
click at [652, 374] on div "savameta.com / Default Project : Production / Policy Editor Policy Editor Resou…" at bounding box center [678, 284] width 1044 height 569
click at [529, 296] on div "savameta.com / Default Project : Production / Policy Editor Policy Editor Resou…" at bounding box center [678, 284] width 1044 height 569
click at [302, 205] on span "Allow you to group resources by resource attributes. You can add attributes to …" at bounding box center [648, 202] width 918 height 12
click at [326, 130] on span "Allow you to group users by user attributes. You can add attributes to users in…" at bounding box center [648, 130] width 918 height 12
click at [339, 251] on th "Name" at bounding box center [381, 238] width 415 height 30
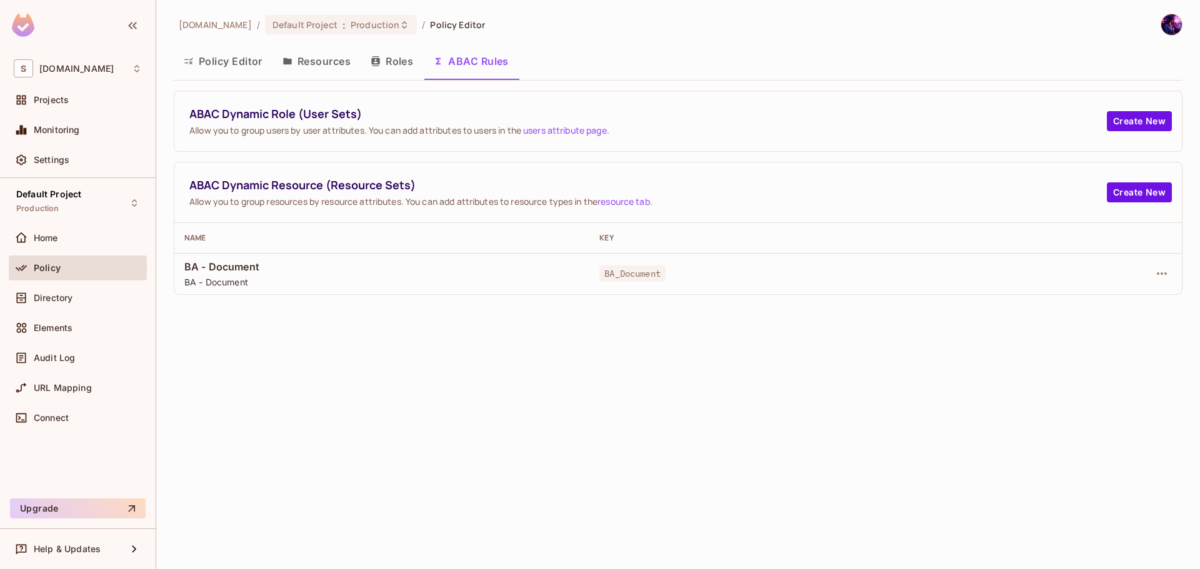
click at [291, 135] on span "Allow you to group users by user attributes. You can add attributes to users in…" at bounding box center [648, 130] width 918 height 12
click at [314, 250] on th "Name" at bounding box center [381, 238] width 415 height 30
drag, startPoint x: 293, startPoint y: 158, endPoint x: 396, endPoint y: 161, distance: 102.6
click at [304, 159] on div "ABAC Dynamic Role (User Sets) Allow you to group users by user attributes. You …" at bounding box center [678, 193] width 1009 height 204
click at [376, 71] on button "Roles" at bounding box center [392, 61] width 63 height 31
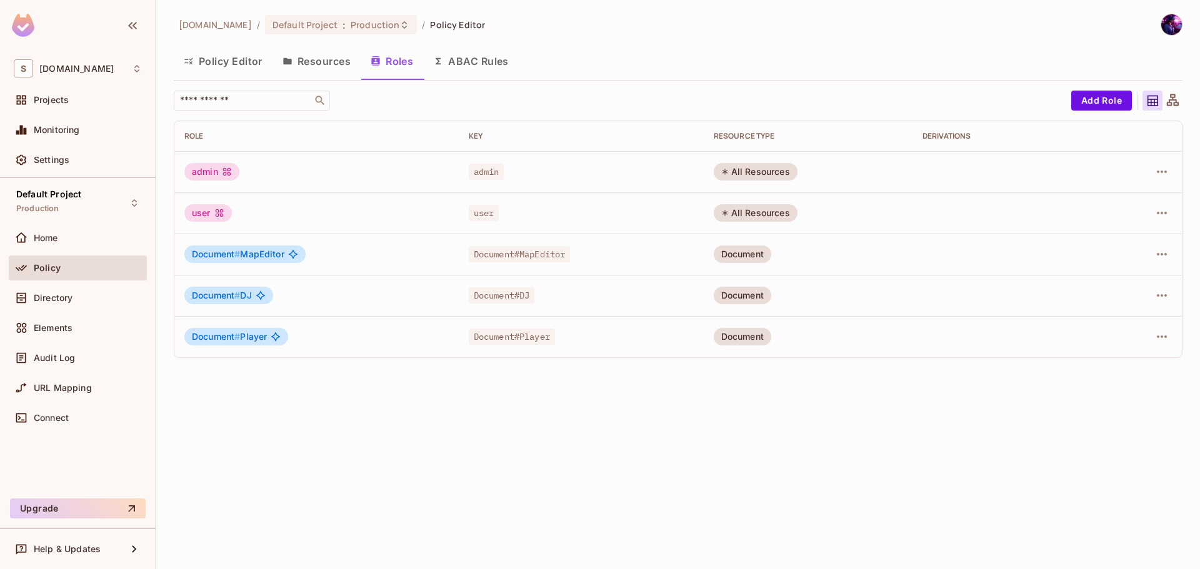
click at [340, 64] on button "Resources" at bounding box center [317, 61] width 88 height 31
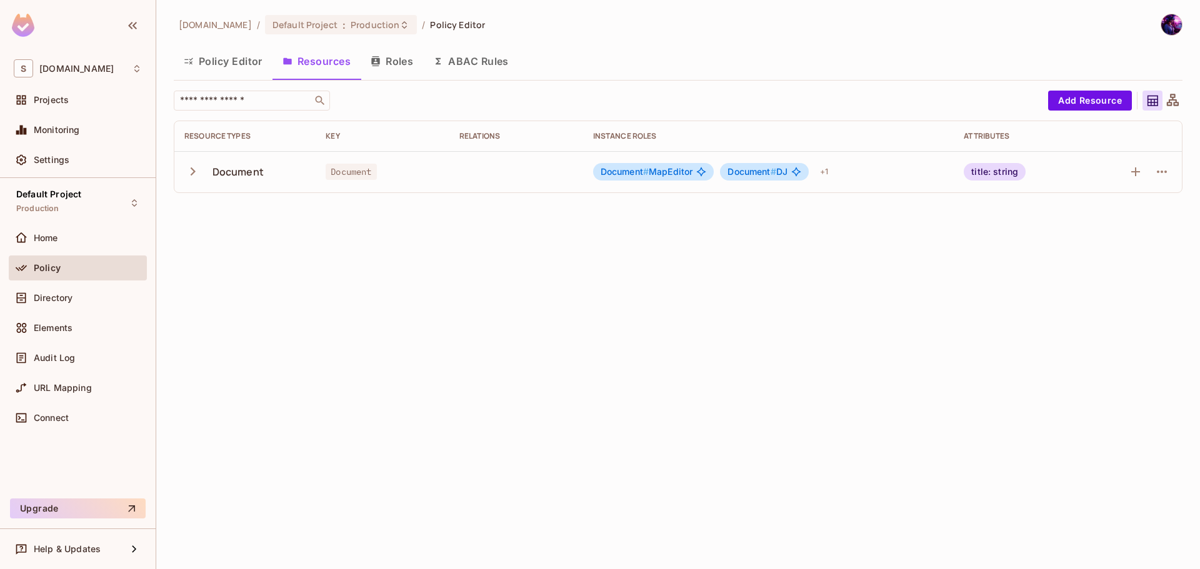
click at [219, 70] on button "Policy Editor" at bounding box center [223, 61] width 99 height 31
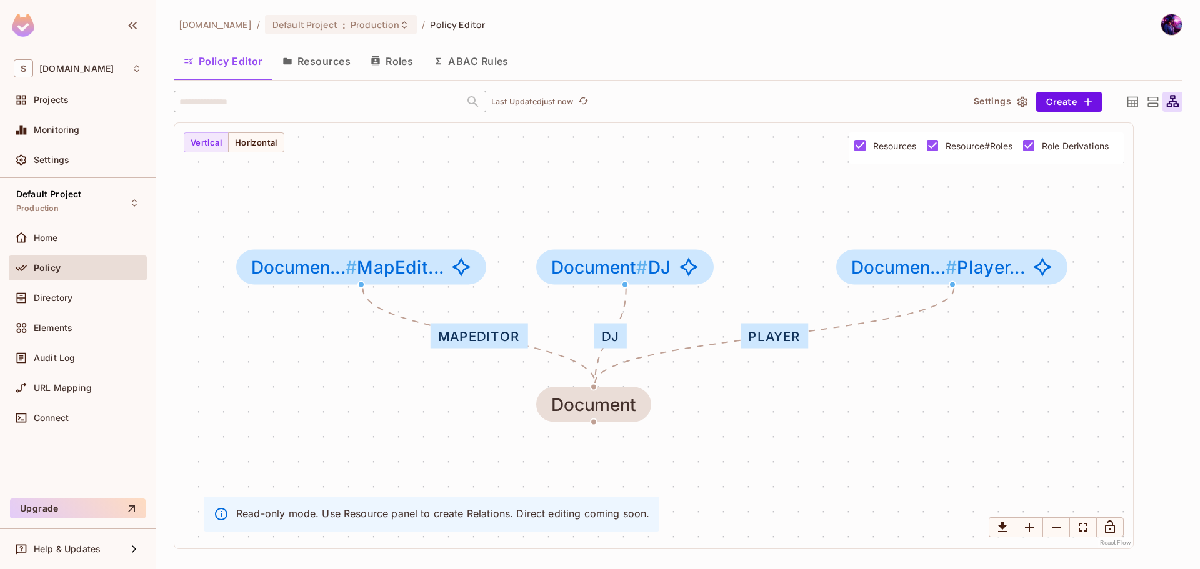
click at [1155, 94] on icon at bounding box center [1153, 102] width 16 height 16
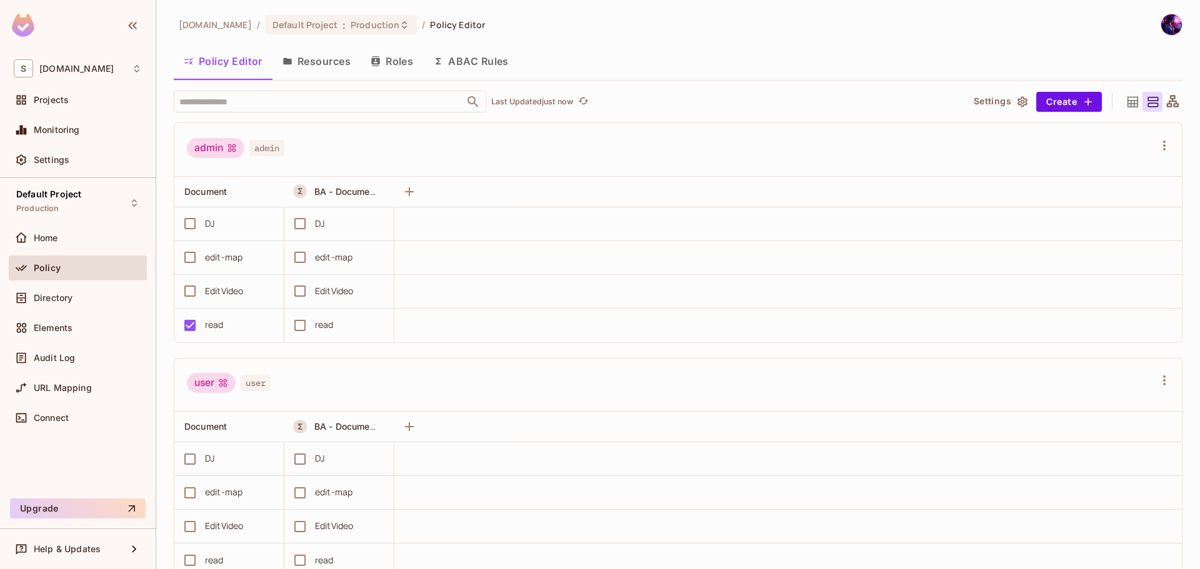
click at [1167, 97] on icon at bounding box center [1173, 101] width 12 height 12
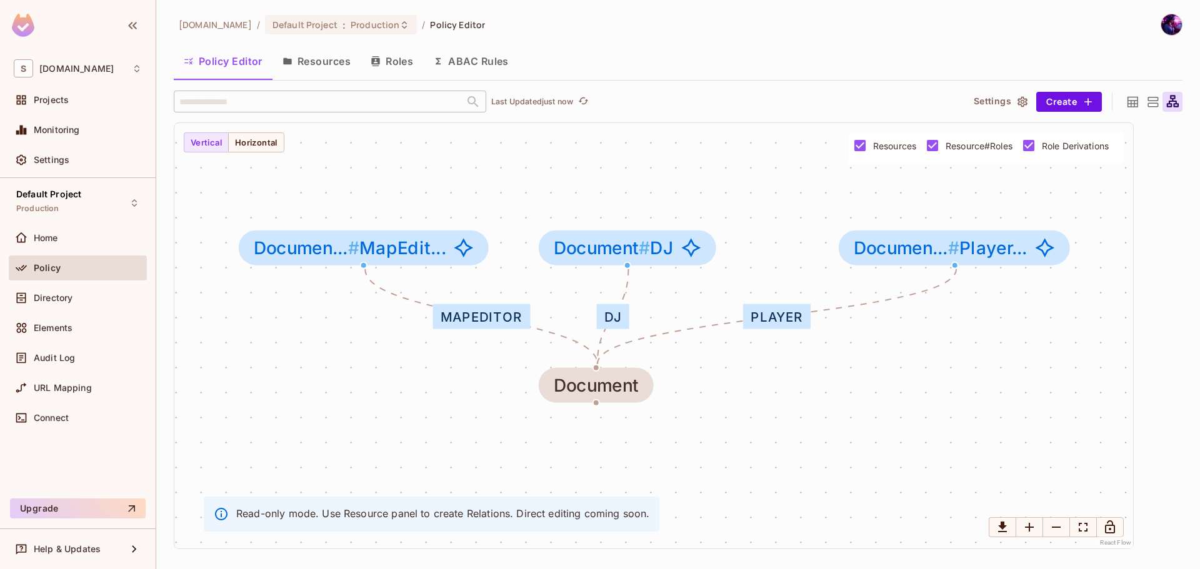
click at [1148, 99] on icon at bounding box center [1153, 102] width 16 height 16
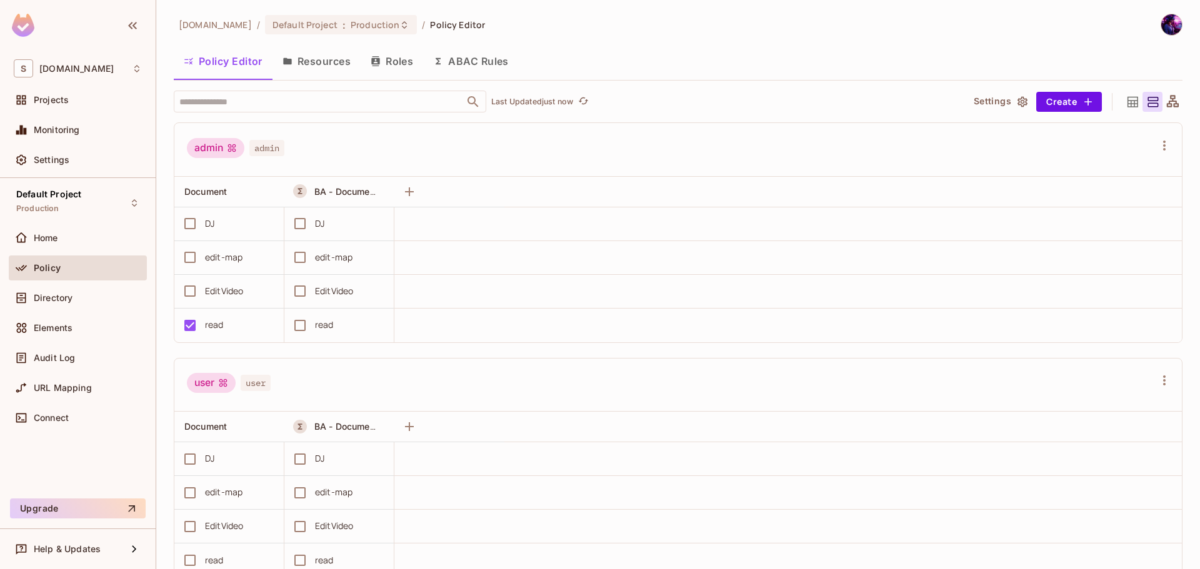
click at [1112, 98] on div "Settings Create" at bounding box center [1071, 102] width 224 height 20
click at [1123, 98] on div at bounding box center [1133, 102] width 20 height 20
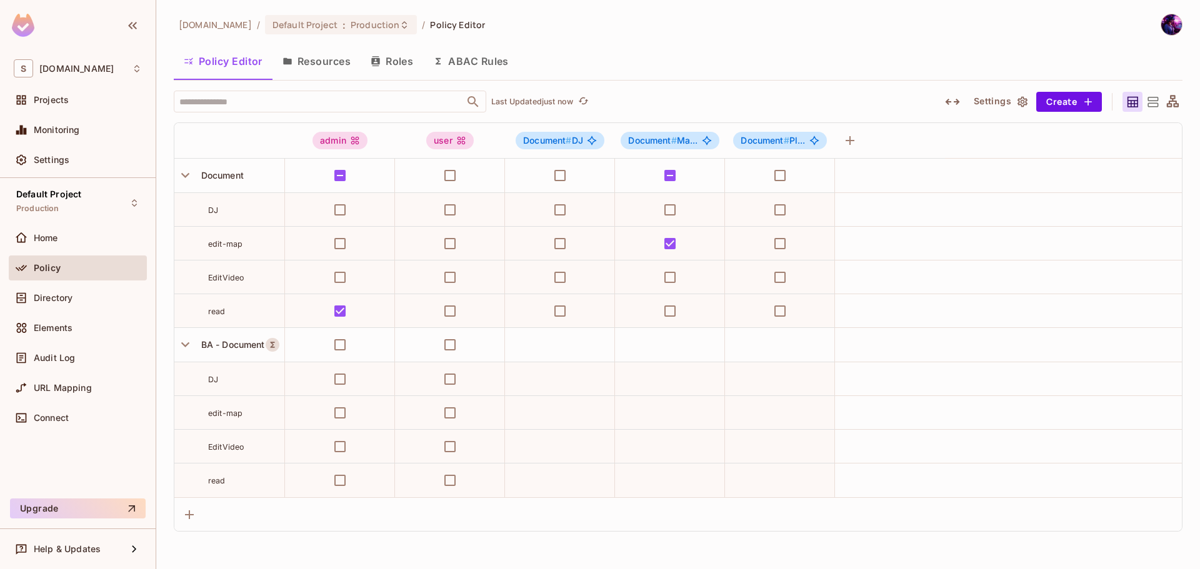
click at [1153, 101] on icon at bounding box center [1153, 102] width 11 height 10
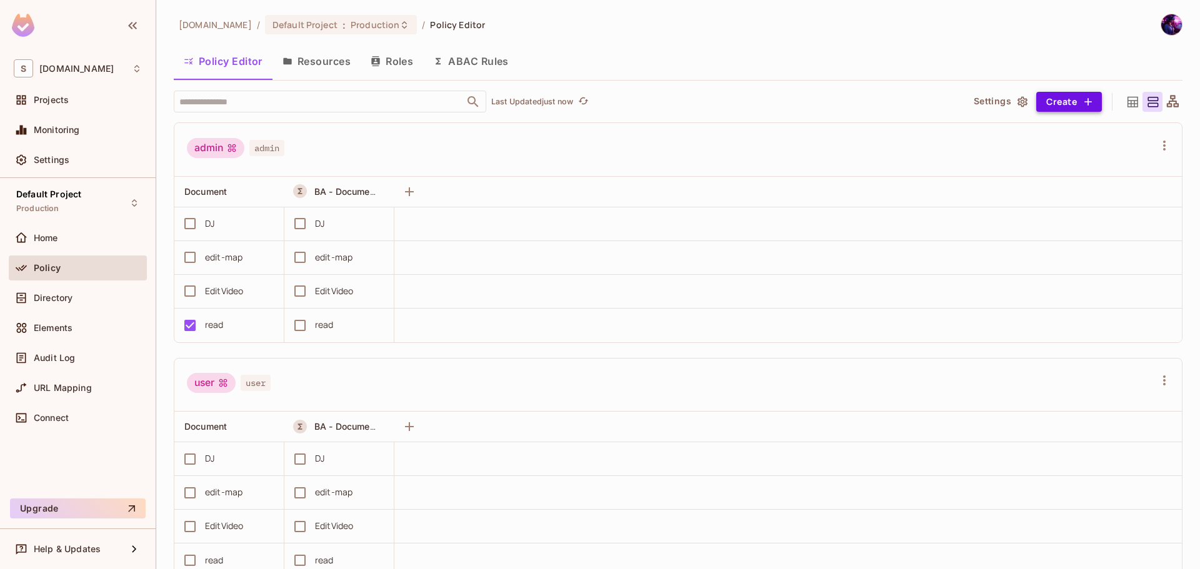
click at [1064, 105] on button "Create" at bounding box center [1069, 102] width 66 height 20
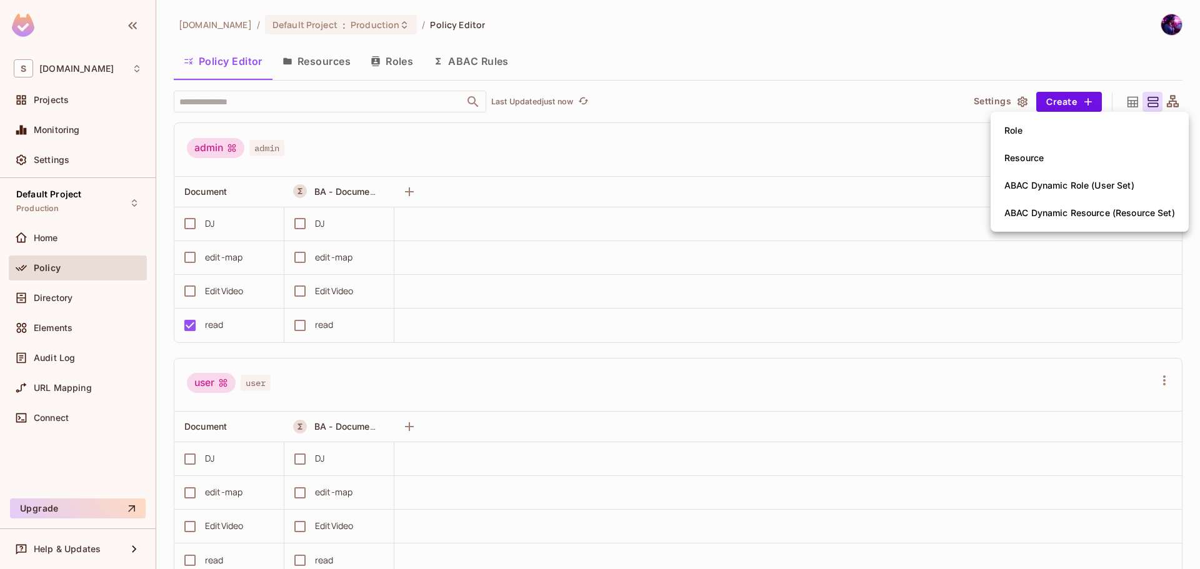
click at [835, 94] on div at bounding box center [600, 284] width 1200 height 569
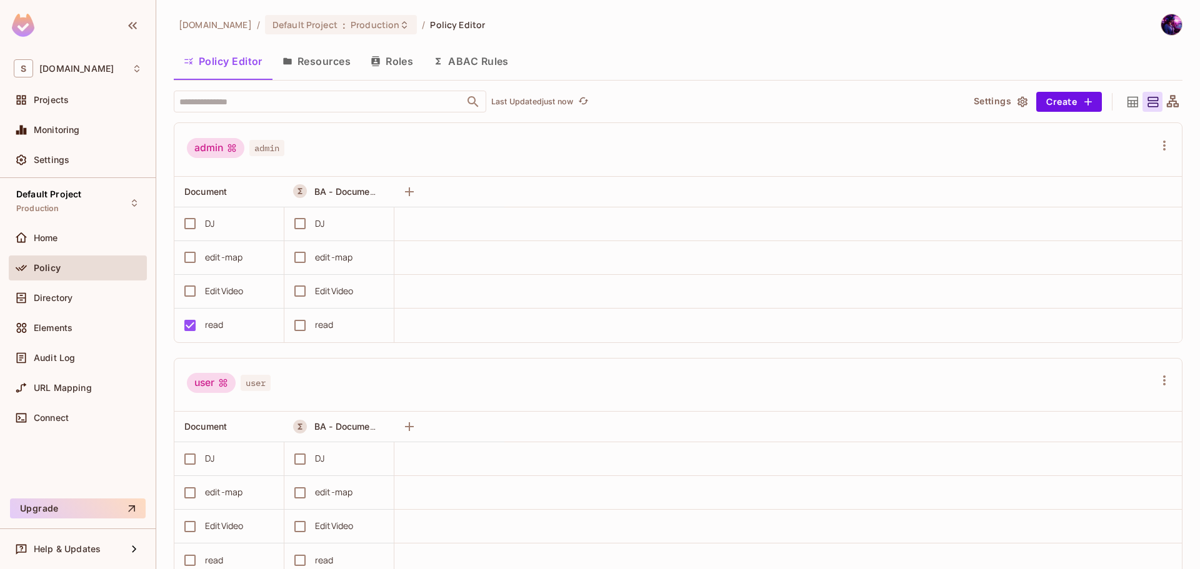
click at [1128, 101] on icon at bounding box center [1133, 101] width 11 height 11
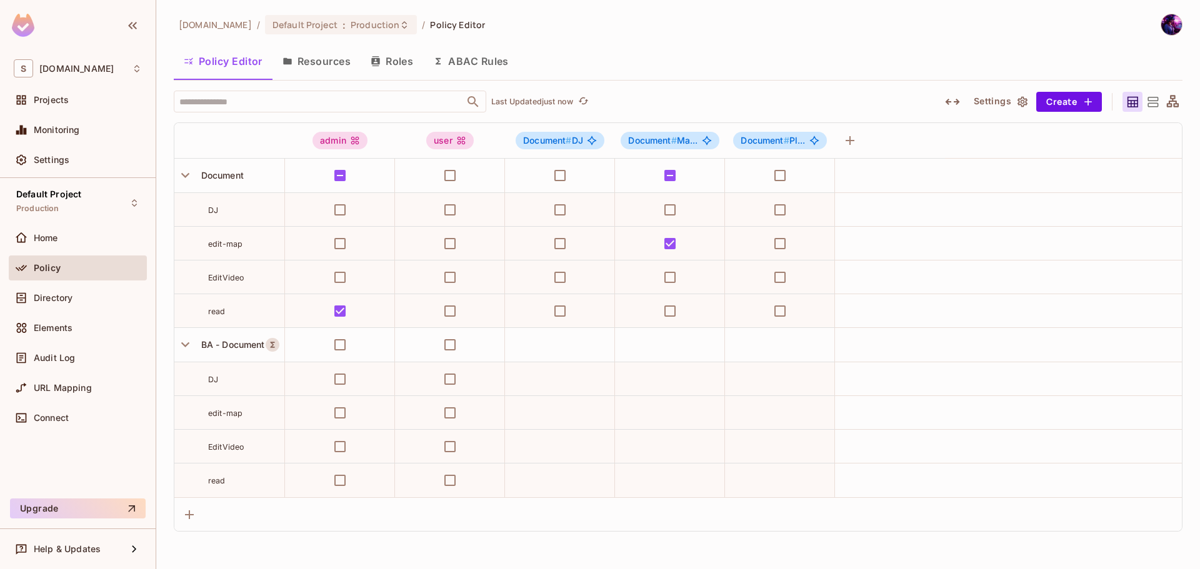
click at [986, 88] on div "savameta.com / Default Project : Production / Policy Editor Policy Editor Resou…" at bounding box center [678, 273] width 1009 height 518
click at [986, 98] on button "Settings" at bounding box center [1000, 102] width 63 height 20
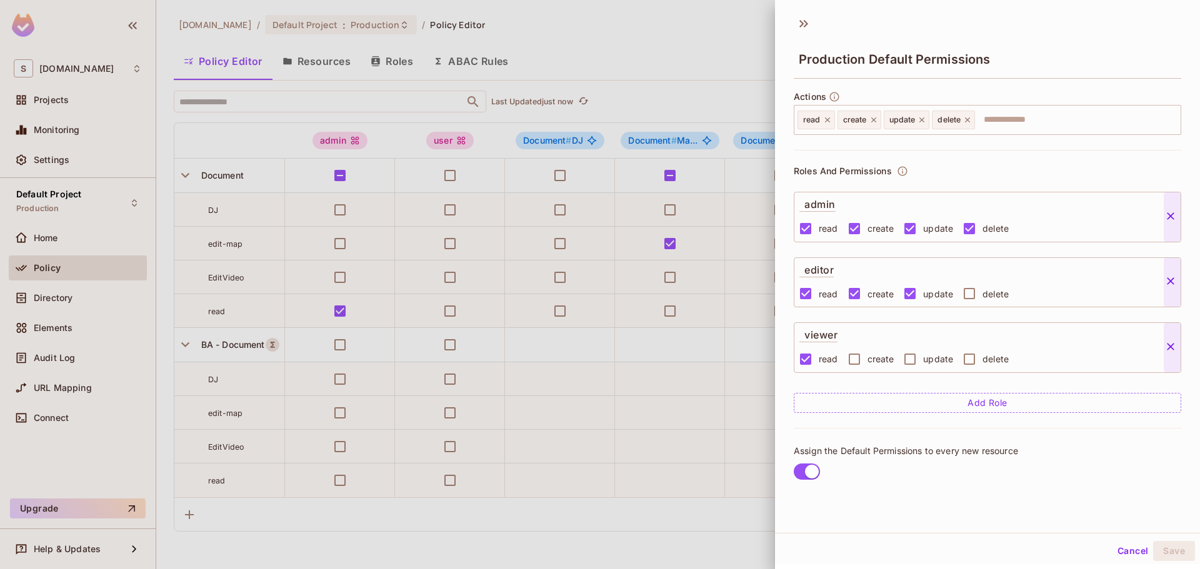
click at [710, 47] on div at bounding box center [600, 284] width 1200 height 569
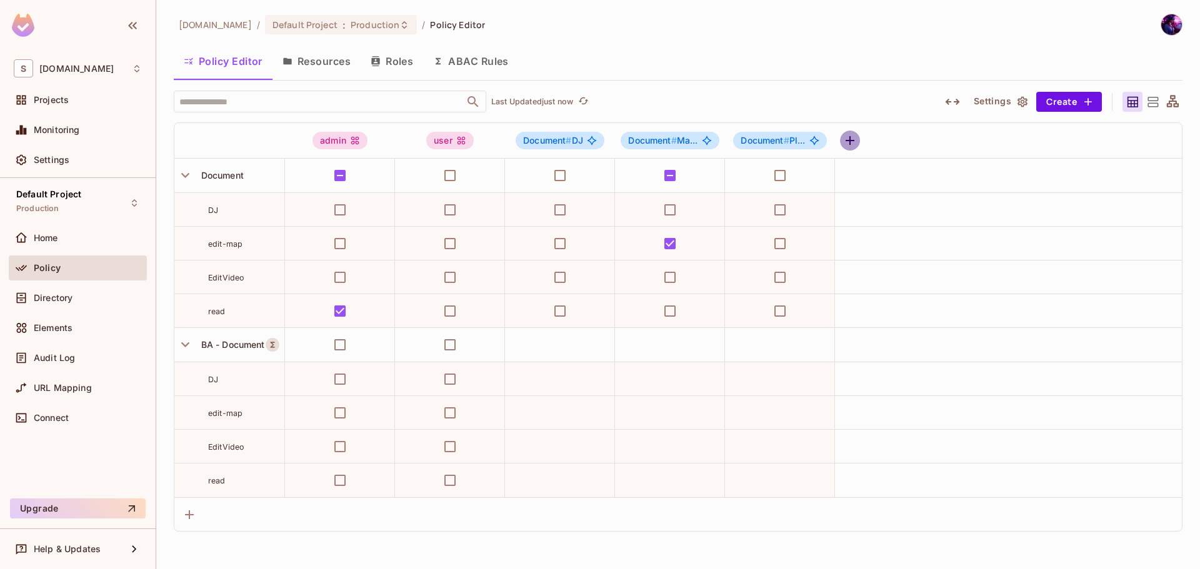
click at [848, 144] on icon "button" at bounding box center [850, 140] width 15 height 15
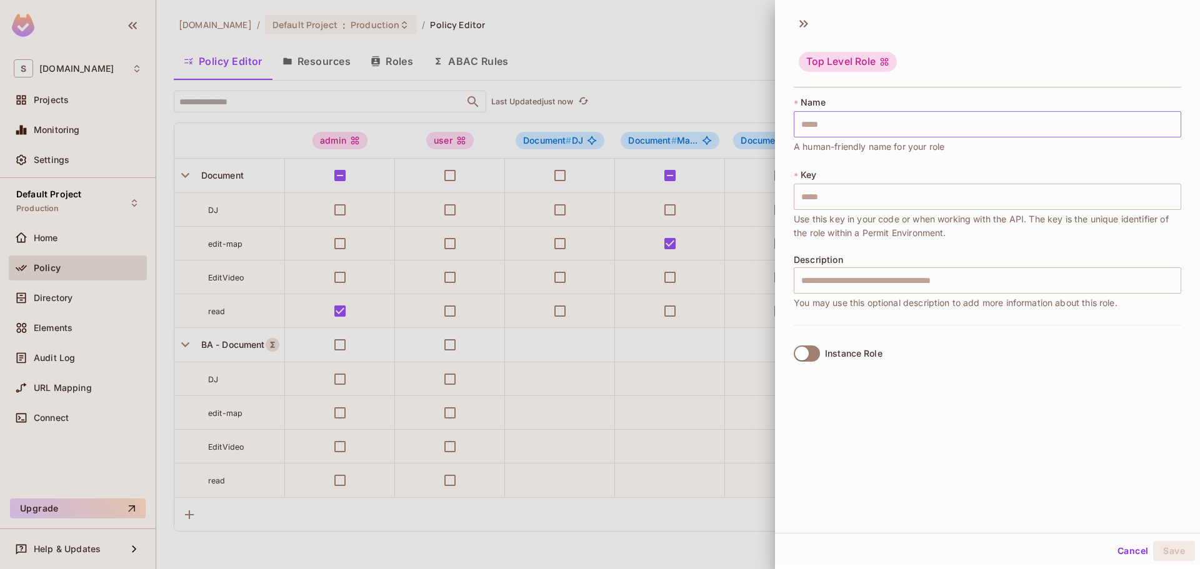
click at [833, 125] on input "text" at bounding box center [988, 124] width 388 height 26
click at [1125, 558] on button "Cancel" at bounding box center [1133, 551] width 41 height 20
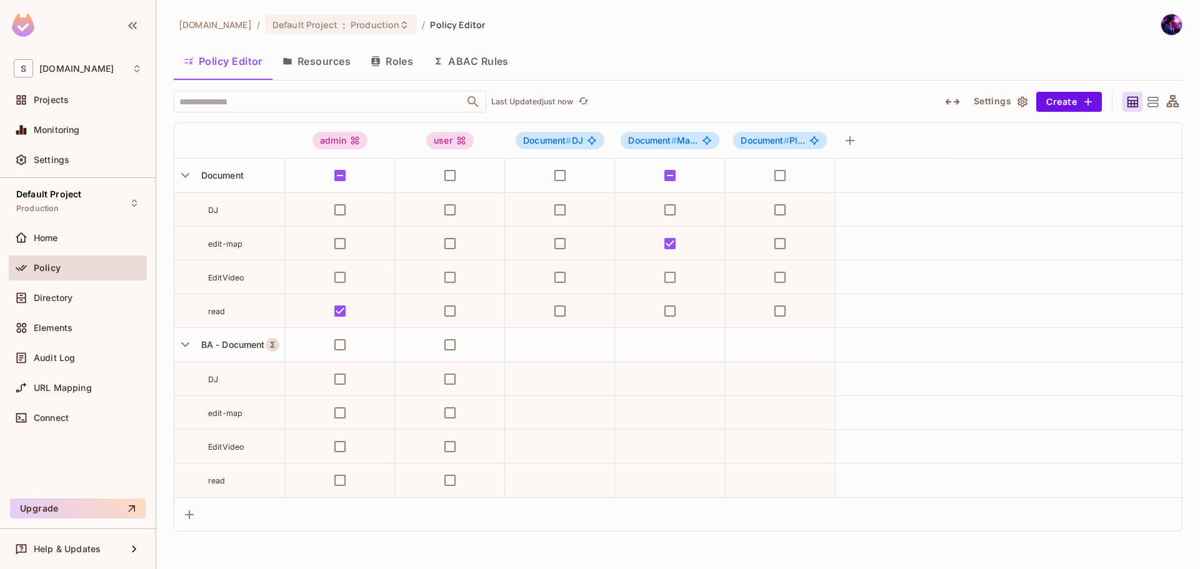
click at [860, 138] on div at bounding box center [890, 141] width 100 height 20
click at [863, 141] on div at bounding box center [890, 141] width 100 height 20
click at [856, 144] on icon "button" at bounding box center [850, 140] width 15 height 15
click at [334, 60] on button "Resources" at bounding box center [317, 61] width 88 height 31
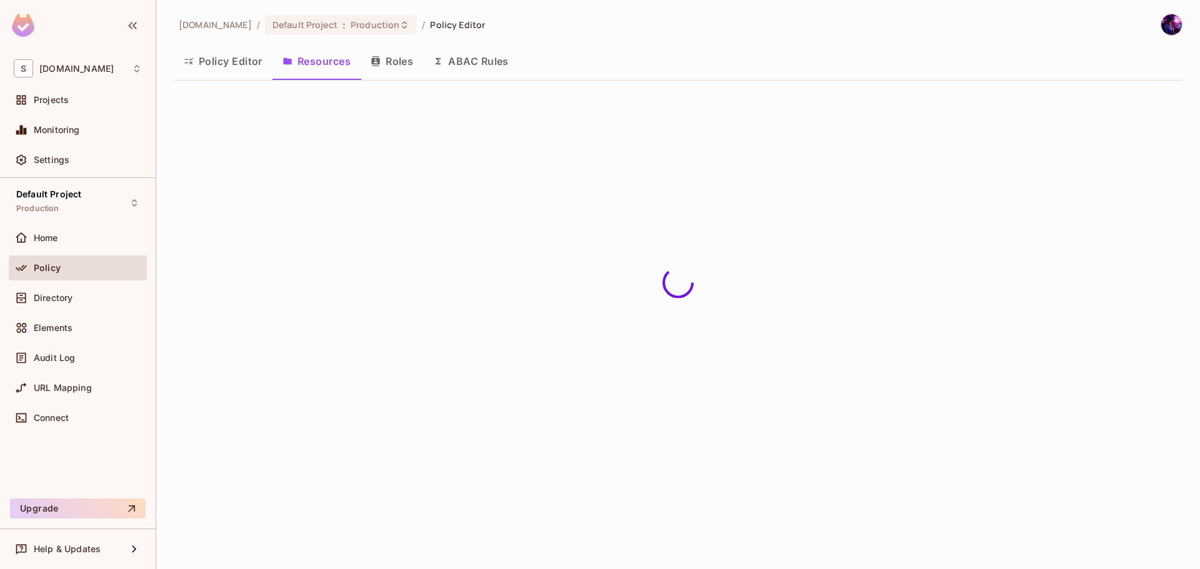
click at [243, 67] on button "Policy Editor" at bounding box center [223, 61] width 99 height 31
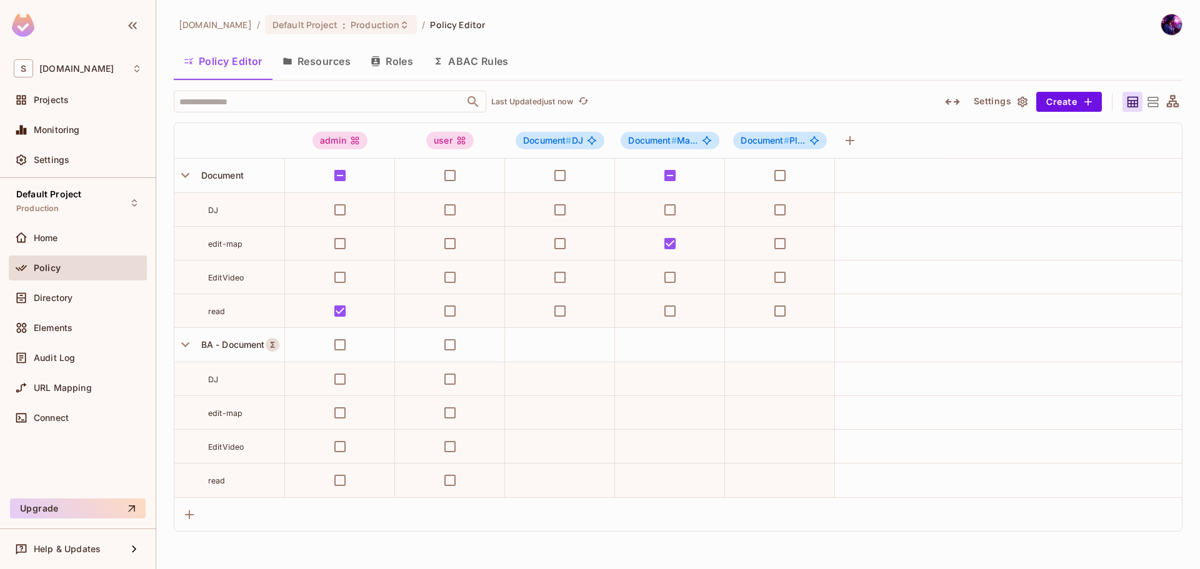
click at [328, 68] on button "Resources" at bounding box center [317, 61] width 88 height 31
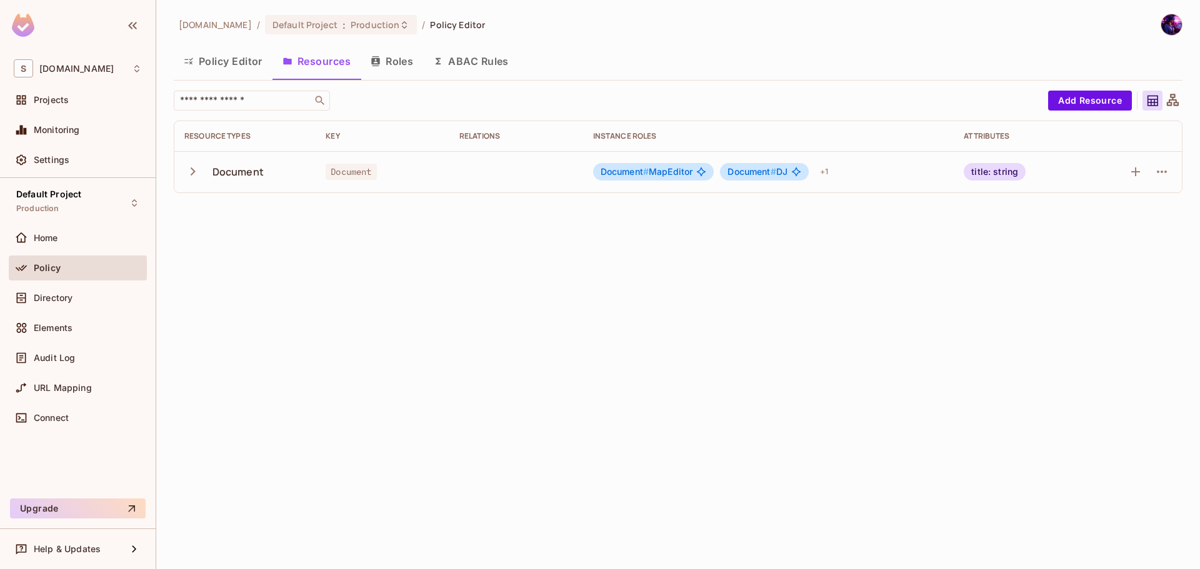
click at [379, 58] on icon "button" at bounding box center [376, 61] width 10 height 10
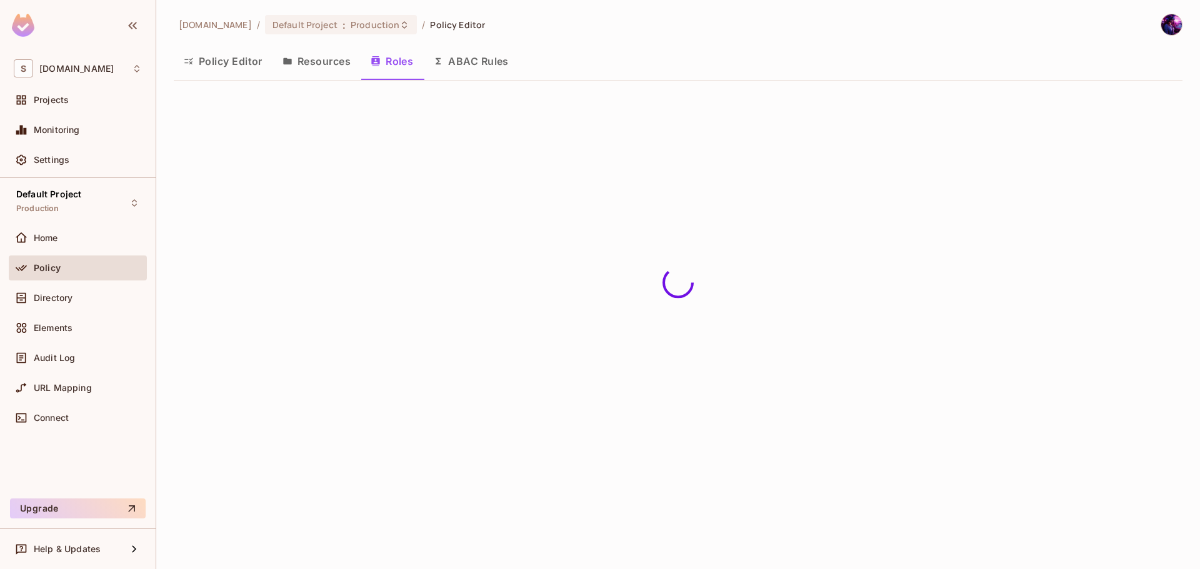
click at [239, 67] on button "Policy Editor" at bounding box center [223, 61] width 99 height 31
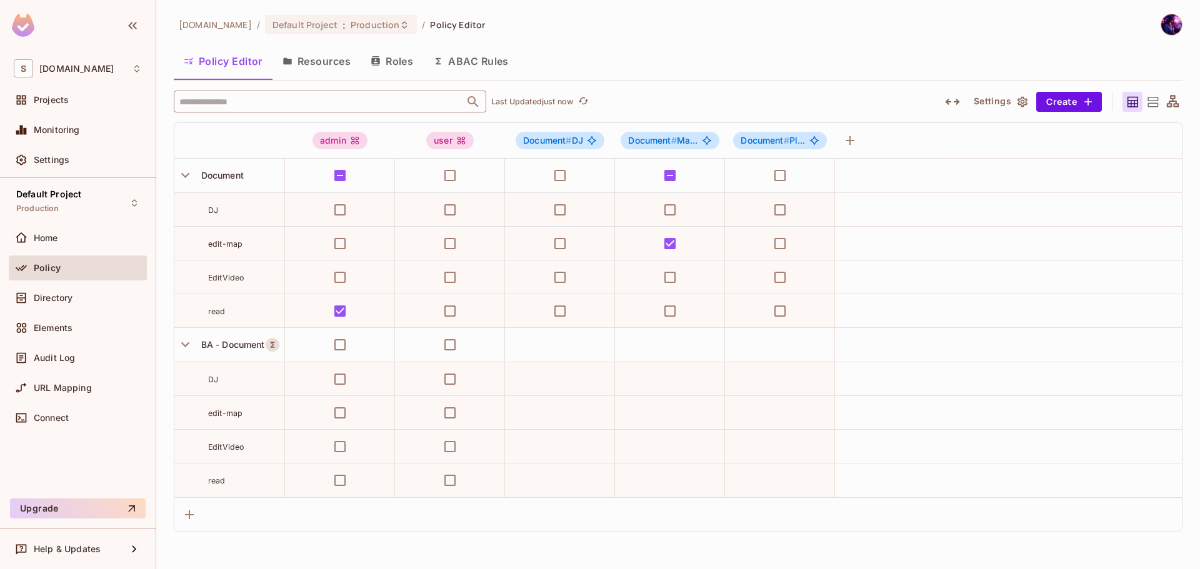
click at [290, 103] on input "text" at bounding box center [319, 102] width 286 height 22
click at [295, 58] on button "Resources" at bounding box center [317, 61] width 88 height 31
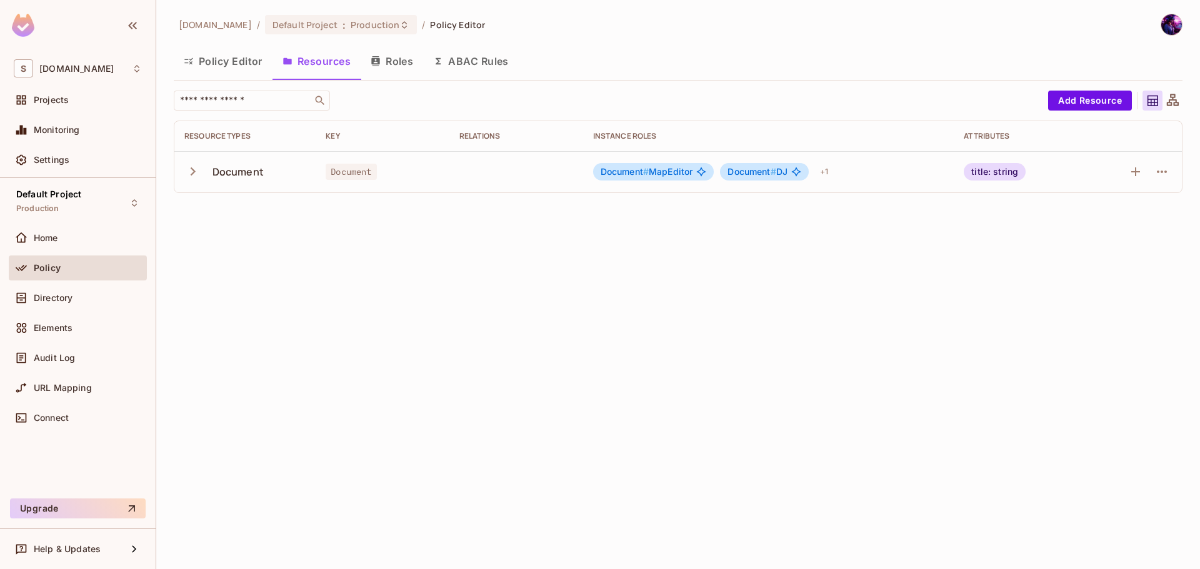
click at [398, 64] on button "Roles" at bounding box center [392, 61] width 63 height 31
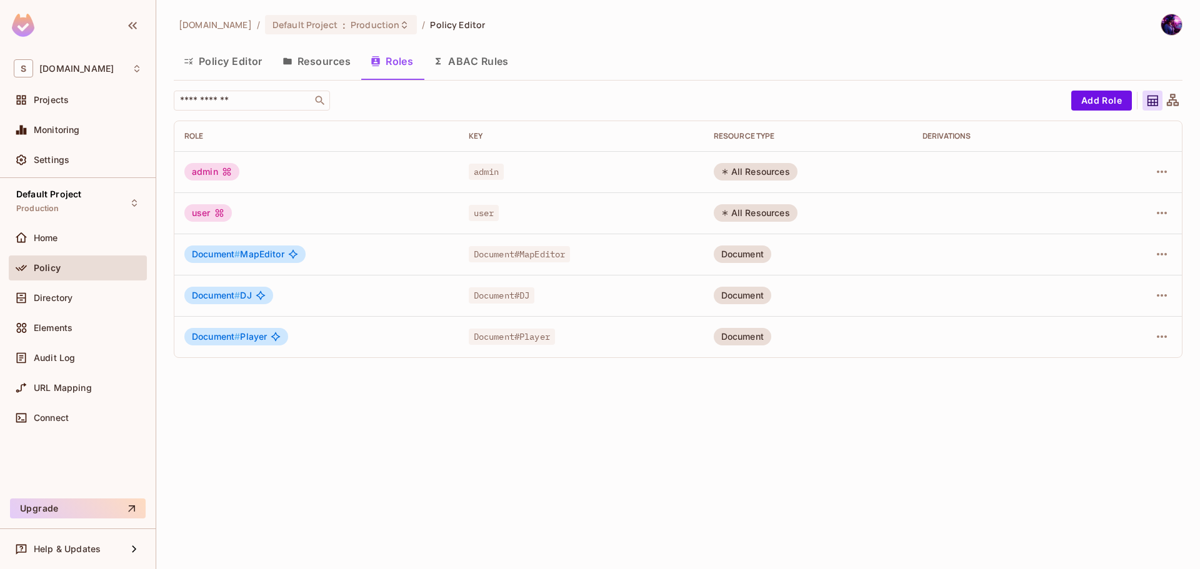
click at [485, 53] on button "ABAC Rules" at bounding box center [471, 61] width 96 height 31
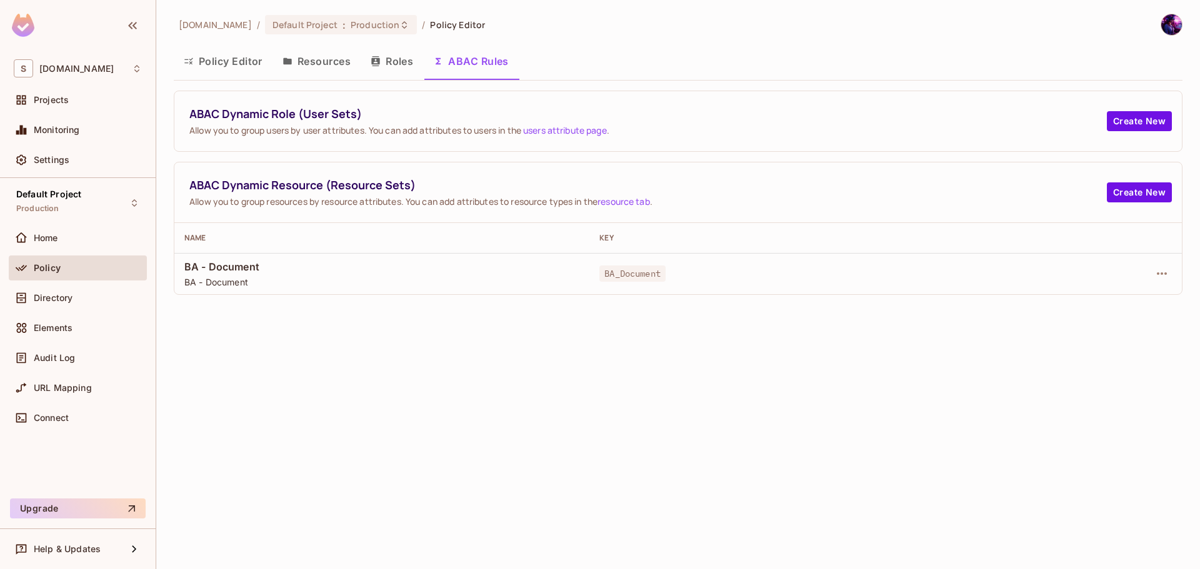
drag, startPoint x: 400, startPoint y: 57, endPoint x: 281, endPoint y: 54, distance: 118.8
click at [400, 56] on button "Roles" at bounding box center [392, 61] width 63 height 31
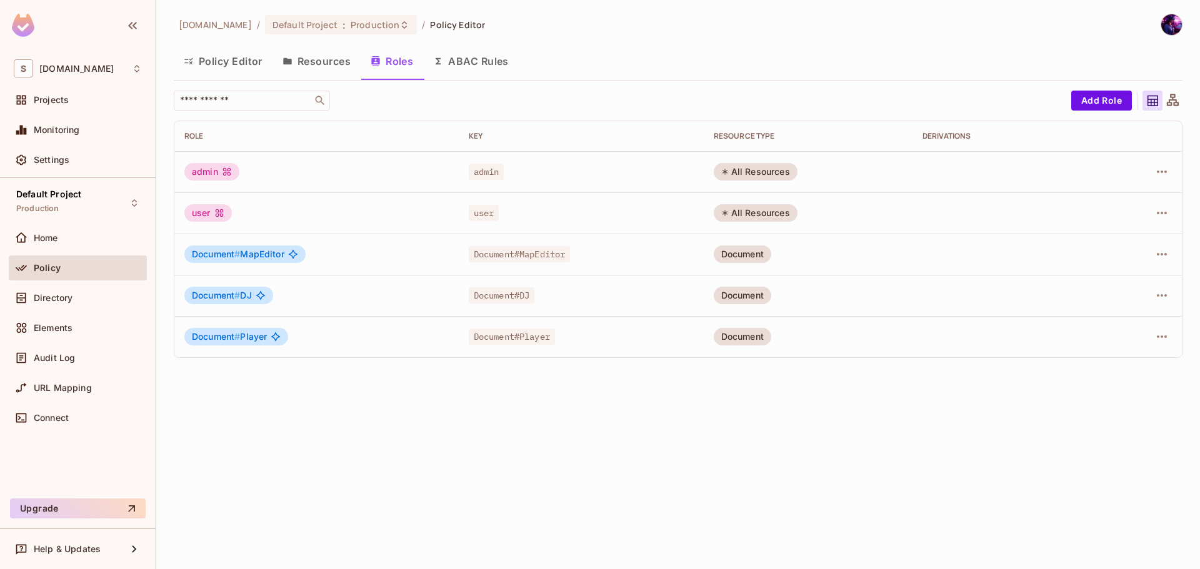
click at [269, 54] on button "Policy Editor" at bounding box center [223, 61] width 99 height 31
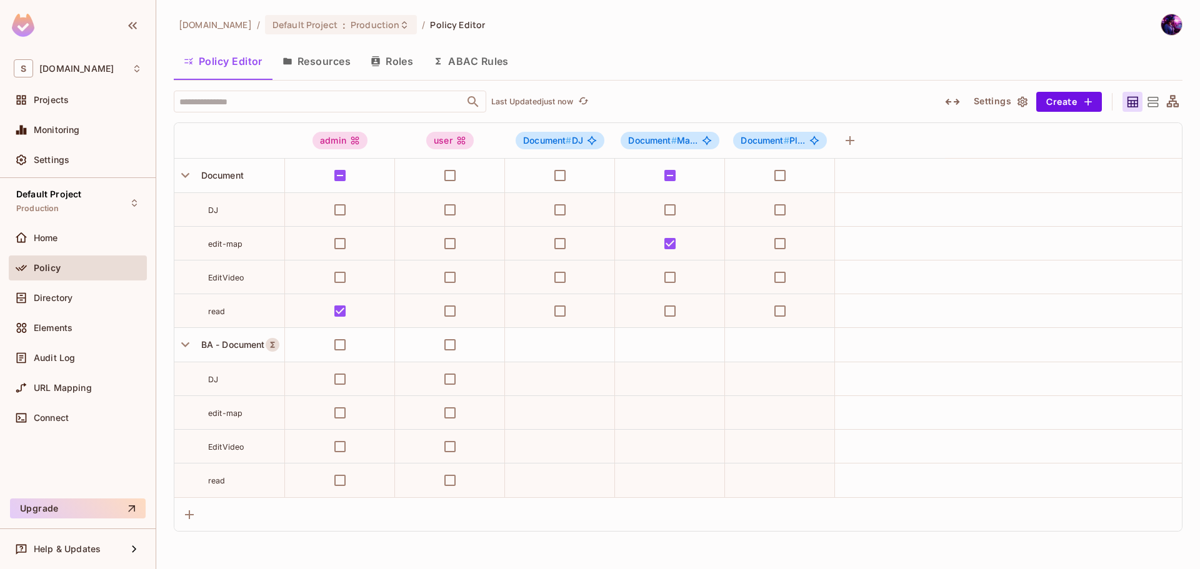
click at [334, 66] on button "Resources" at bounding box center [317, 61] width 88 height 31
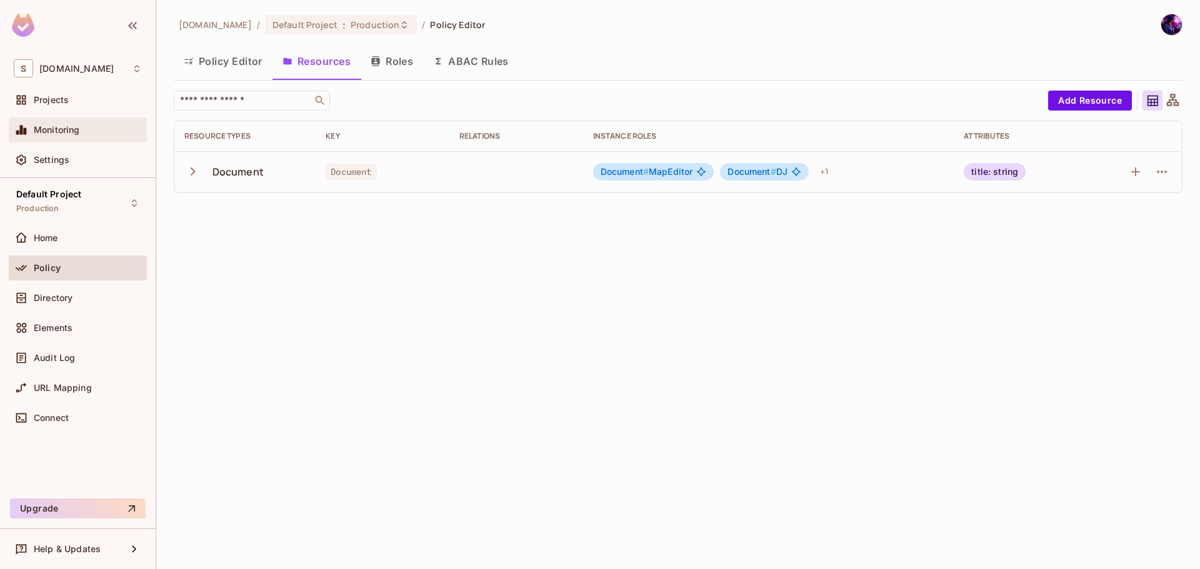
click at [58, 121] on div "Monitoring" at bounding box center [78, 130] width 138 height 25
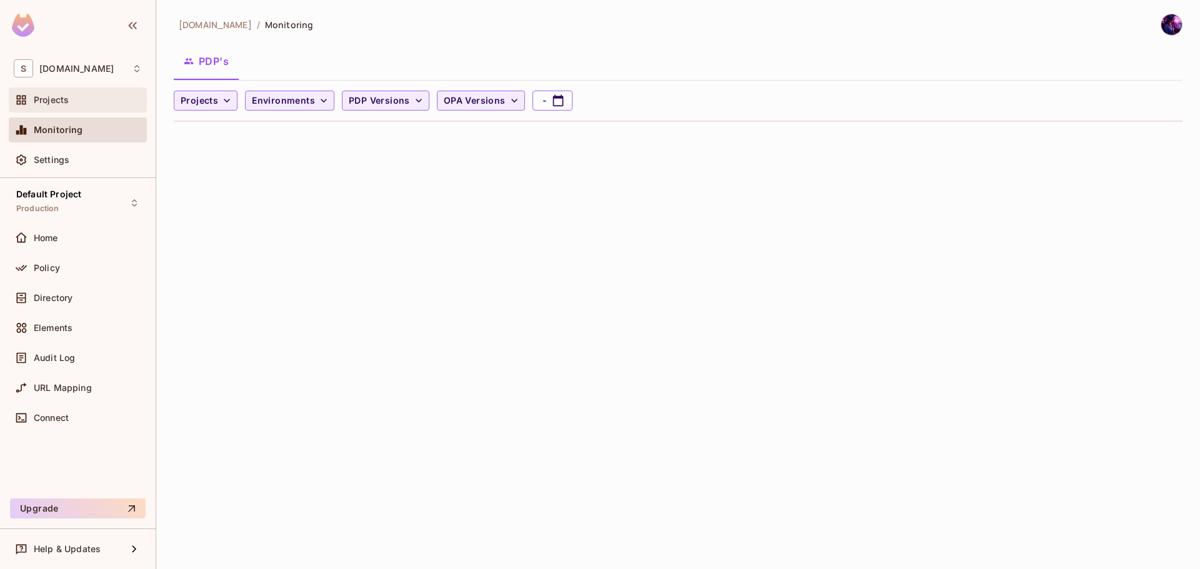
click at [72, 97] on div "Projects" at bounding box center [88, 100] width 108 height 10
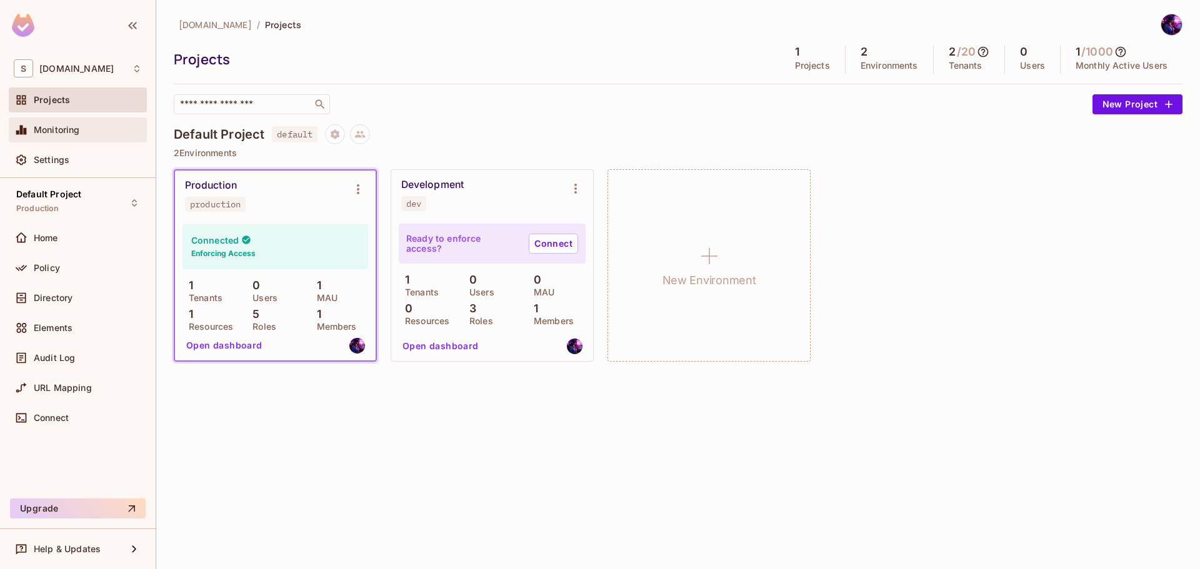
click at [83, 124] on div "Monitoring" at bounding box center [78, 130] width 128 height 15
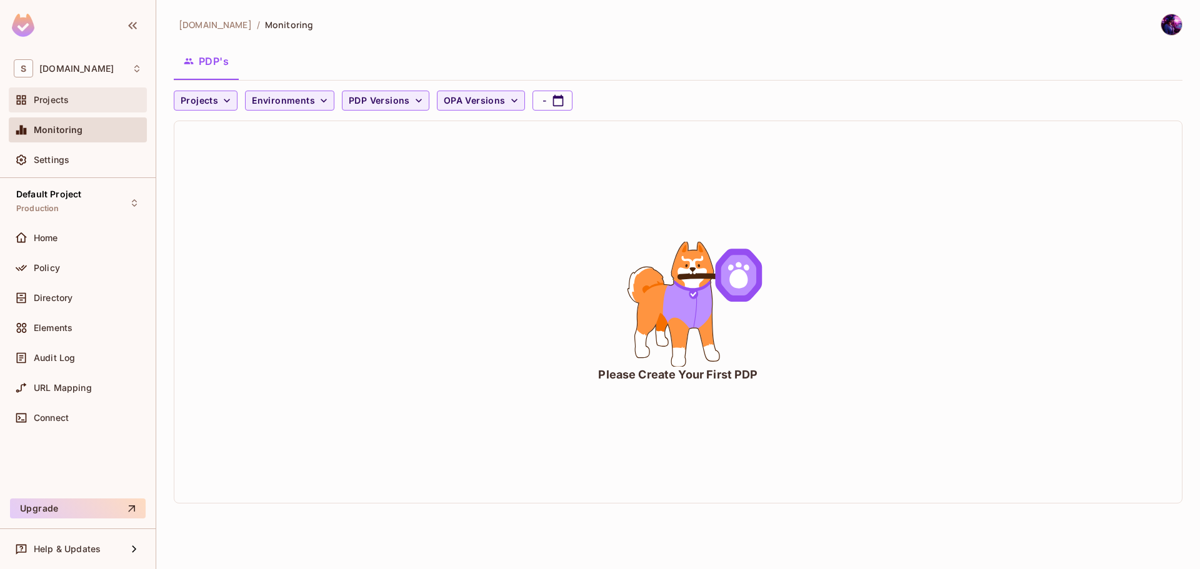
click at [69, 95] on div "Projects" at bounding box center [88, 100] width 108 height 10
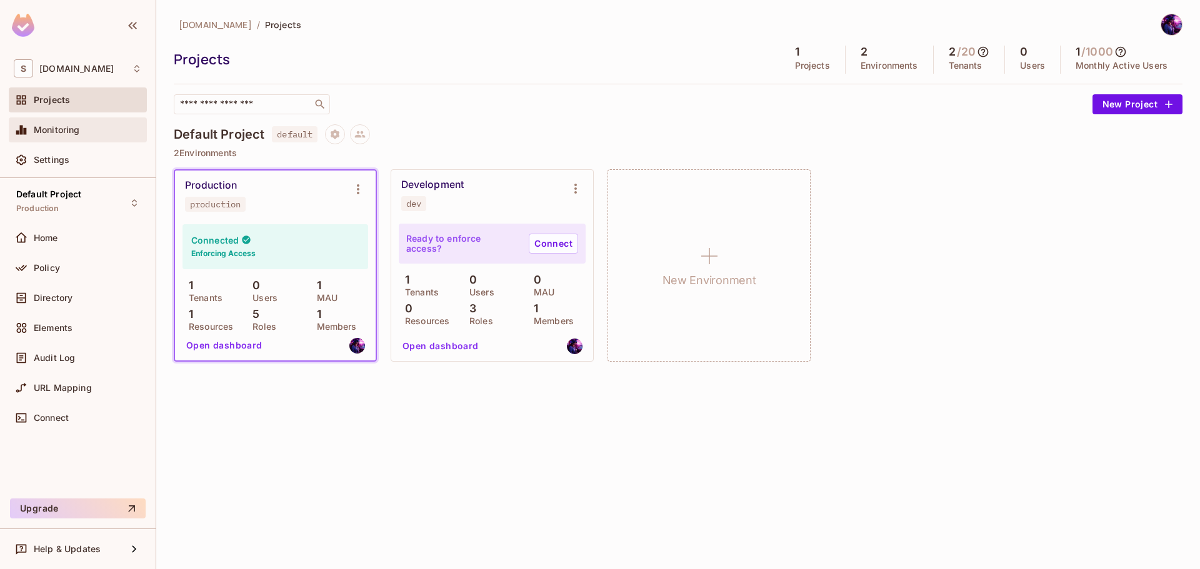
click at [78, 138] on div "Monitoring" at bounding box center [78, 130] width 138 height 25
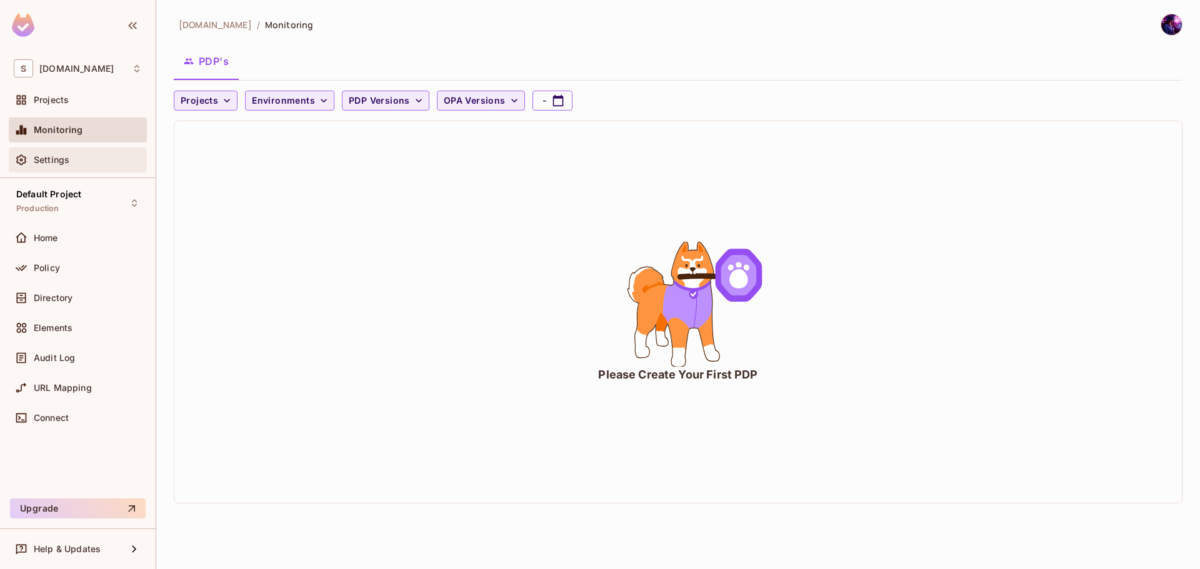
click at [63, 162] on span "Settings" at bounding box center [52, 160] width 36 height 10
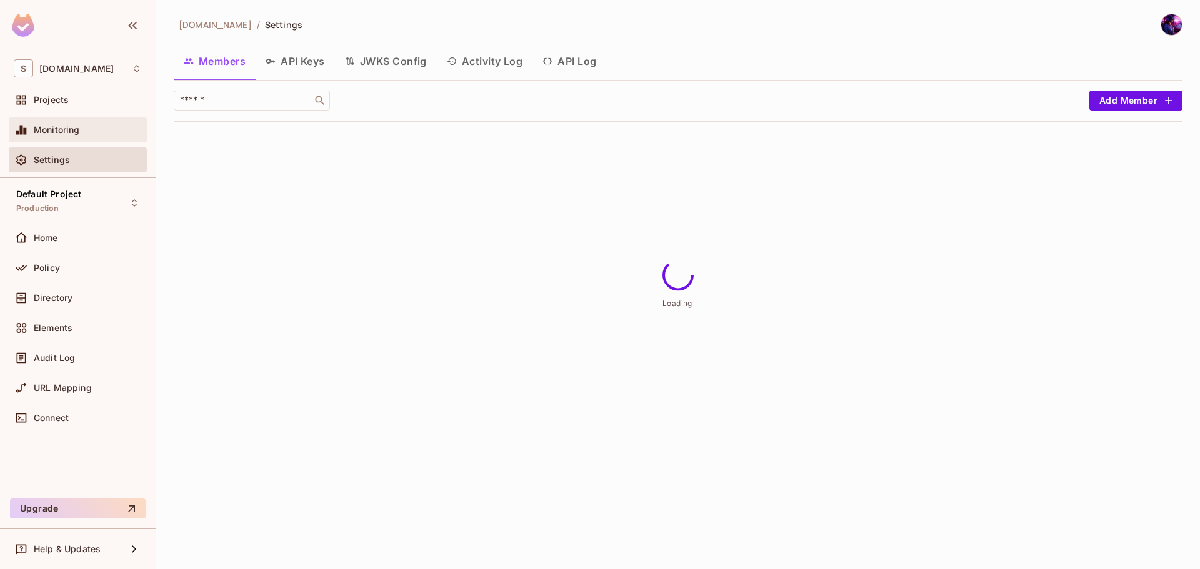
click at [71, 125] on span "Monitoring" at bounding box center [57, 130] width 46 height 10
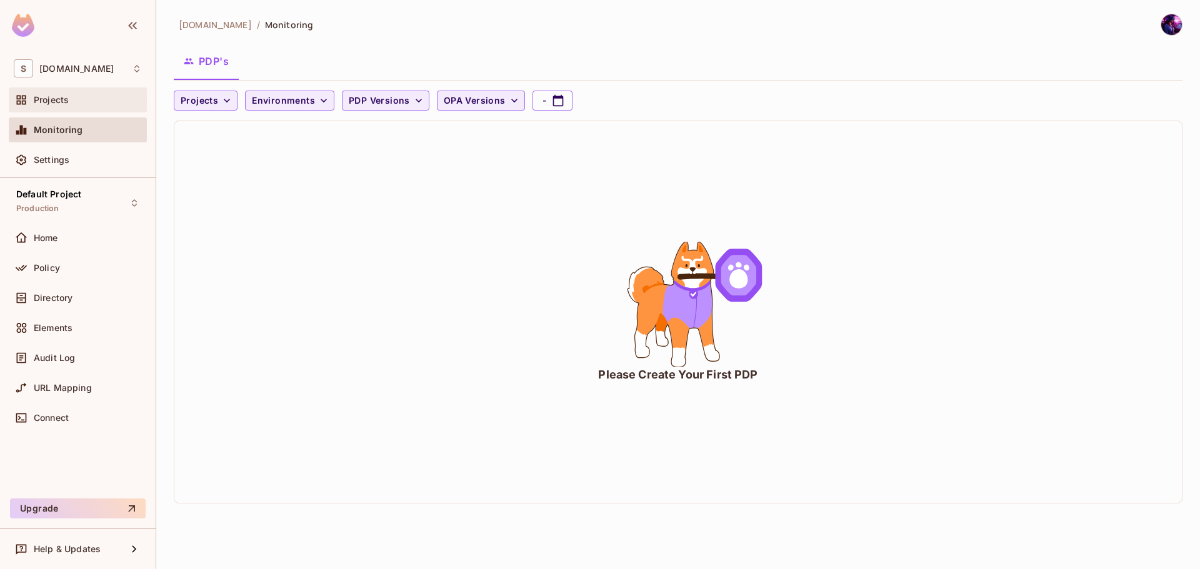
click at [69, 110] on div "Projects" at bounding box center [78, 100] width 138 height 25
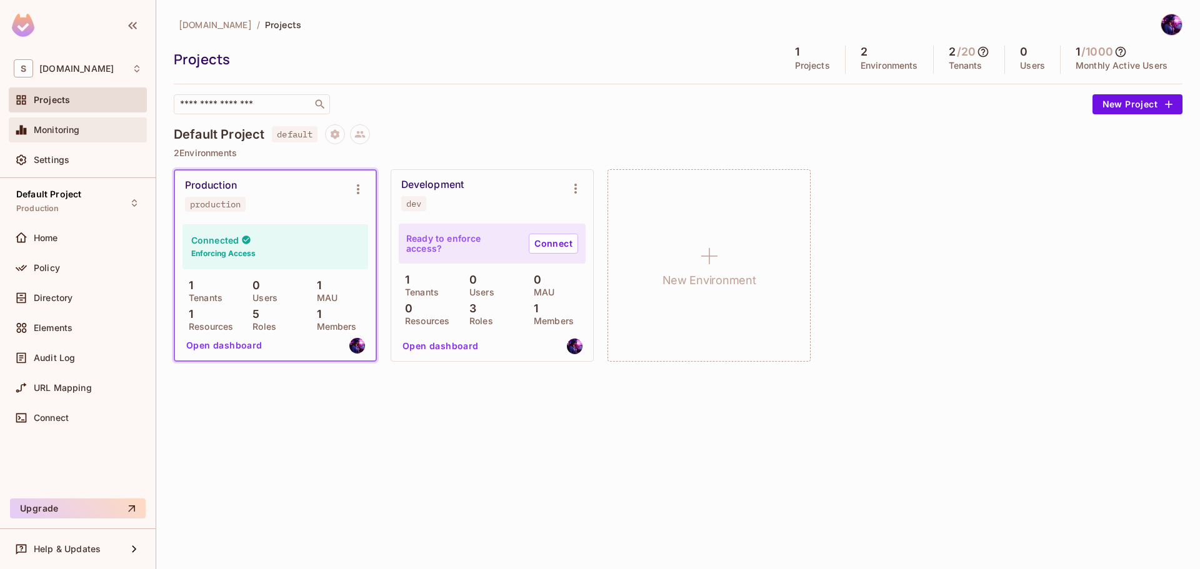
click at [68, 121] on div "Monitoring" at bounding box center [78, 130] width 138 height 25
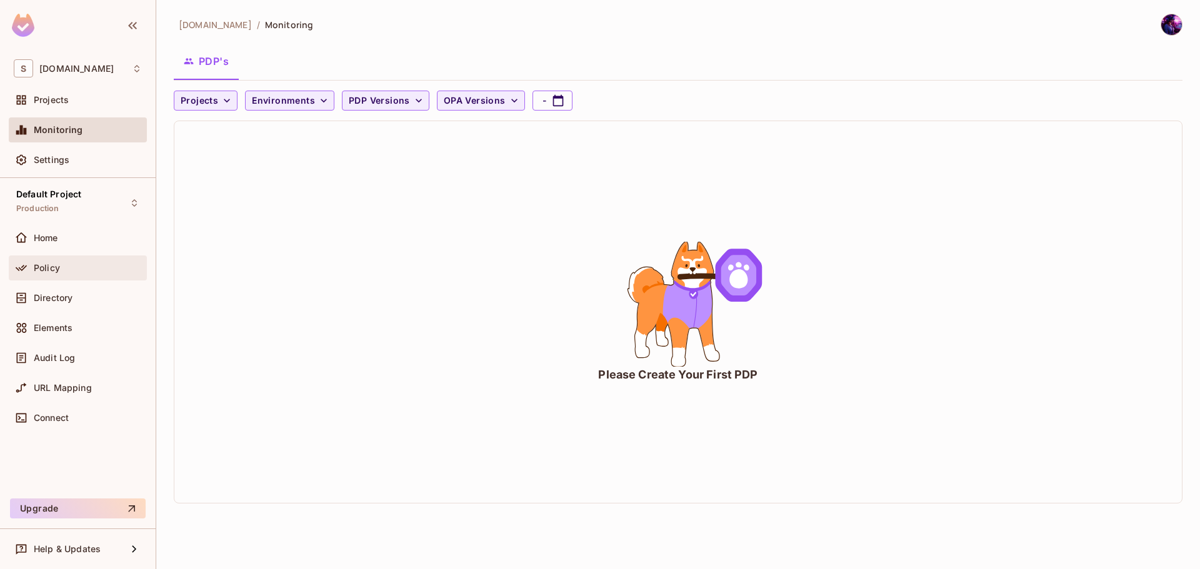
click at [43, 272] on span "Policy" at bounding box center [47, 268] width 26 height 10
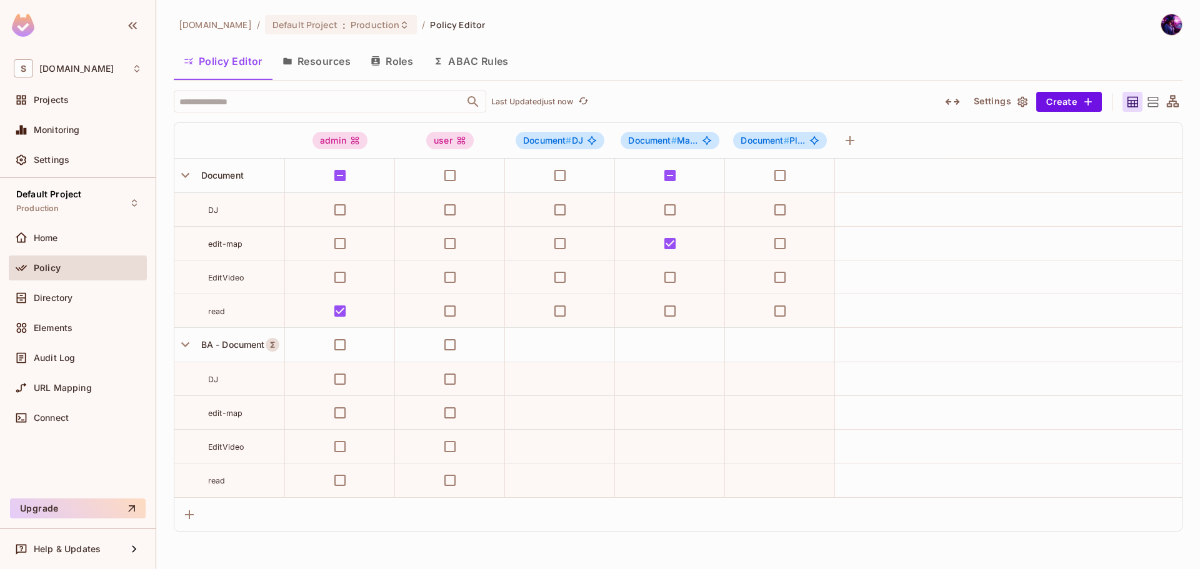
click at [726, 257] on tr "edit-map" at bounding box center [678, 244] width 1008 height 34
